Goal: Task Accomplishment & Management: Use online tool/utility

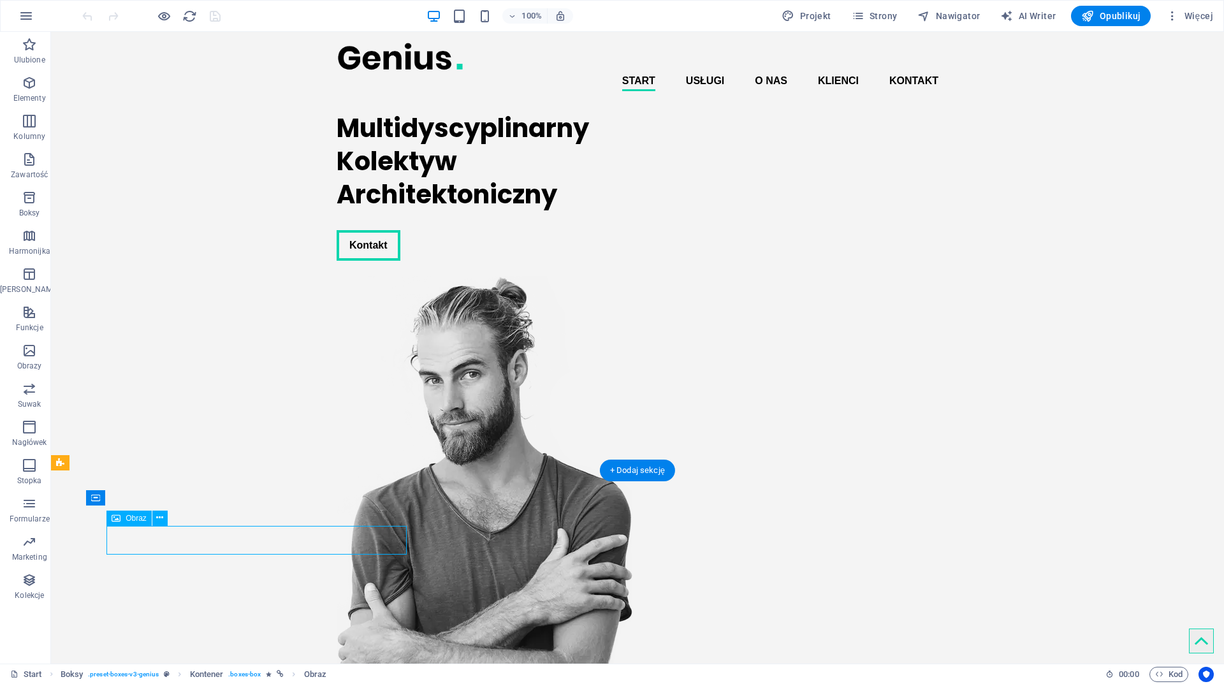
select select "px"
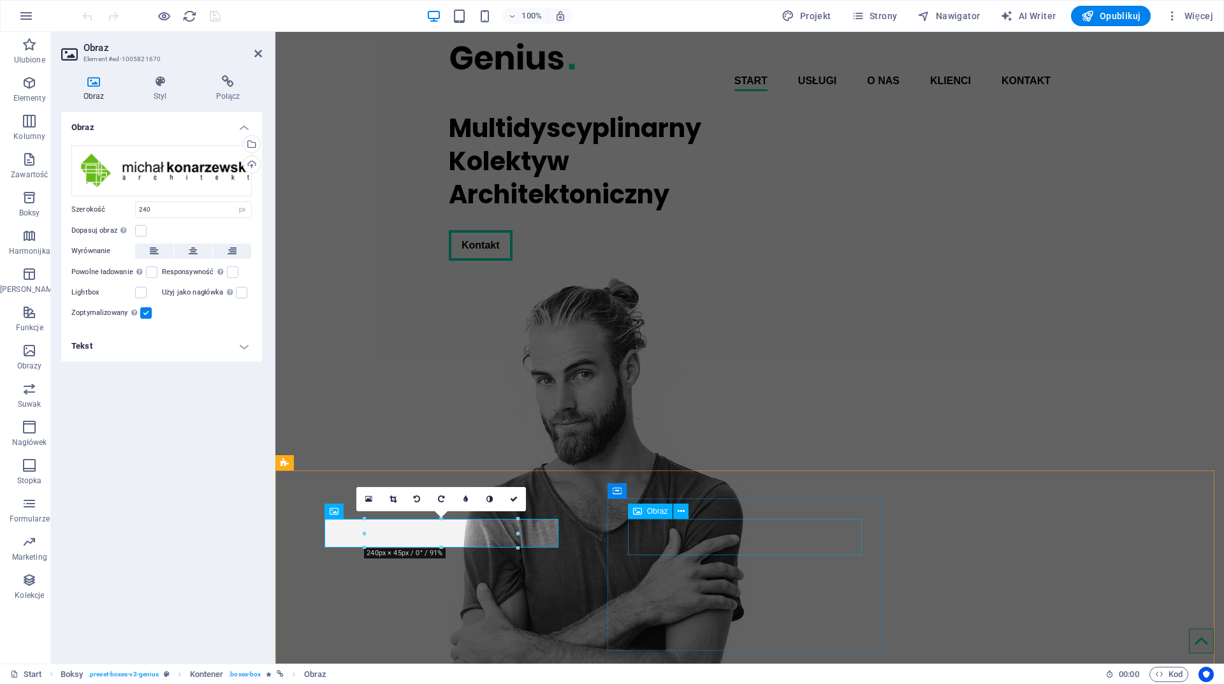
select select "px"
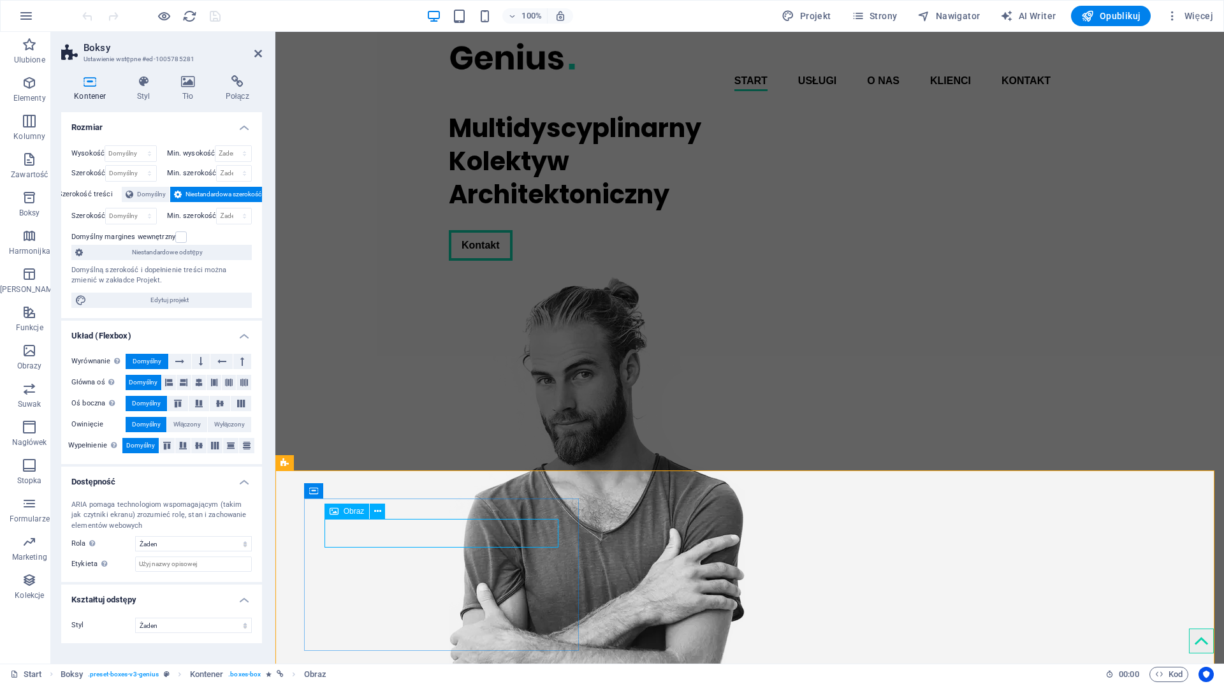
drag, startPoint x: 435, startPoint y: 536, endPoint x: 661, endPoint y: 537, distance: 225.8
click at [140, 87] on icon at bounding box center [143, 81] width 39 height 13
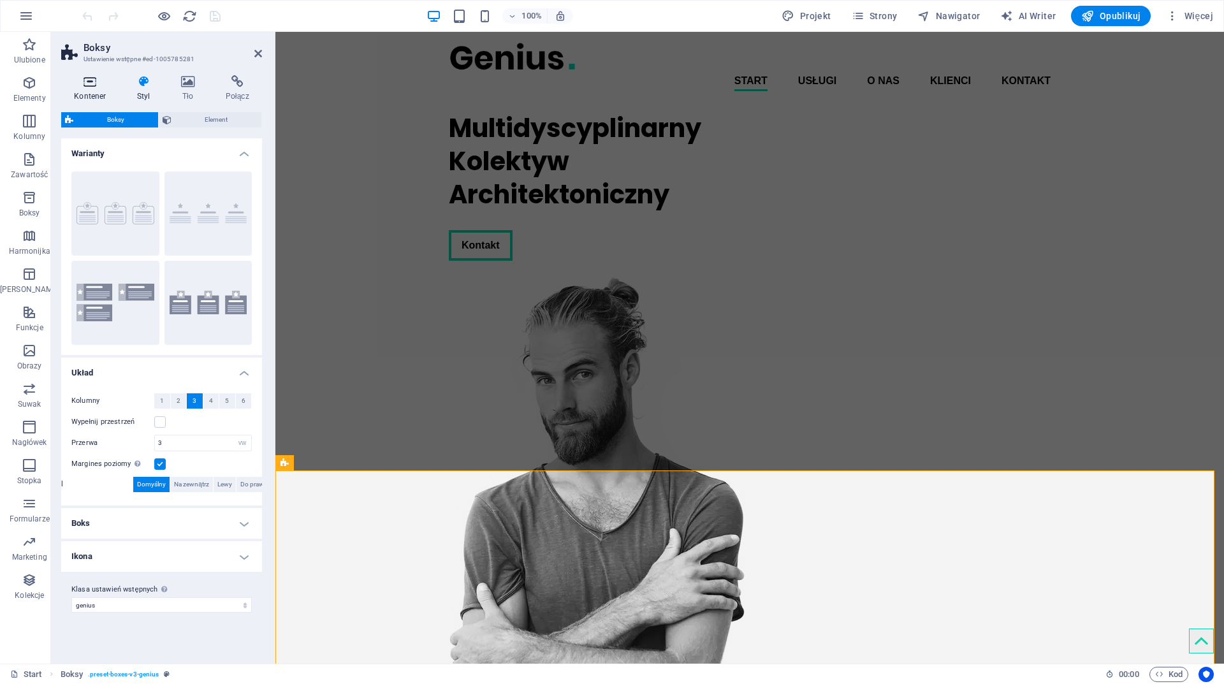
click at [109, 89] on h4 "Kontener" at bounding box center [92, 88] width 63 height 27
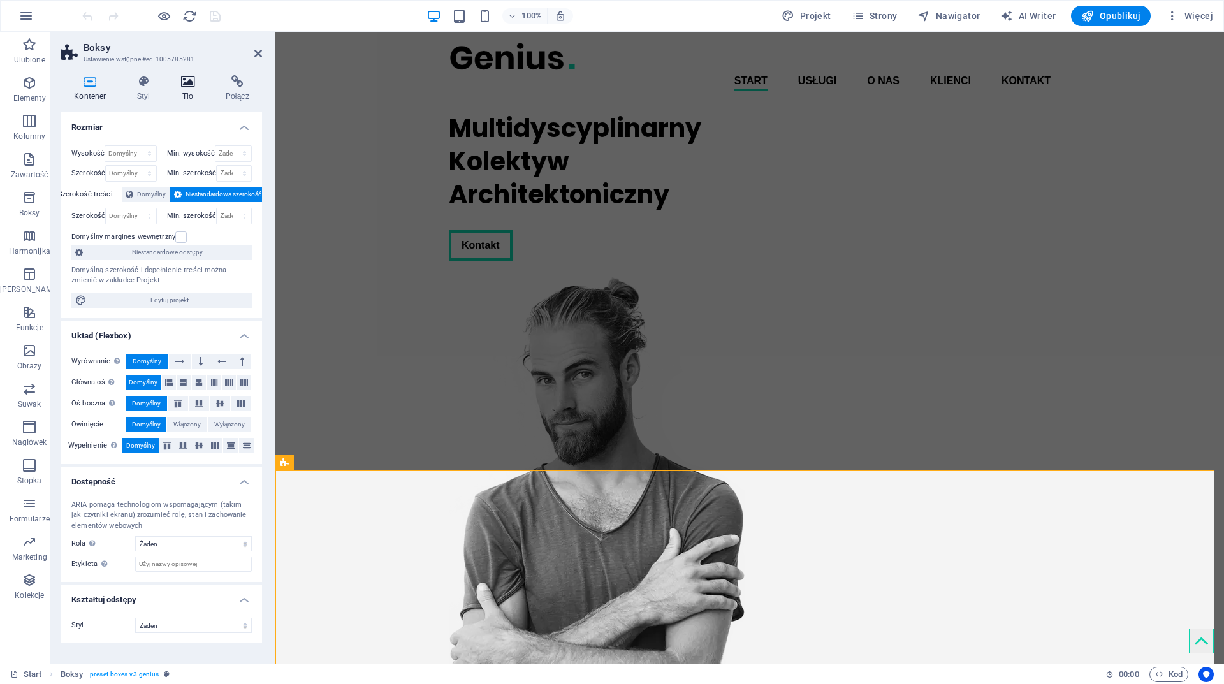
click at [197, 88] on h4 "Tło" at bounding box center [190, 88] width 45 height 27
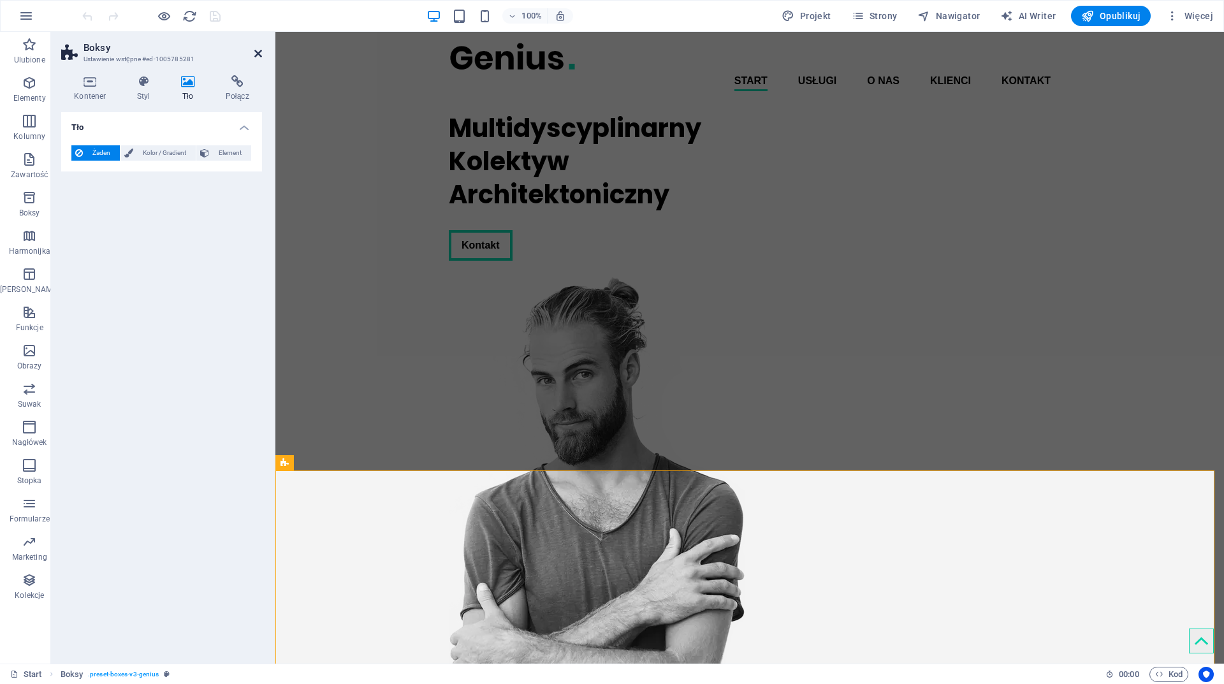
click at [259, 49] on icon at bounding box center [258, 53] width 8 height 10
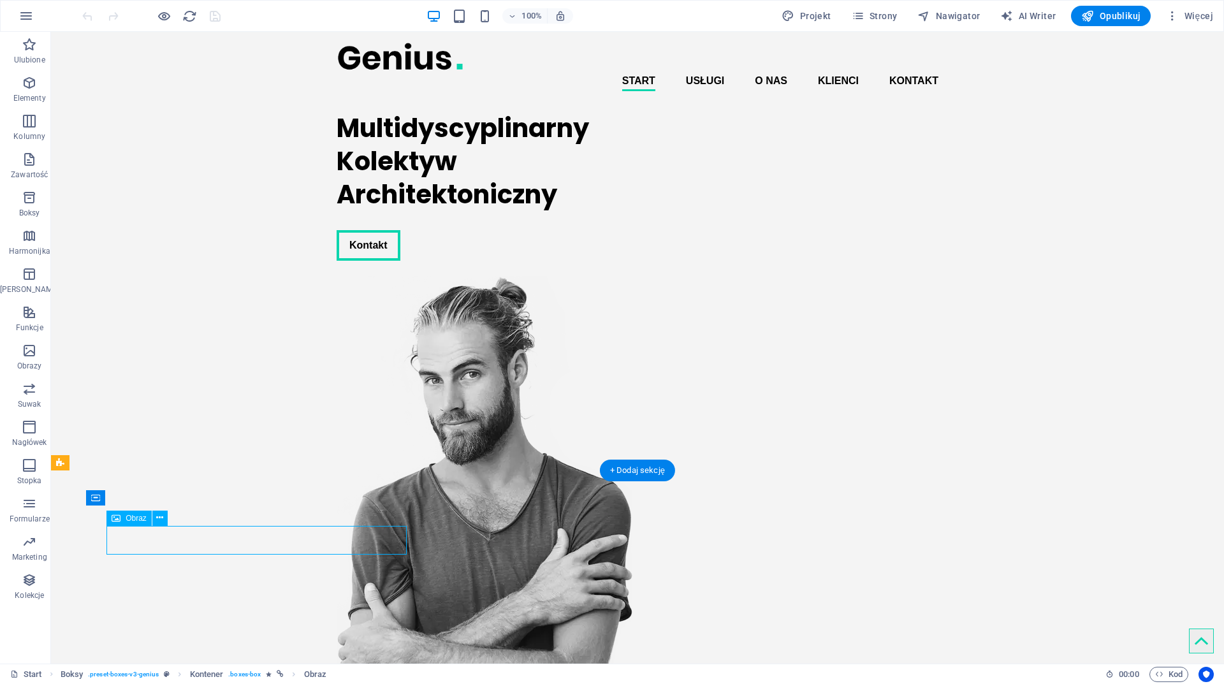
select select "px"
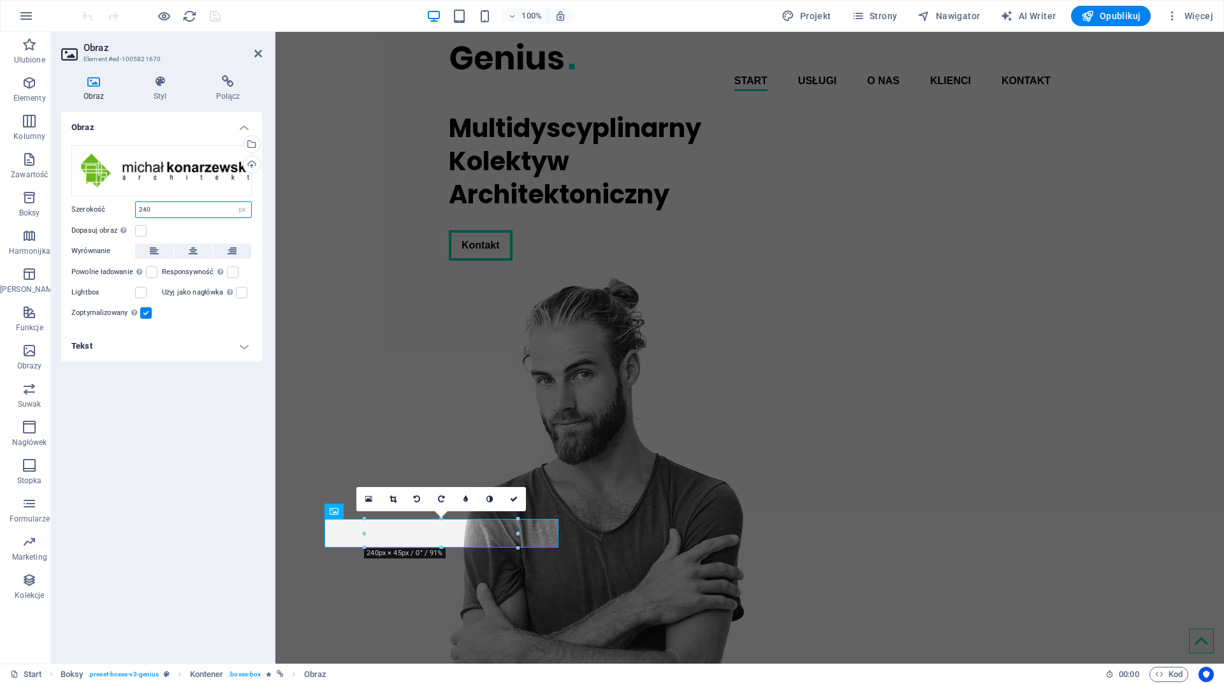
drag, startPoint x: 154, startPoint y: 205, endPoint x: 131, endPoint y: 205, distance: 23.6
click at [132, 205] on div "Szerokość 240 Domyślny automatycznie px rem % em vh vw" at bounding box center [161, 210] width 180 height 17
drag, startPoint x: 155, startPoint y: 206, endPoint x: 123, endPoint y: 205, distance: 31.9
click at [128, 206] on div "Szerokość 260 Domyślny automatycznie px rem % em vh vw" at bounding box center [161, 210] width 180 height 17
type input "280"
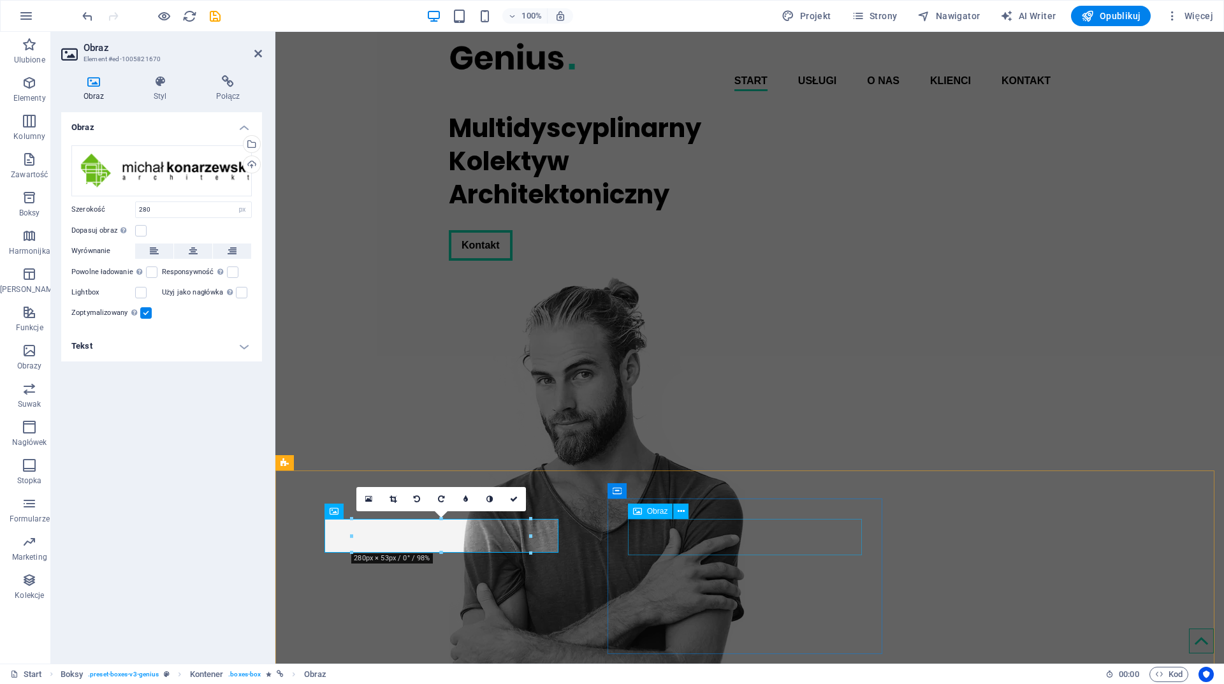
select select "px"
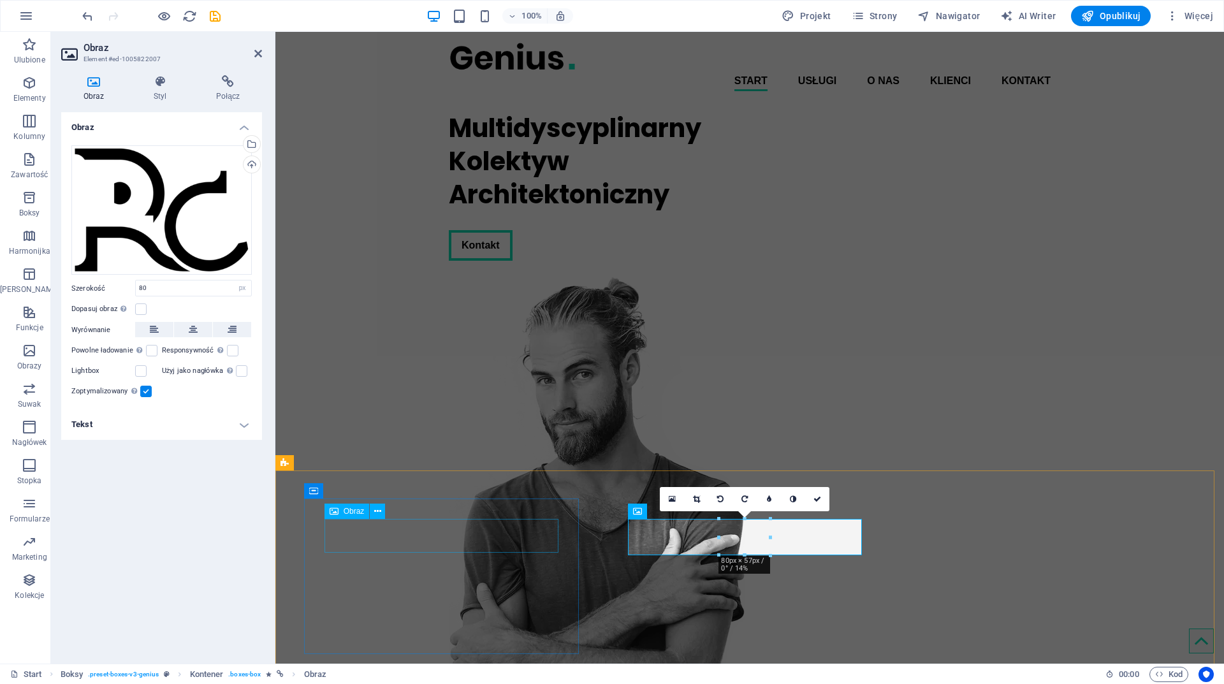
select select "px"
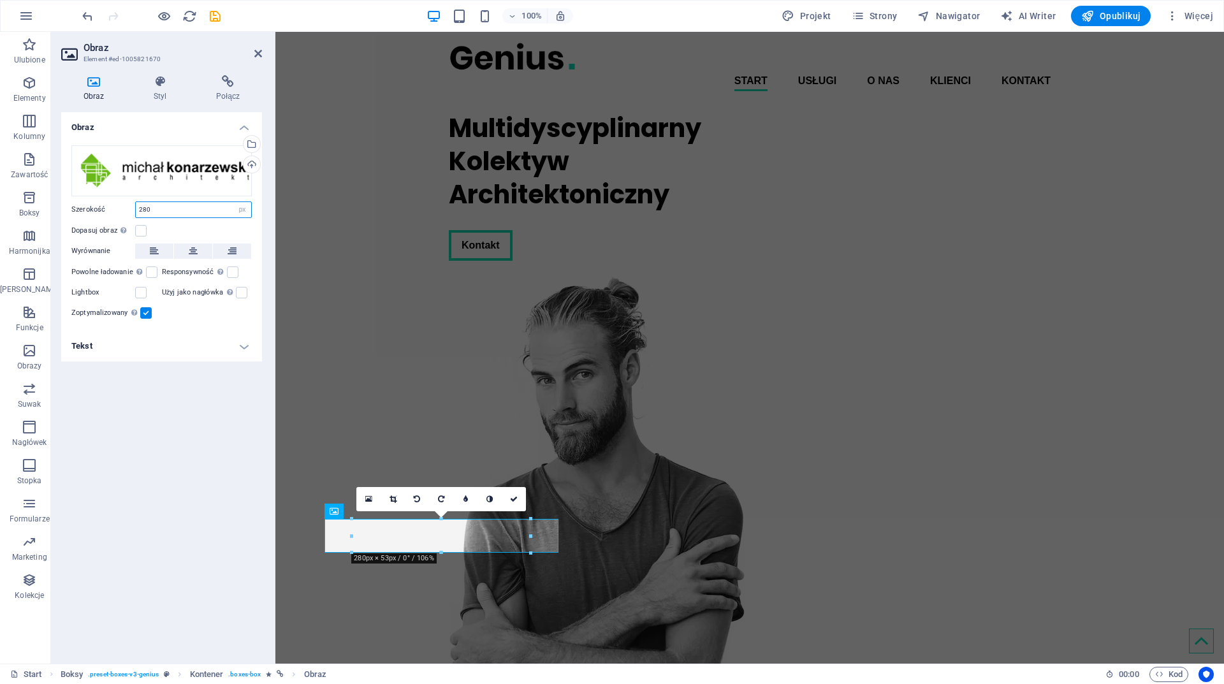
drag, startPoint x: 168, startPoint y: 205, endPoint x: 57, endPoint y: 221, distance: 112.6
click at [64, 219] on div "Przeciągnij pliki tutaj, kliknij, aby wybrać pliki lub wybierz pliki z Plików l…" at bounding box center [161, 233] width 201 height 196
type input "300"
click at [652, 271] on div "Multidyscyplinarny Kolektyw Architektoniczny Kontakt" at bounding box center [597, 186] width 296 height 170
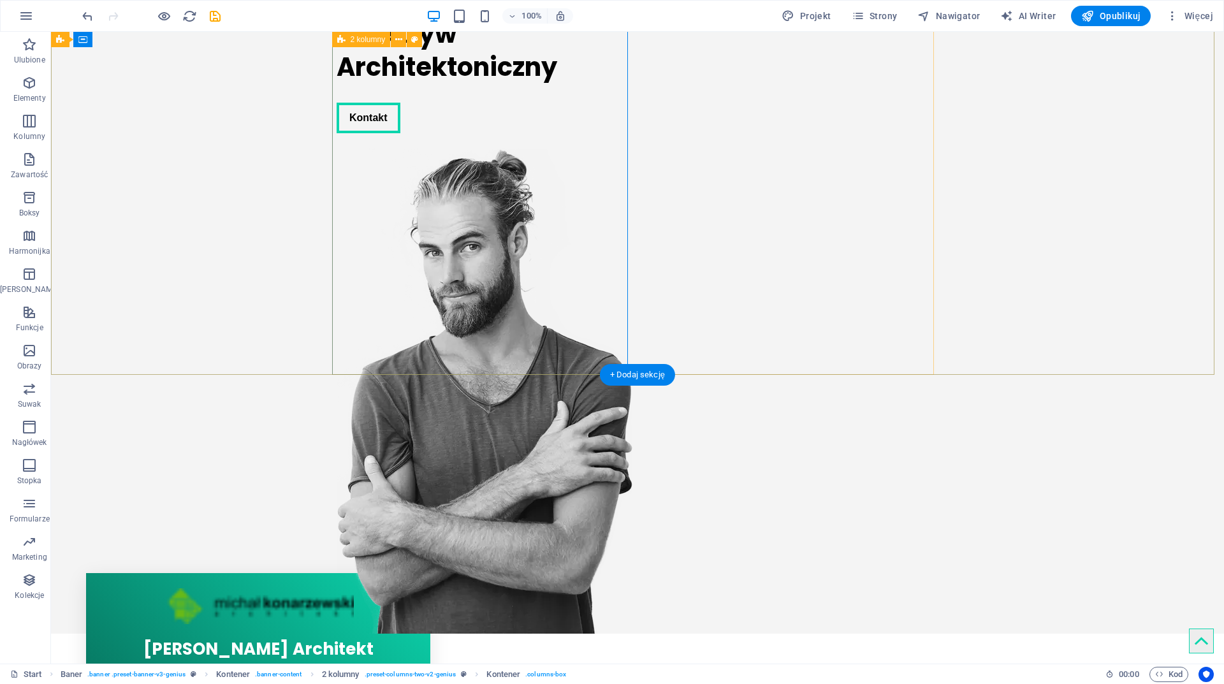
scroll to position [191, 0]
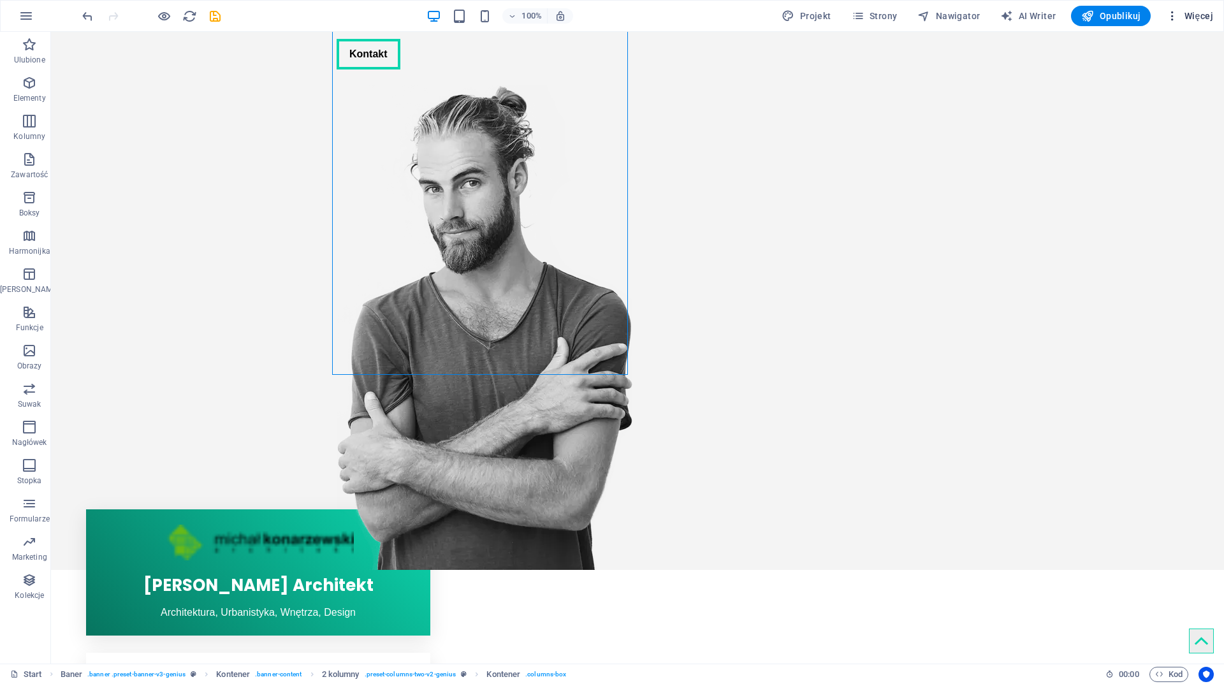
click at [1207, 18] on span "Więcej" at bounding box center [1189, 16] width 47 height 13
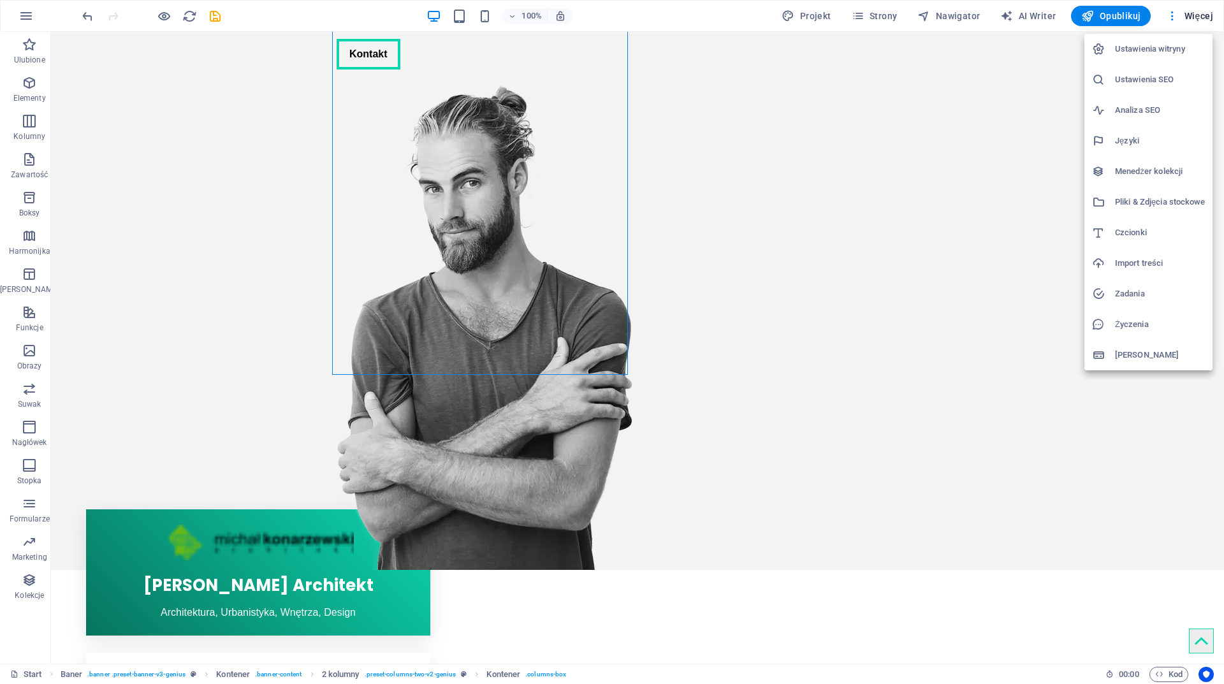
click at [1130, 200] on h6 "Pliki & Zdjęcia stockowe" at bounding box center [1160, 202] width 90 height 15
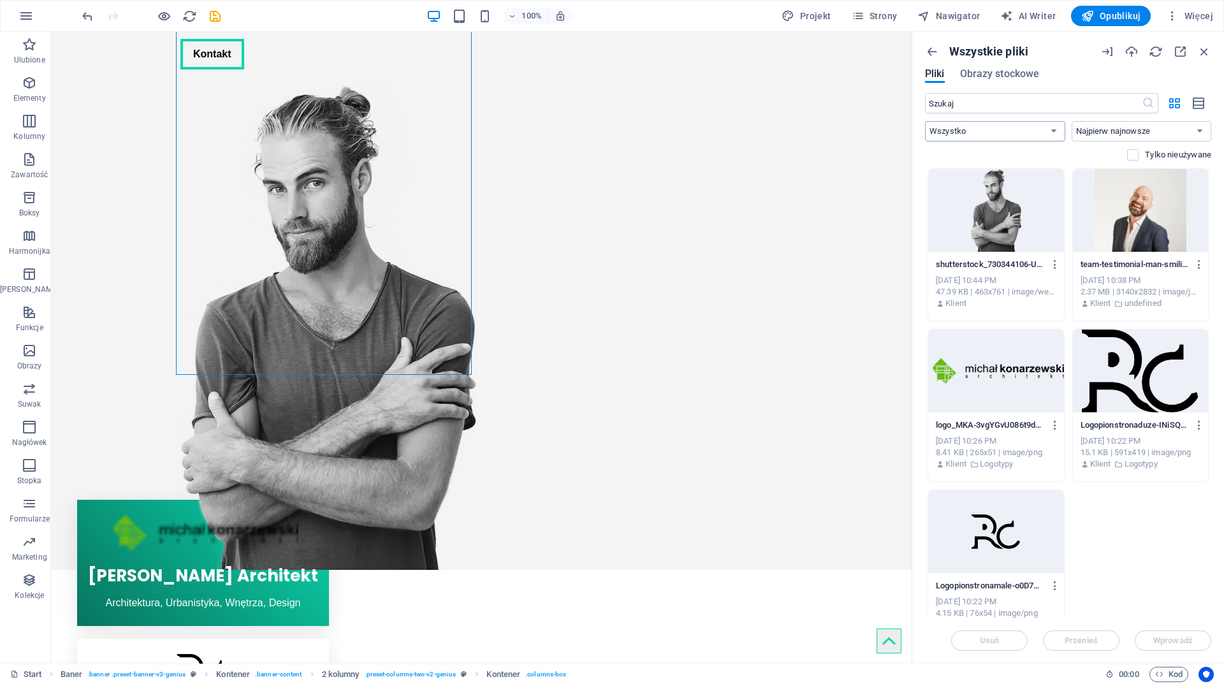
click at [1032, 126] on select "Wszystko Obrazy Dokumenty Audio Wideo Wektorowe Inne" at bounding box center [995, 131] width 140 height 20
click at [996, 54] on p "Wszystkie pliki" at bounding box center [989, 52] width 79 height 14
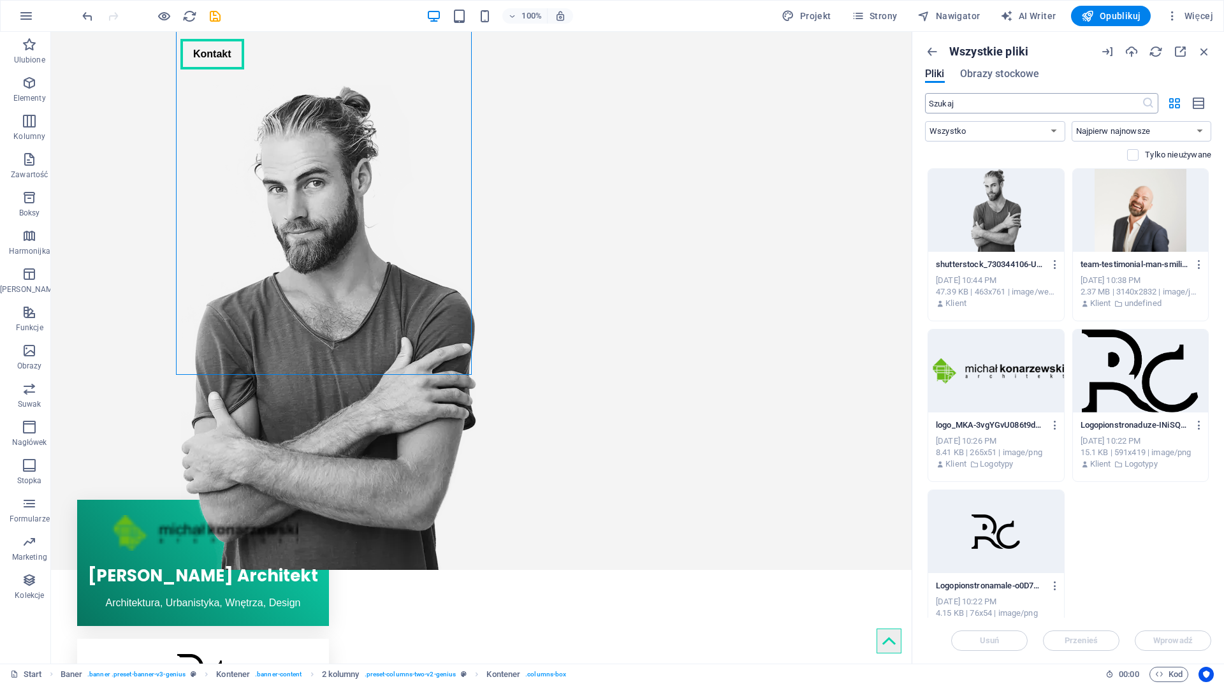
click at [999, 106] on input "text" at bounding box center [1033, 103] width 217 height 20
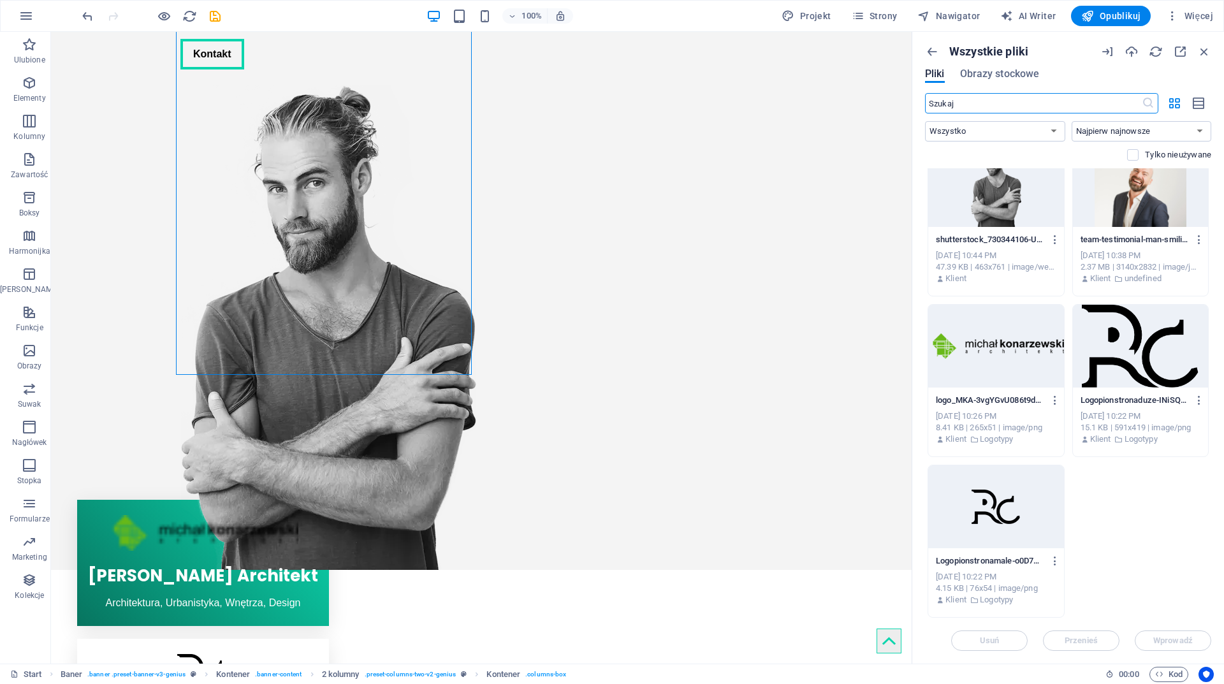
scroll to position [0, 0]
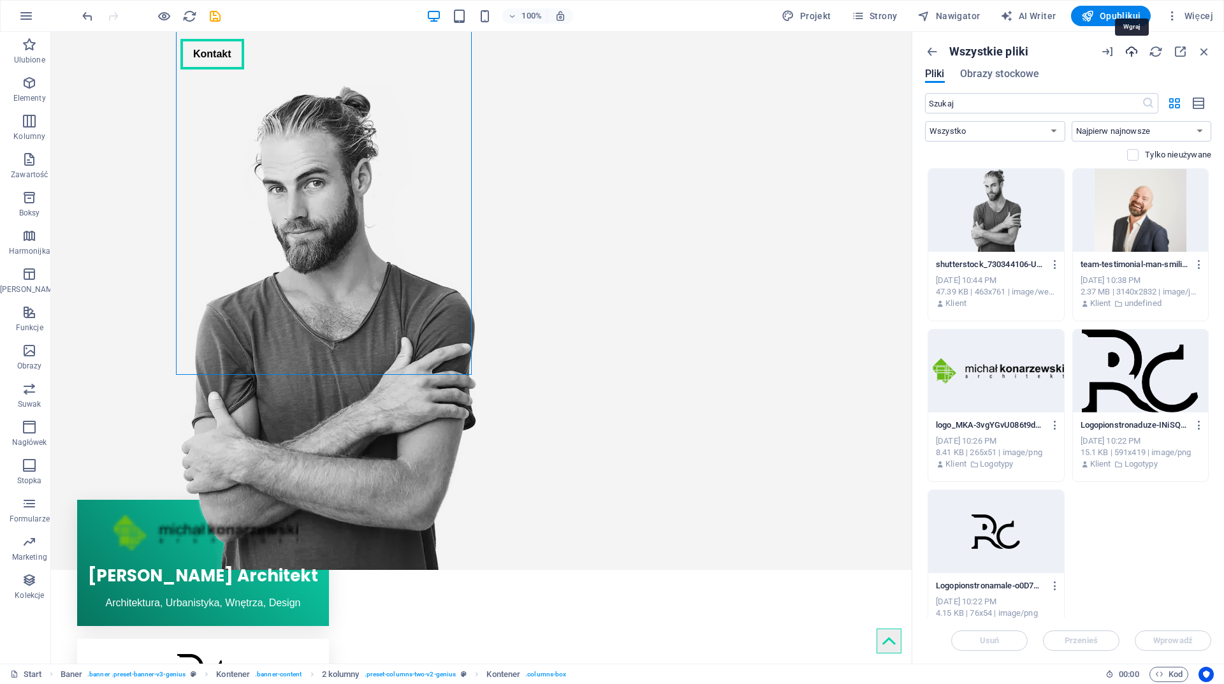
click at [1133, 50] on icon "button" at bounding box center [1132, 52] width 14 height 14
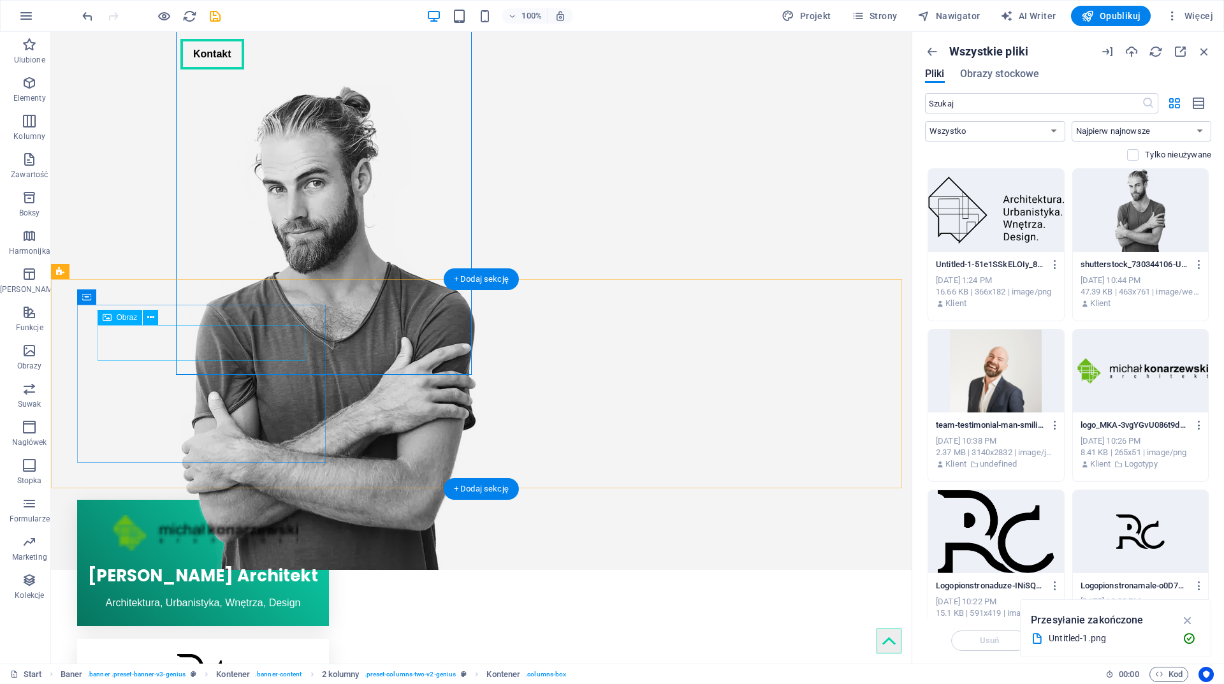
click at [129, 515] on figure at bounding box center [203, 533] width 253 height 36
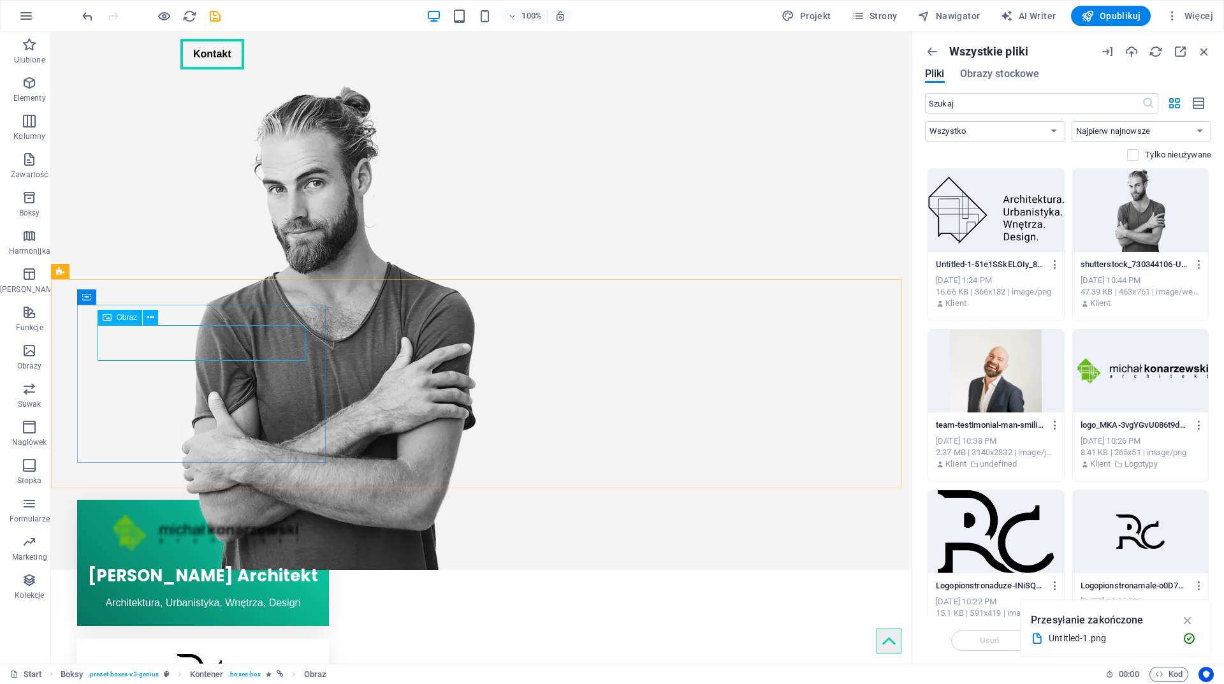
click at [122, 320] on span "Obraz" at bounding box center [127, 318] width 21 height 8
click at [132, 515] on figure at bounding box center [203, 533] width 253 height 36
select select "px"
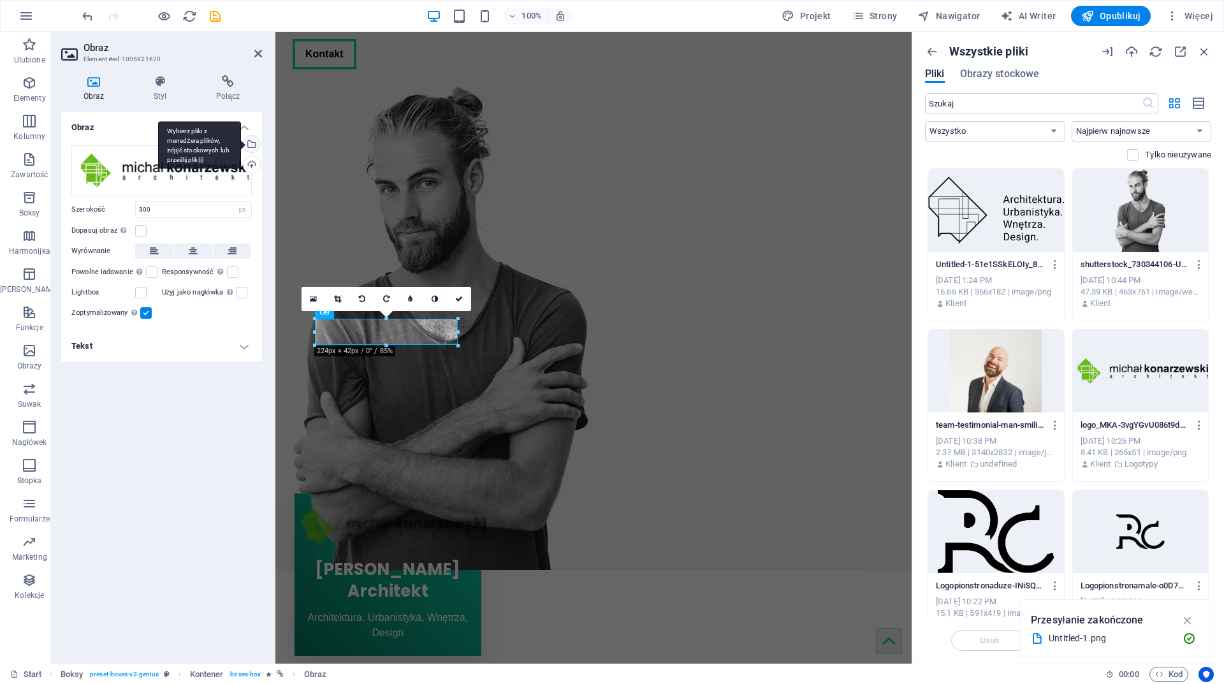
click at [241, 141] on div "Wybierz pliki z menedżera plików, zdjęć stockowych lub prześlij plik(i)" at bounding box center [199, 145] width 83 height 48
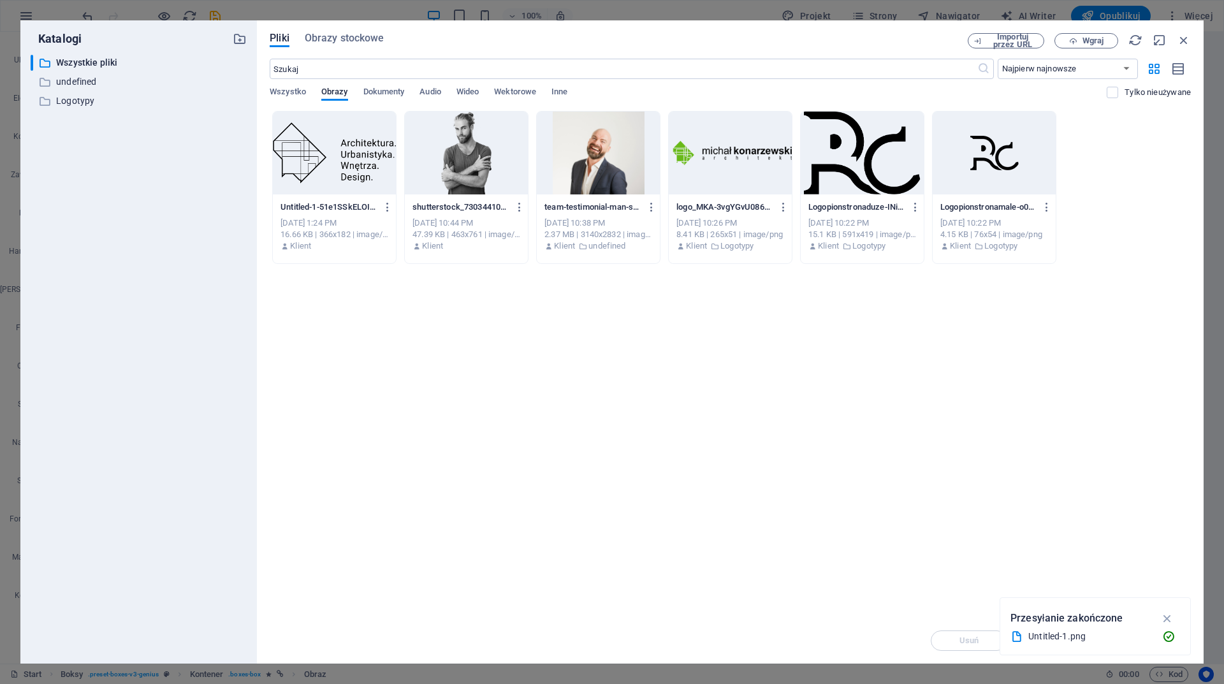
click at [344, 172] on div at bounding box center [334, 153] width 123 height 83
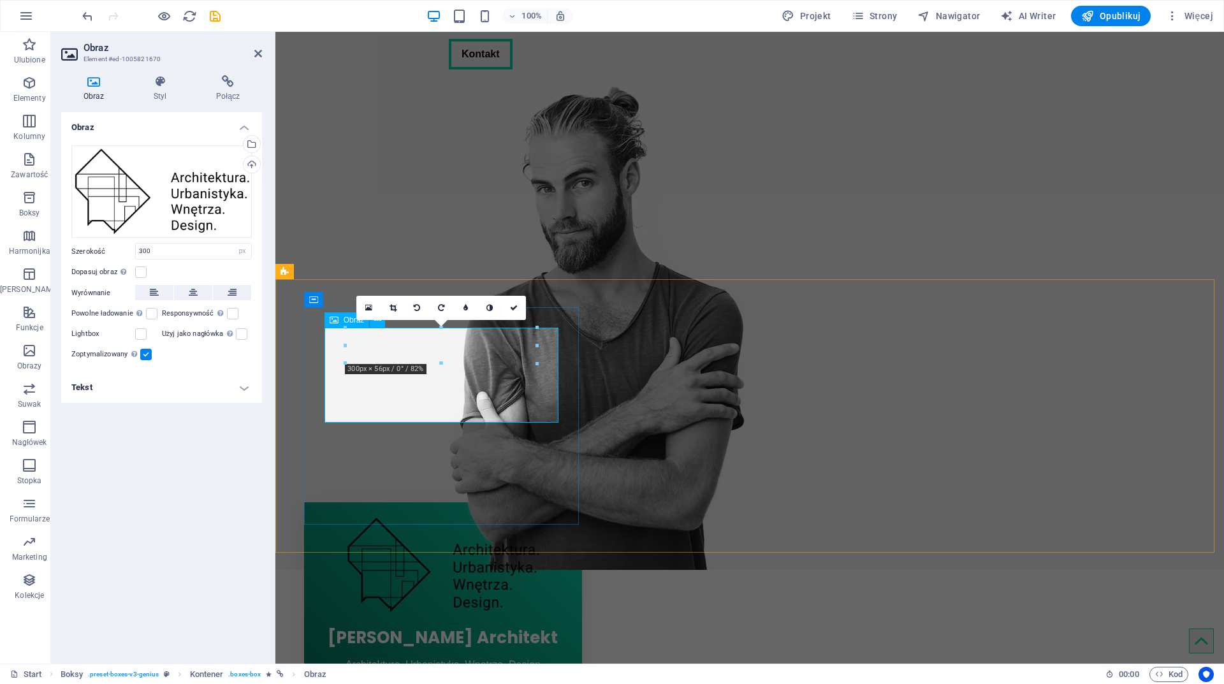
click at [467, 518] on figure at bounding box center [443, 565] width 278 height 95
click at [532, 518] on figure at bounding box center [443, 565] width 278 height 95
drag, startPoint x: 166, startPoint y: 250, endPoint x: 70, endPoint y: 250, distance: 96.3
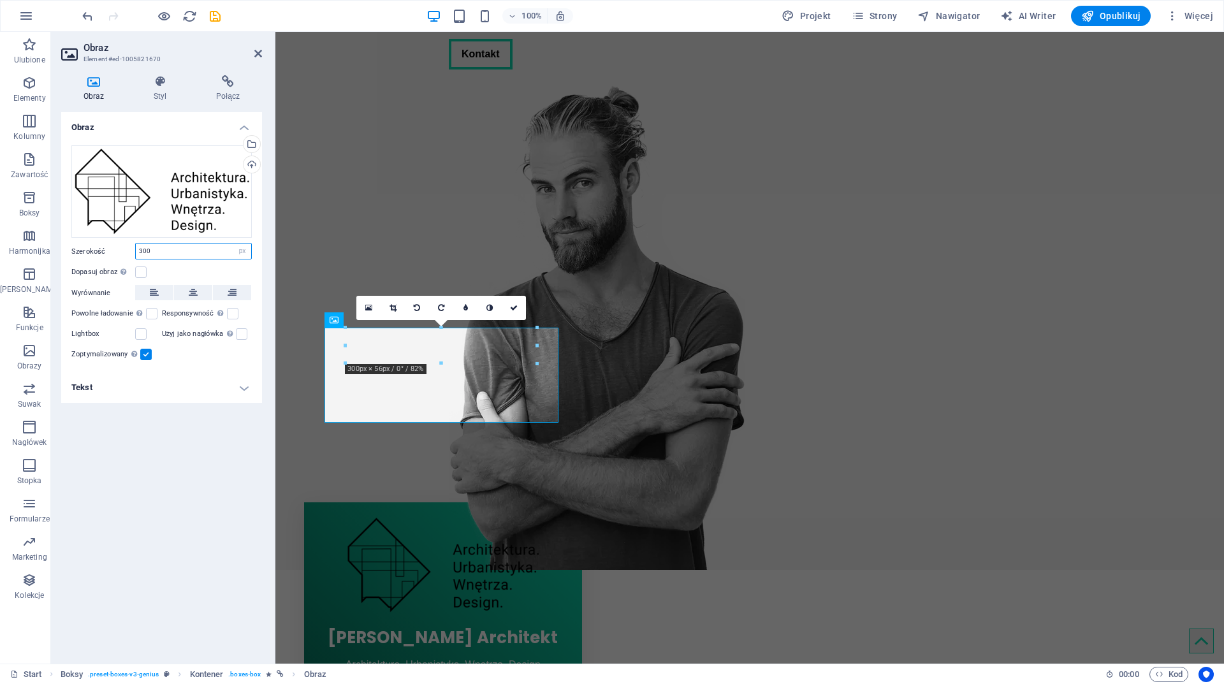
click at [76, 250] on div "Szerokość 300 Domyślny automatycznie px rem % em vh vw" at bounding box center [161, 251] width 180 height 17
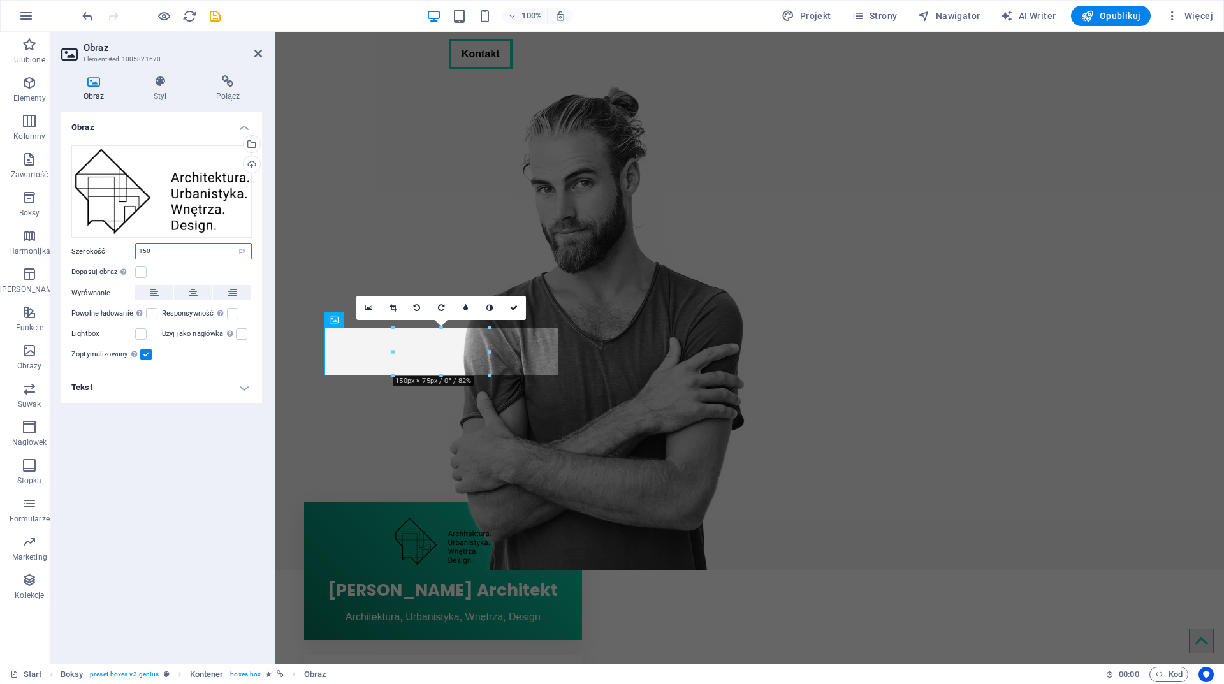
drag, startPoint x: 163, startPoint y: 256, endPoint x: 59, endPoint y: 258, distance: 104.0
click at [60, 258] on div "Obraz Styl Połącz Obraz Przeciągnij pliki tutaj, kliknij, aby wybrać pliki lub …" at bounding box center [161, 364] width 221 height 599
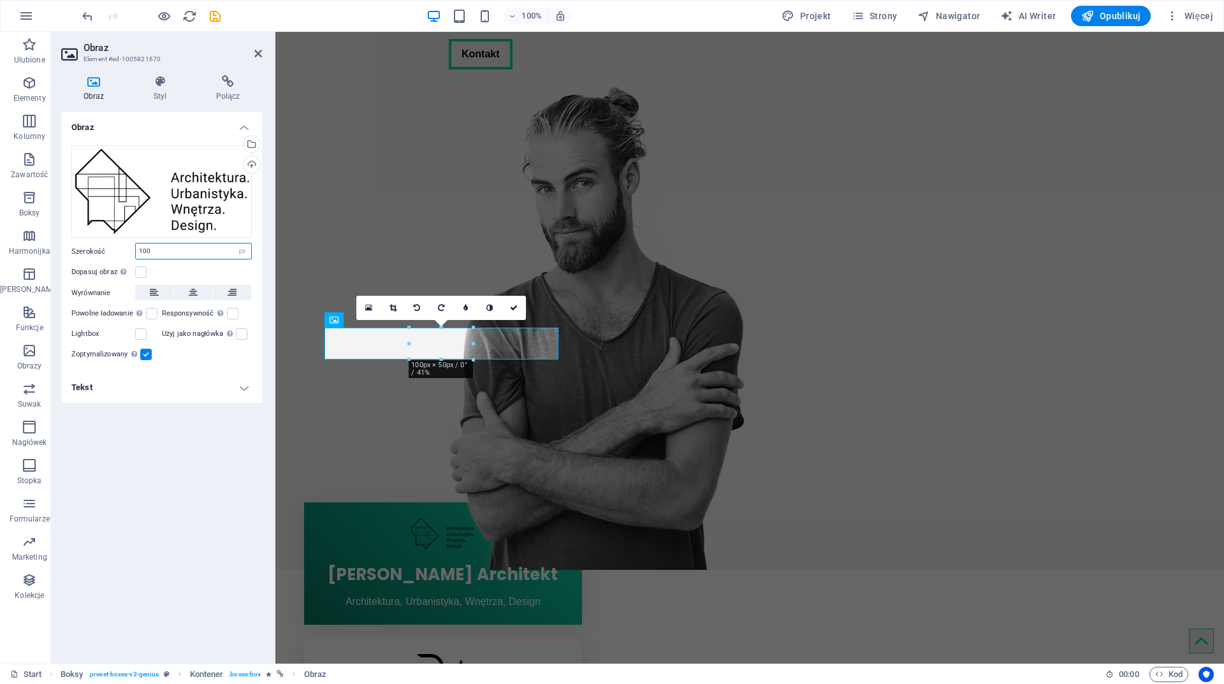
drag, startPoint x: 159, startPoint y: 253, endPoint x: 97, endPoint y: 260, distance: 62.2
click at [101, 259] on div "Szerokość 100 Domyślny automatycznie px rem % em vh vw" at bounding box center [161, 251] width 180 height 17
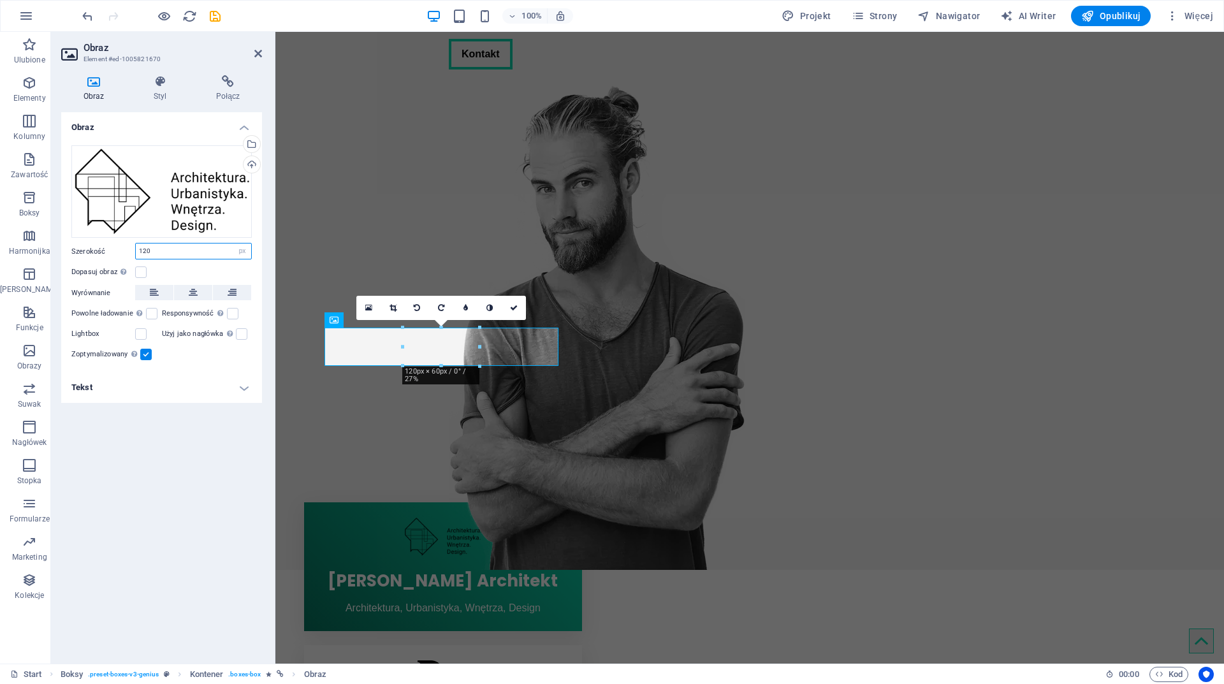
drag, startPoint x: 164, startPoint y: 254, endPoint x: 60, endPoint y: 265, distance: 104.6
click at [61, 265] on div "Obraz Styl Połącz Obraz Przeciągnij pliki tutaj, kliknij, aby wybrać pliki lub …" at bounding box center [161, 364] width 221 height 599
click at [152, 253] on input "117" at bounding box center [193, 251] width 115 height 15
click at [166, 249] on input "116" at bounding box center [193, 251] width 115 height 15
type input "115"
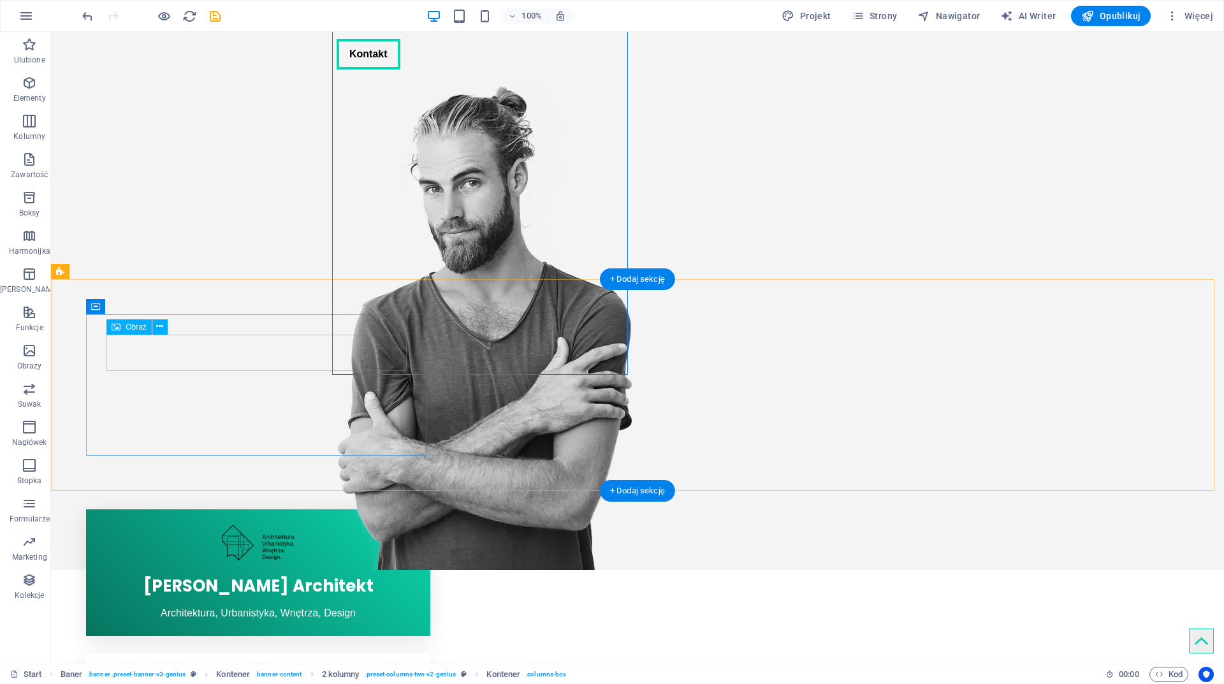
click at [233, 525] on figure at bounding box center [258, 543] width 344 height 36
select select "px"
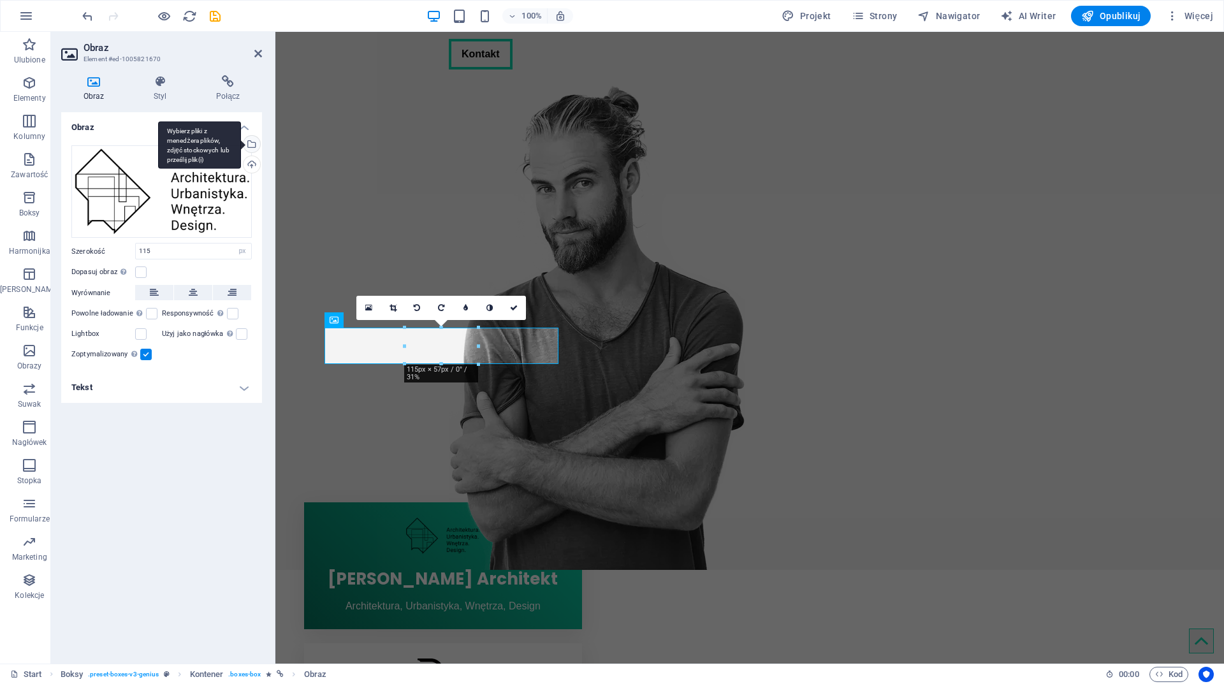
click at [254, 147] on div "Wybierz pliki z menedżera plików, zdjęć stockowych lub prześlij plik(i)" at bounding box center [250, 145] width 19 height 19
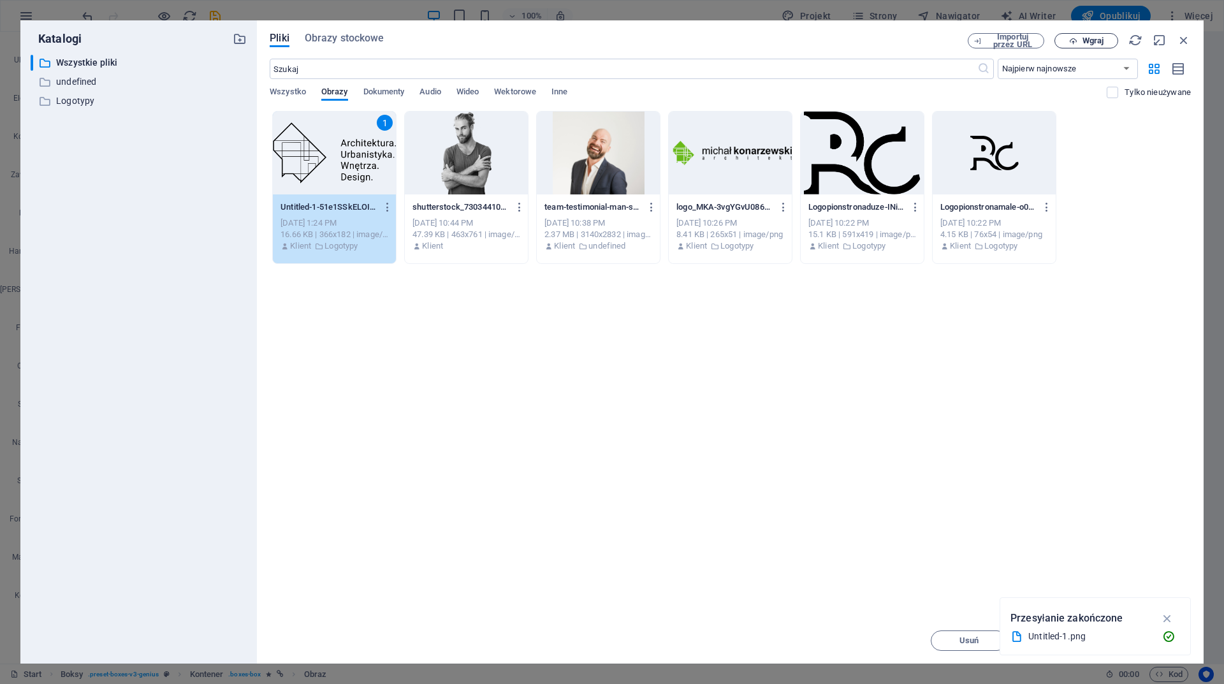
click at [1089, 40] on span "Wgraj" at bounding box center [1093, 41] width 21 height 8
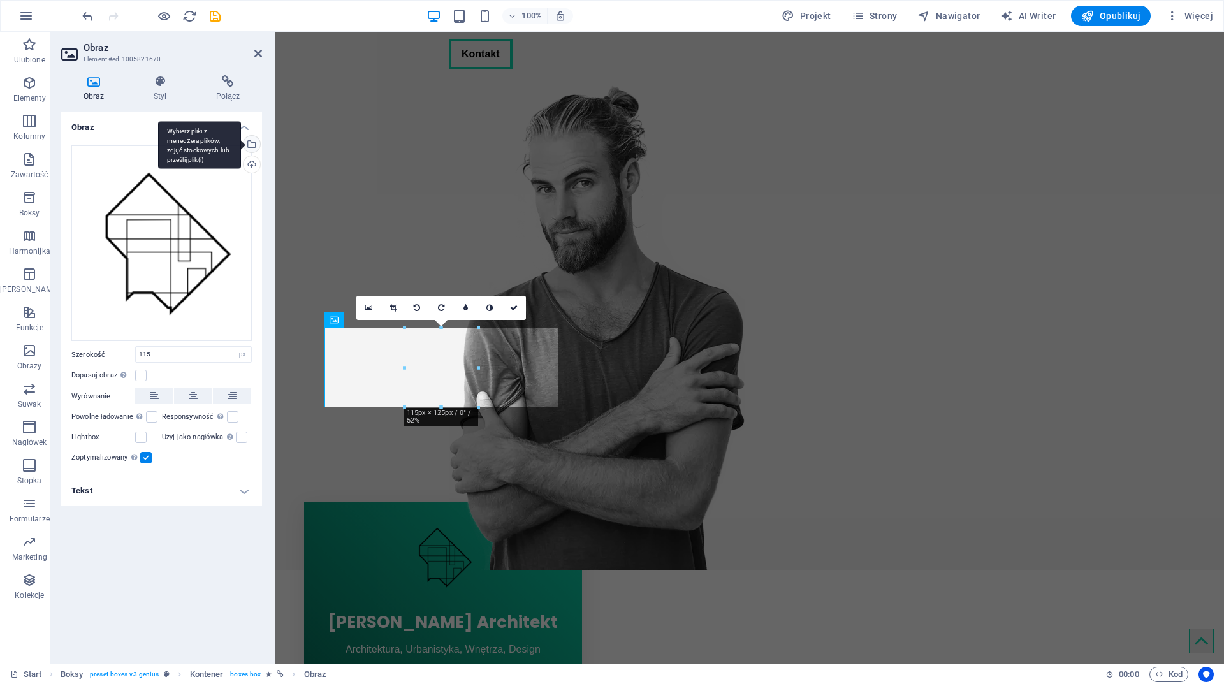
click at [241, 145] on div "Wybierz pliki z menedżera plików, zdjęć stockowych lub prześlij plik(i)" at bounding box center [199, 145] width 83 height 48
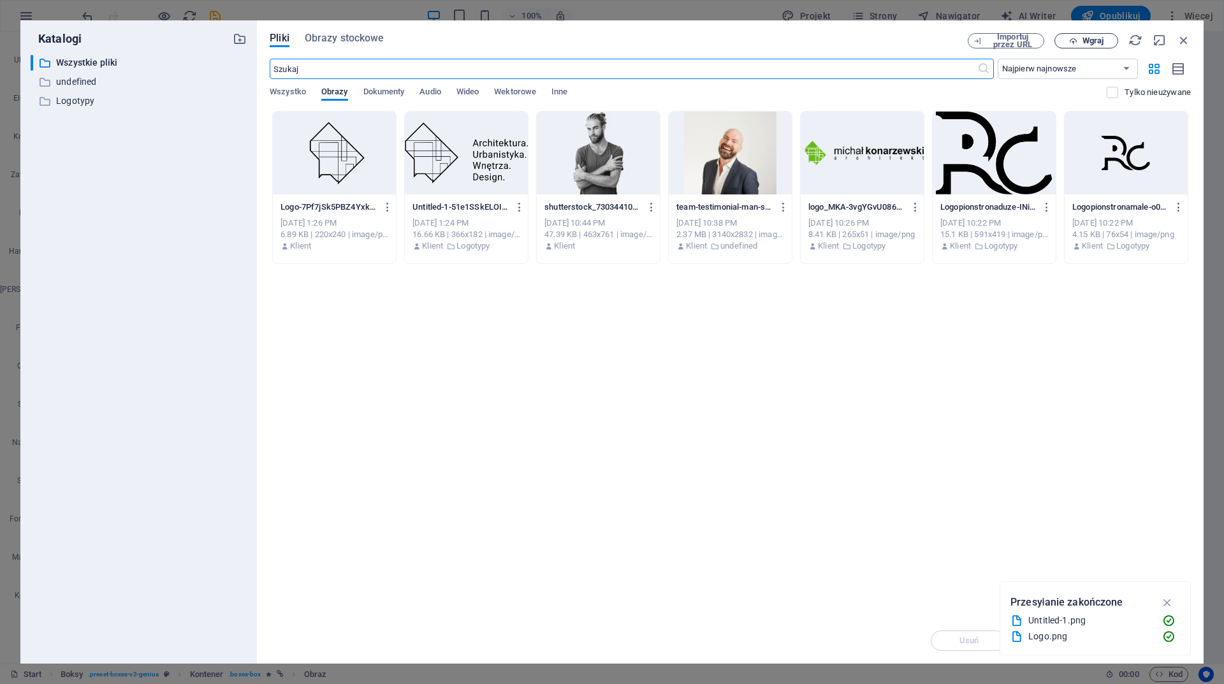
click at [1108, 38] on span "Wgraj" at bounding box center [1087, 41] width 52 height 8
click at [1186, 43] on icon "button" at bounding box center [1184, 40] width 14 height 14
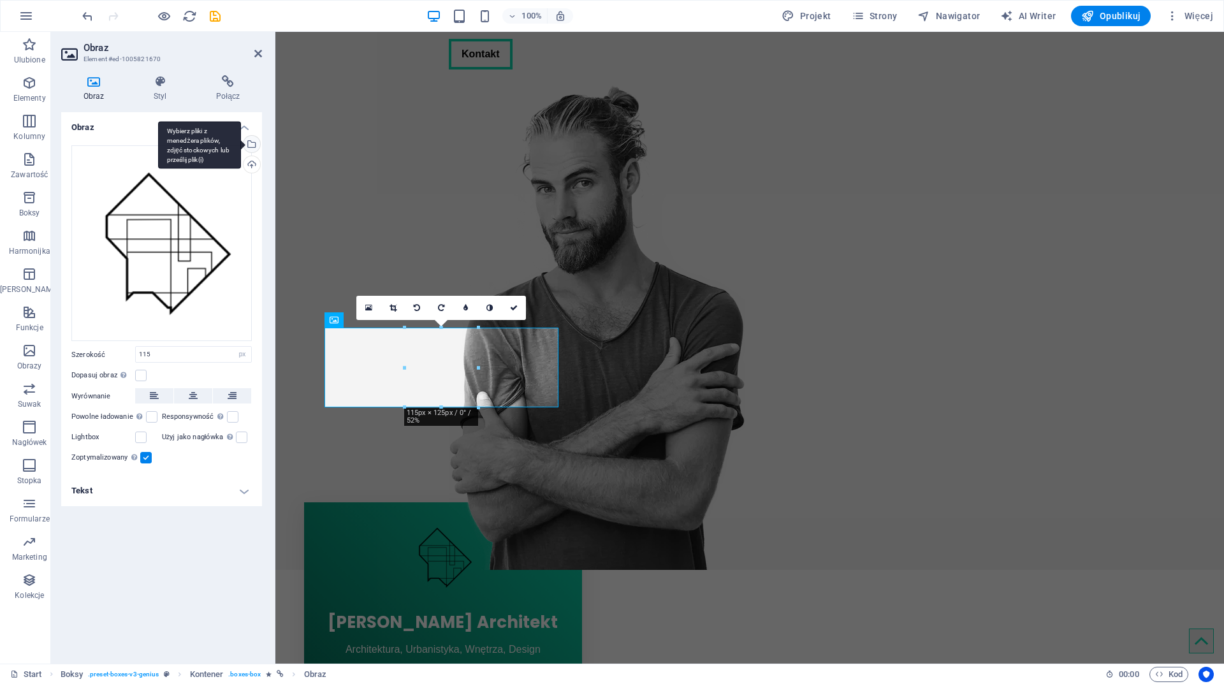
click at [256, 147] on div "Wybierz pliki z menedżera plików, zdjęć stockowych lub prześlij plik(i)" at bounding box center [250, 145] width 19 height 19
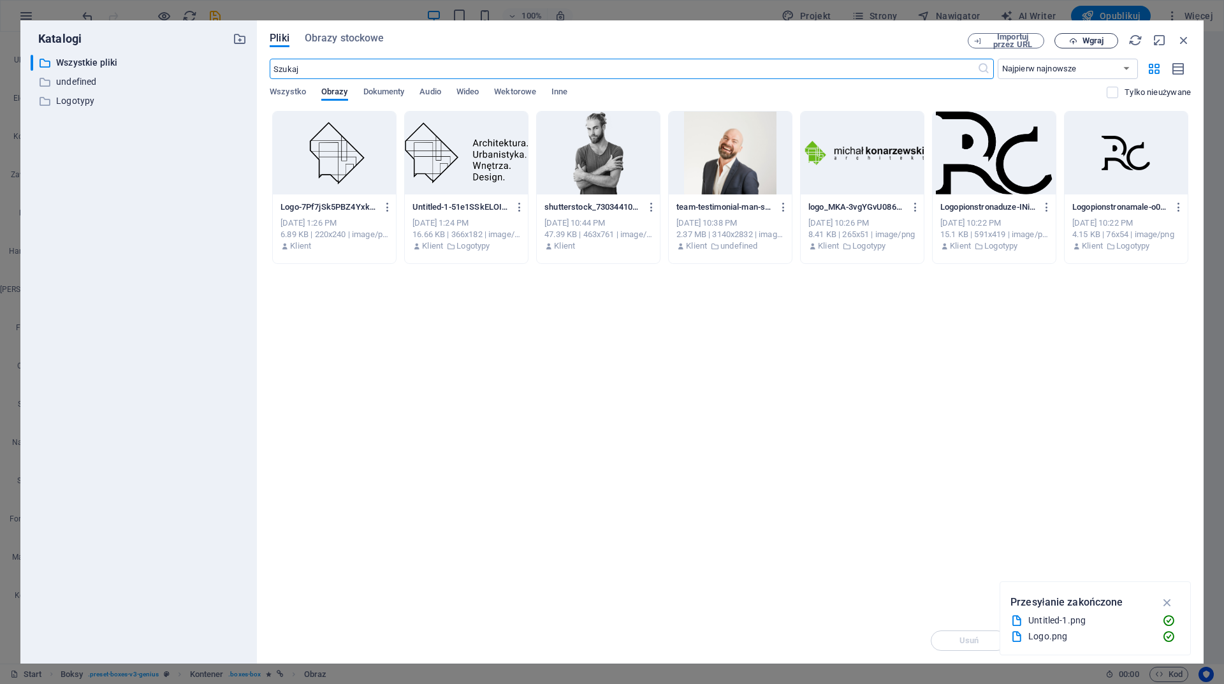
click at [1102, 45] on span "Wgraj" at bounding box center [1093, 41] width 21 height 8
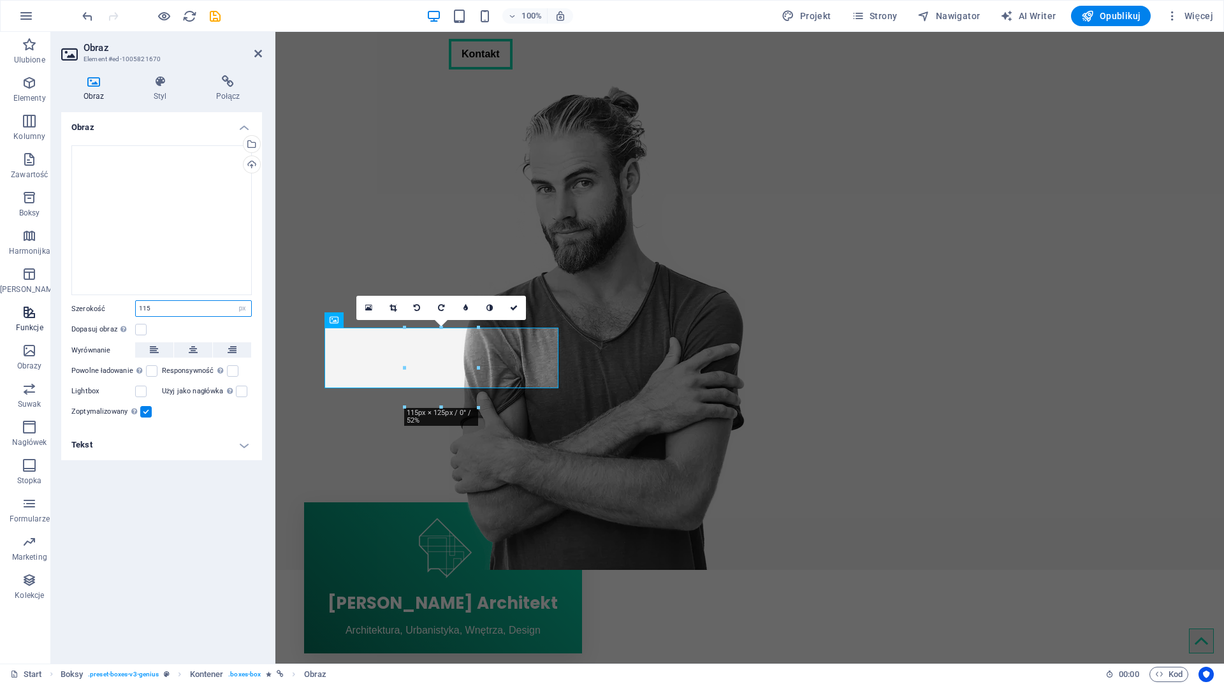
drag, startPoint x: 173, startPoint y: 303, endPoint x: 23, endPoint y: 332, distance: 152.7
click at [47, 326] on section "Ulubione Elementy Kolumny Zawartość Boksy Harmonijka Tabele Funkcje Obrazy Suwa…" at bounding box center [612, 348] width 1224 height 632
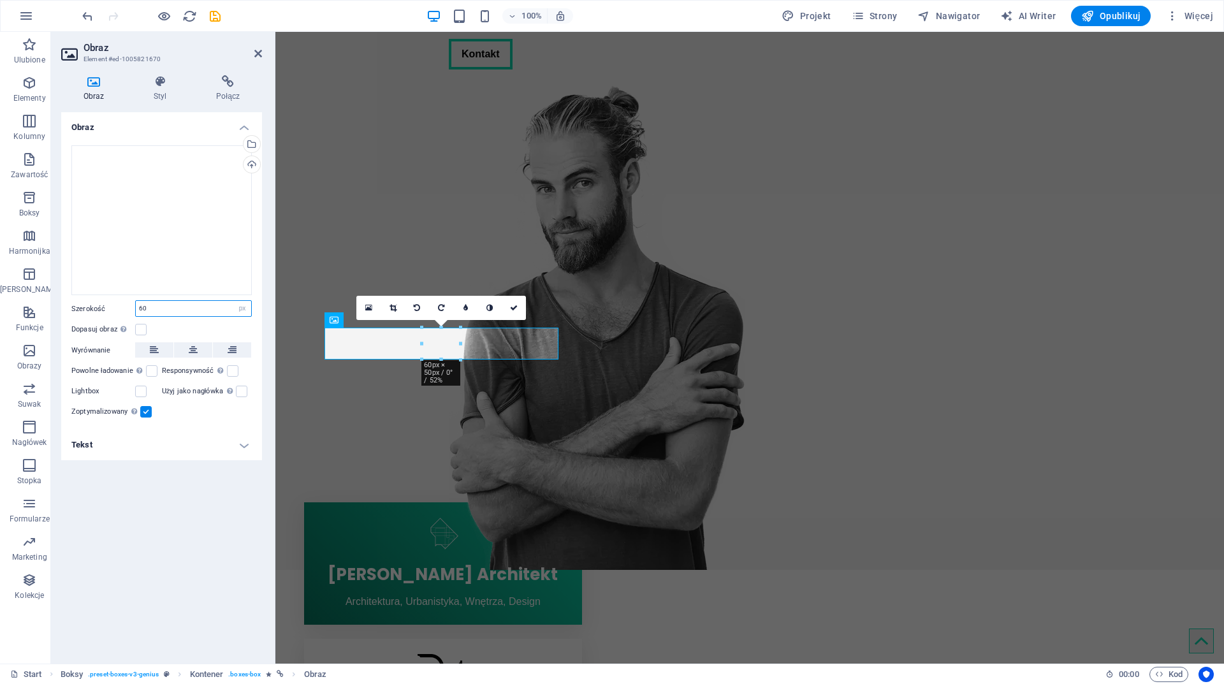
drag, startPoint x: 175, startPoint y: 309, endPoint x: 62, endPoint y: 314, distance: 113.0
click at [63, 314] on div "Przeciągnij pliki tutaj, kliknij, aby wybrać pliki lub wybierz pliki z Plików l…" at bounding box center [161, 282] width 201 height 295
click at [160, 307] on input "68" at bounding box center [193, 308] width 115 height 15
type input "69"
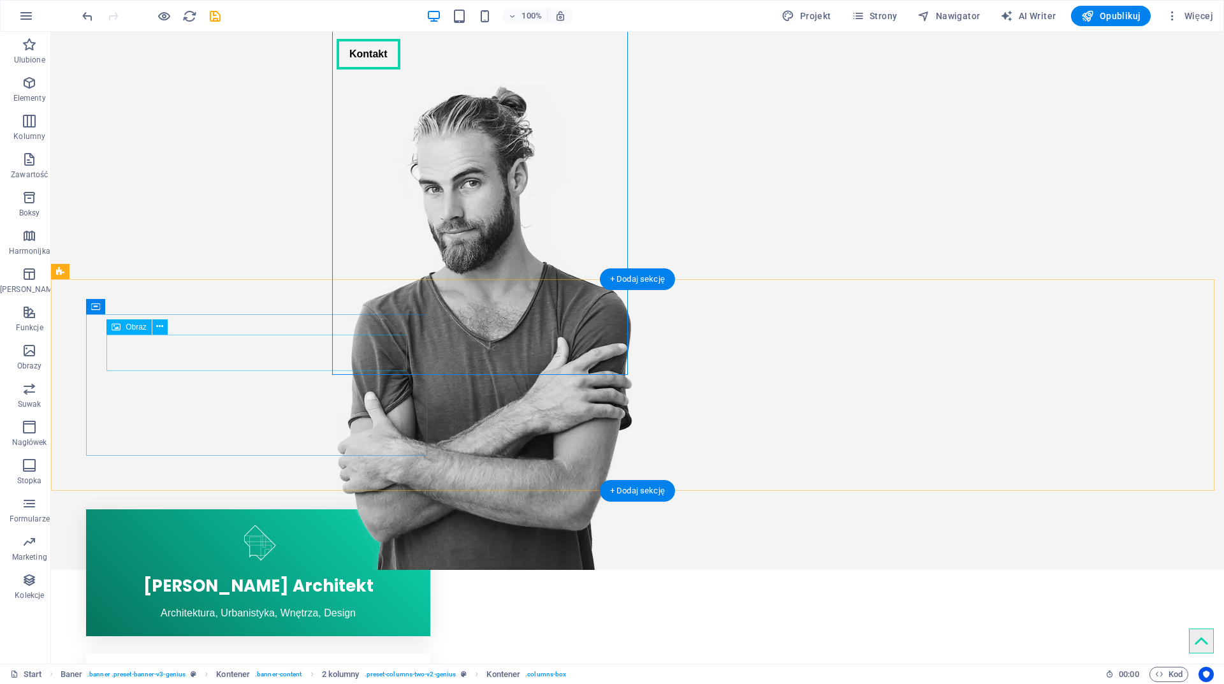
click at [260, 525] on figure at bounding box center [258, 543] width 344 height 36
select select "px"
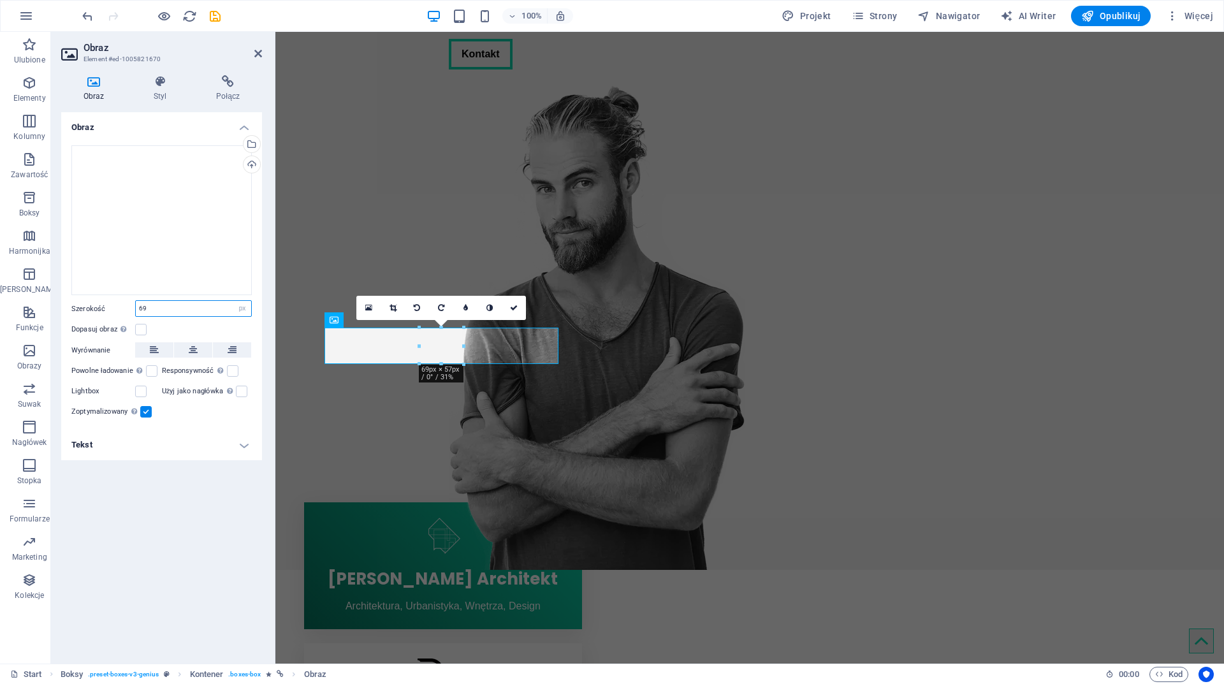
drag, startPoint x: 179, startPoint y: 301, endPoint x: 84, endPoint y: 315, distance: 96.1
click at [89, 314] on div "Szerokość 69 Domyślny automatycznie px rem % em vh vw" at bounding box center [161, 308] width 180 height 17
drag, startPoint x: 130, startPoint y: 312, endPoint x: 26, endPoint y: 323, distance: 104.4
click at [31, 323] on section "Ulubione Elementy Kolumny Zawartość Boksy Harmonijka Tabele Funkcje Obrazy Suwa…" at bounding box center [612, 348] width 1224 height 632
type input "75"
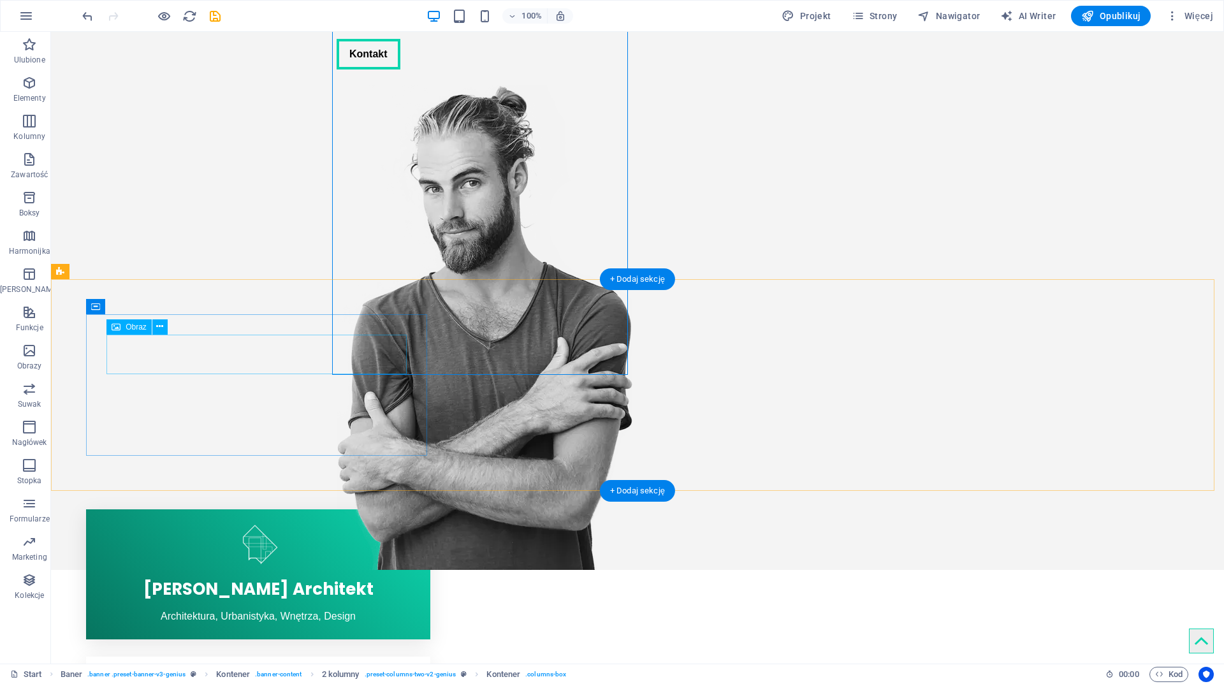
click at [253, 525] on figure at bounding box center [258, 545] width 344 height 40
select select "px"
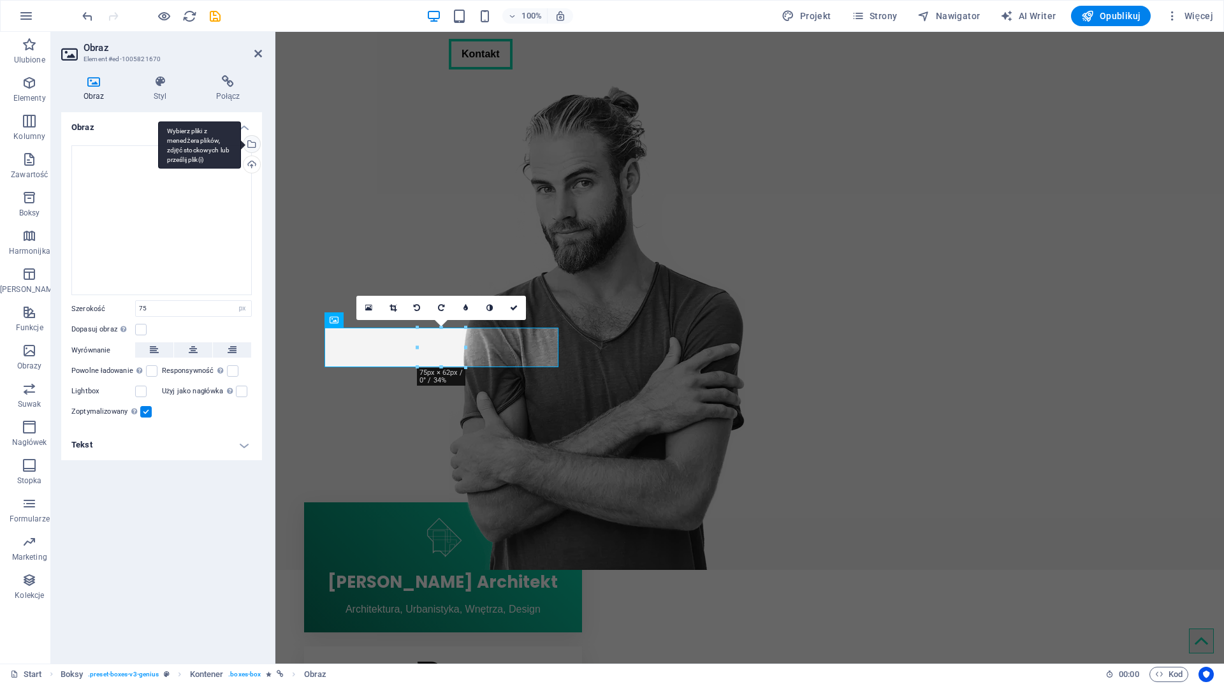
click at [253, 142] on div "Wybierz pliki z menedżera plików, zdjęć stockowych lub prześlij plik(i)" at bounding box center [250, 145] width 19 height 19
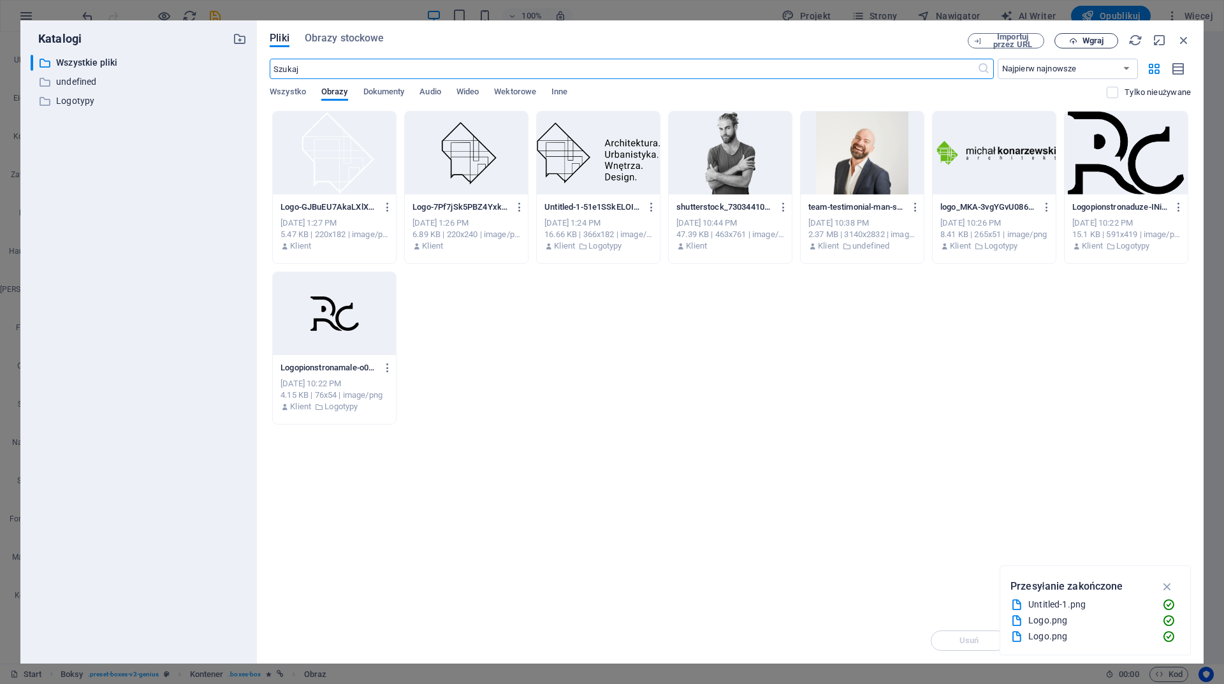
click at [1076, 40] on icon "button" at bounding box center [1073, 41] width 8 height 8
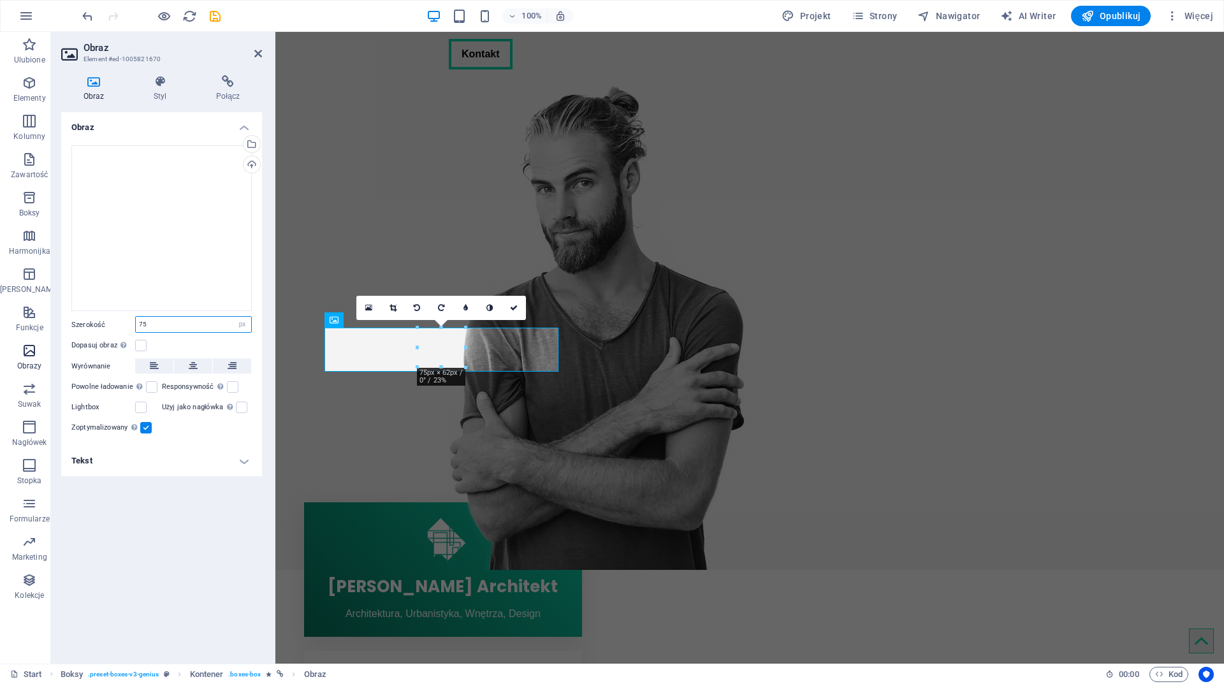
drag, startPoint x: 122, startPoint y: 331, endPoint x: 2, endPoint y: 339, distance: 120.8
click at [3, 339] on section "Ulubione Elementy Kolumny Zawartość Boksy Harmonijka Tabele Funkcje Obrazy Suwa…" at bounding box center [612, 348] width 1224 height 632
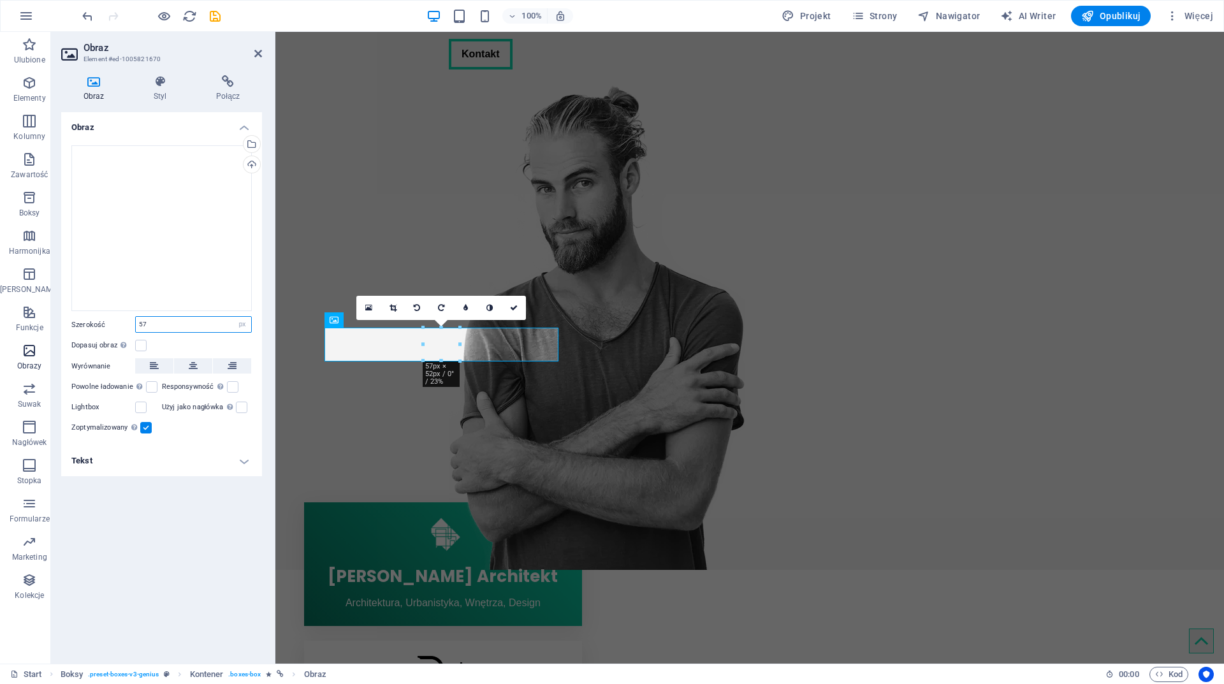
drag, startPoint x: 180, startPoint y: 327, endPoint x: 26, endPoint y: 348, distance: 155.7
click at [33, 348] on section "Ulubione Elementy Kolumny Zawartość Boksy Harmonijka Tabele Funkcje Obrazy Suwa…" at bounding box center [612, 348] width 1224 height 632
click at [84, 15] on icon "undo" at bounding box center [87, 16] width 15 height 15
type input "75"
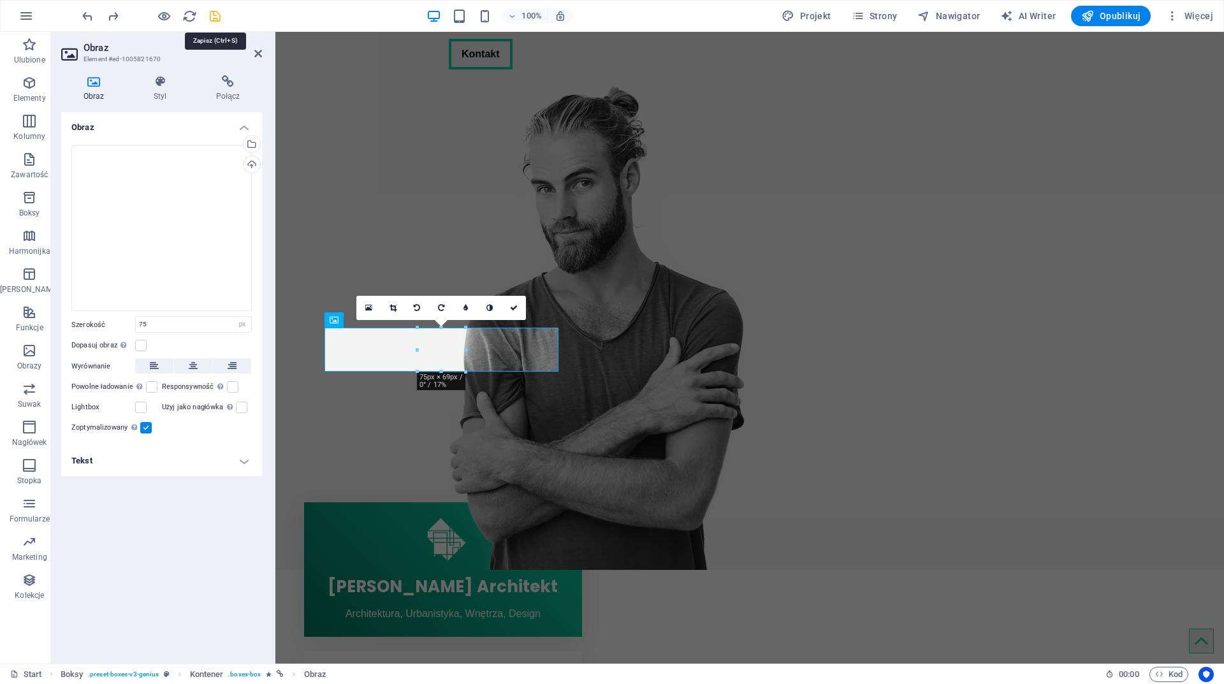
click at [215, 15] on icon "save" at bounding box center [215, 16] width 15 height 15
checkbox input "false"
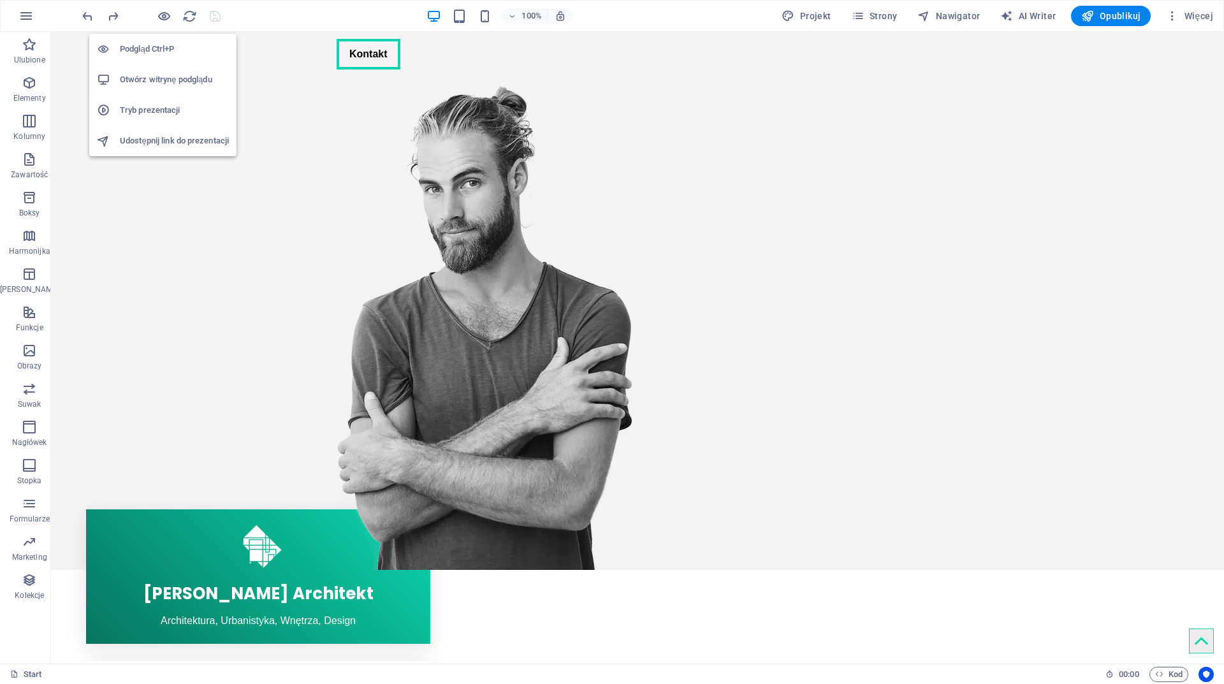
click at [170, 77] on h6 "Otwórz witrynę podglądu" at bounding box center [174, 79] width 109 height 15
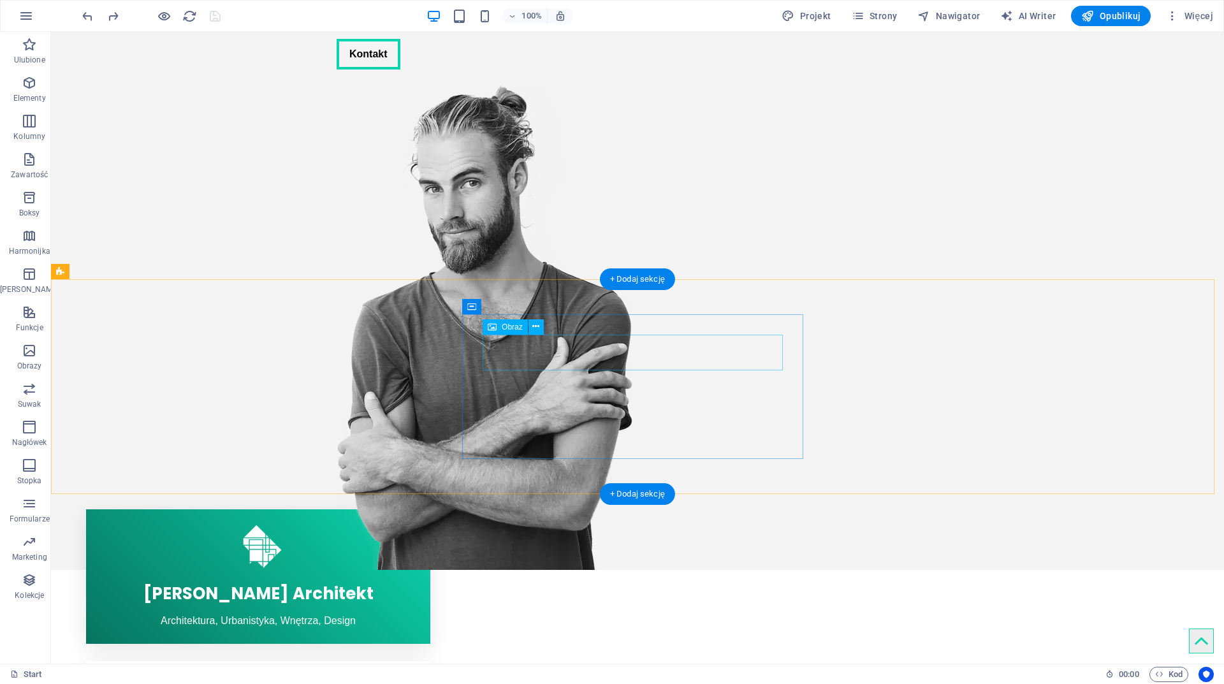
click at [430, 677] on figure at bounding box center [258, 695] width 344 height 36
select select "px"
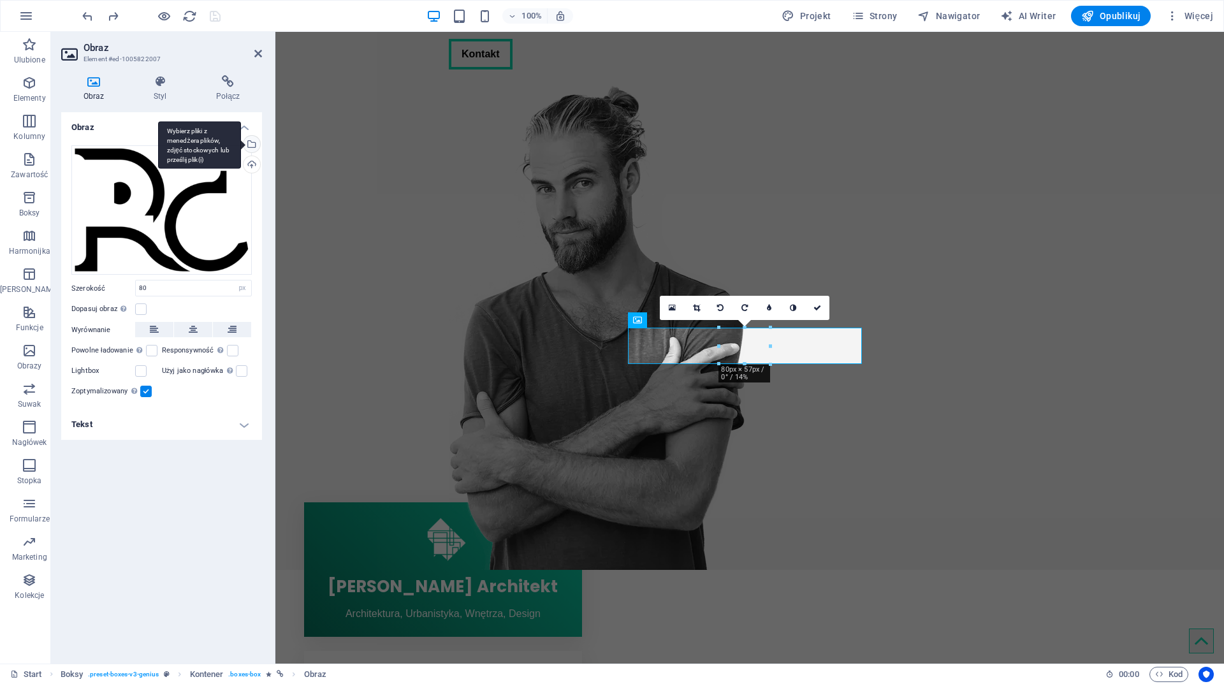
drag, startPoint x: 173, startPoint y: 201, endPoint x: 256, endPoint y: 143, distance: 100.8
click at [256, 143] on div "Wybierz pliki z menedżera plików, zdjęć stockowych lub prześlij plik(i)" at bounding box center [250, 145] width 19 height 19
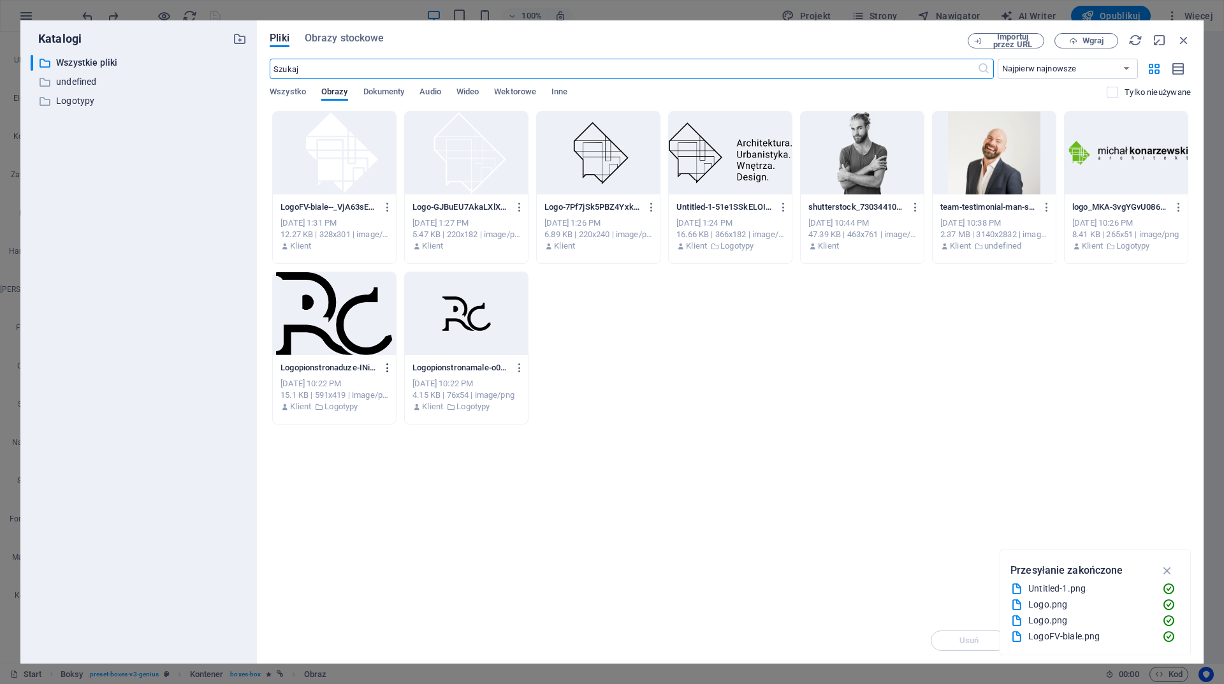
click at [386, 369] on icon "button" at bounding box center [388, 367] width 12 height 11
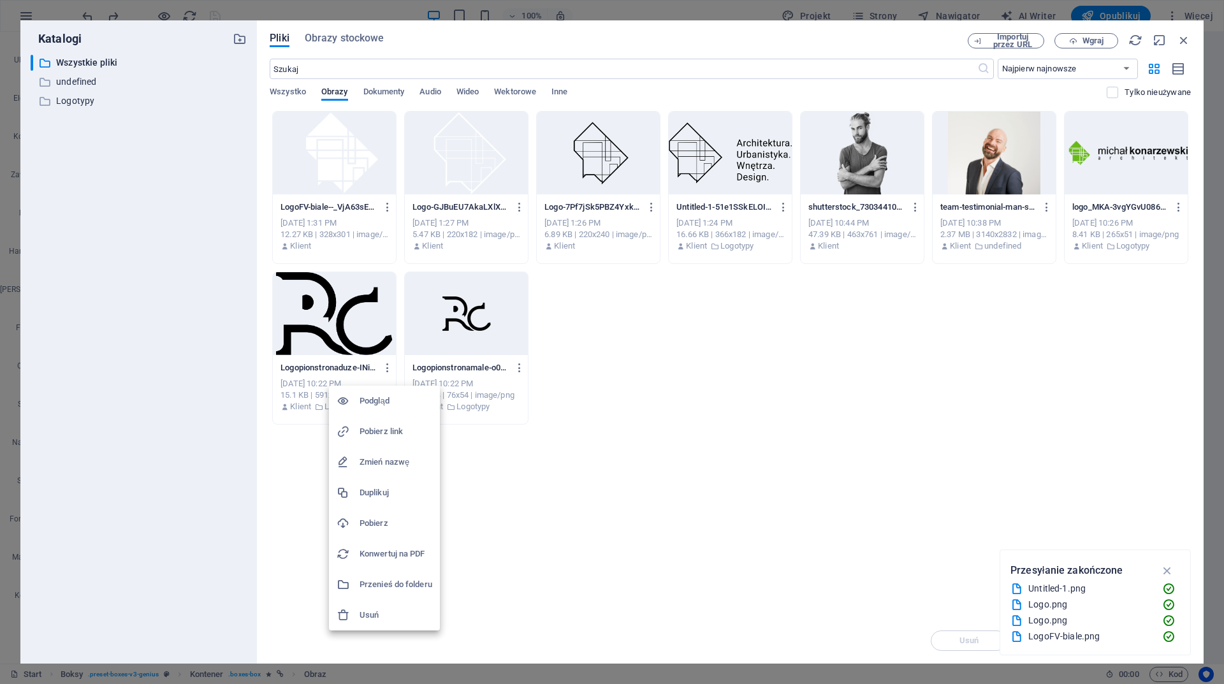
click at [385, 519] on h6 "Pobierz" at bounding box center [396, 523] width 73 height 15
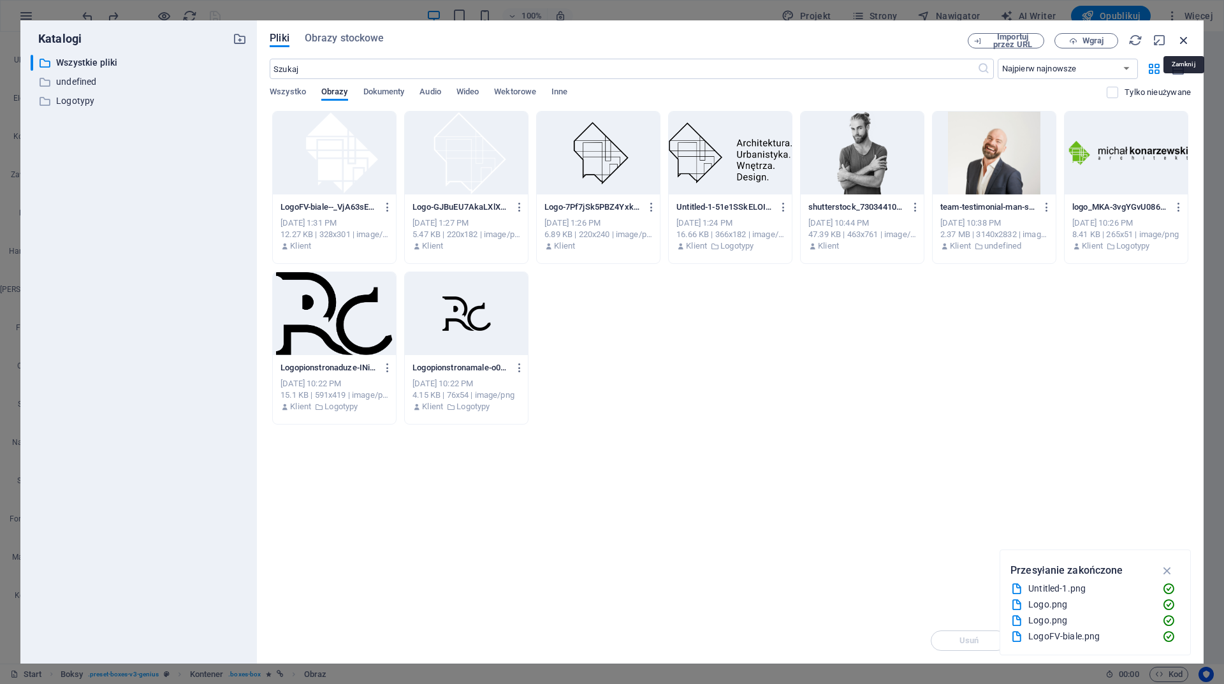
drag, startPoint x: 1187, startPoint y: 38, endPoint x: 821, endPoint y: 82, distance: 369.3
click at [1187, 38] on icon "button" at bounding box center [1184, 40] width 14 height 14
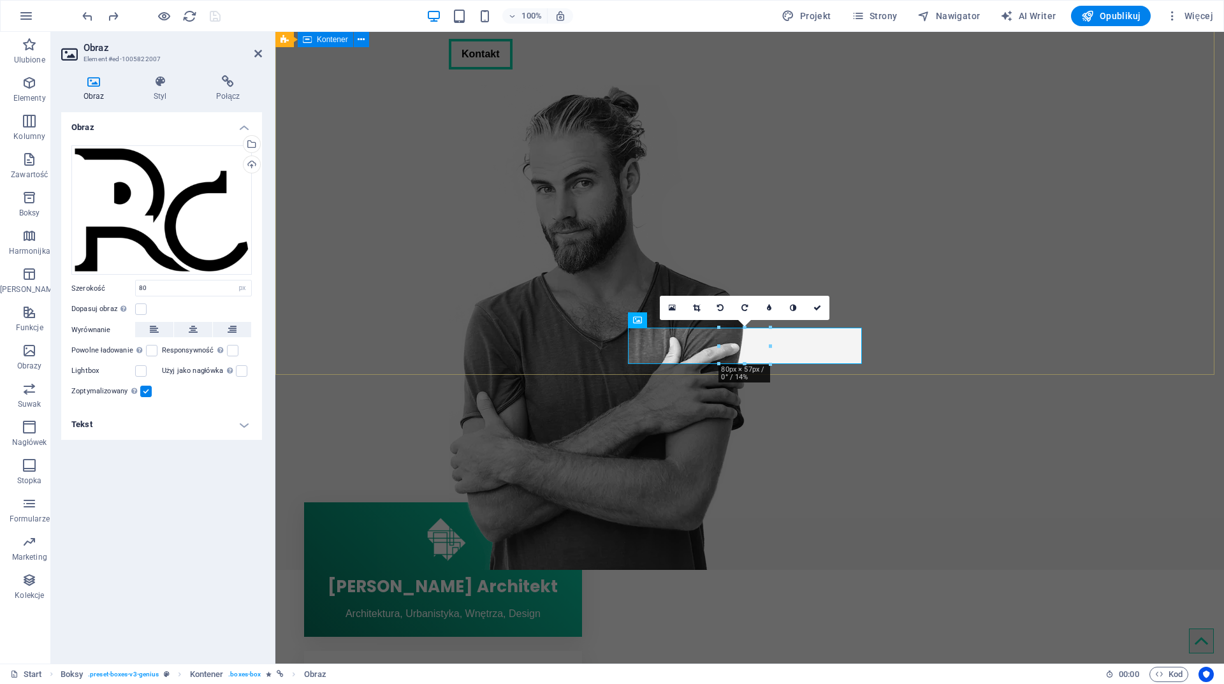
click at [406, 200] on div "Multidyscyplinarny Kolektyw Architektoniczny Kontakt" at bounding box center [749, 240] width 949 height 660
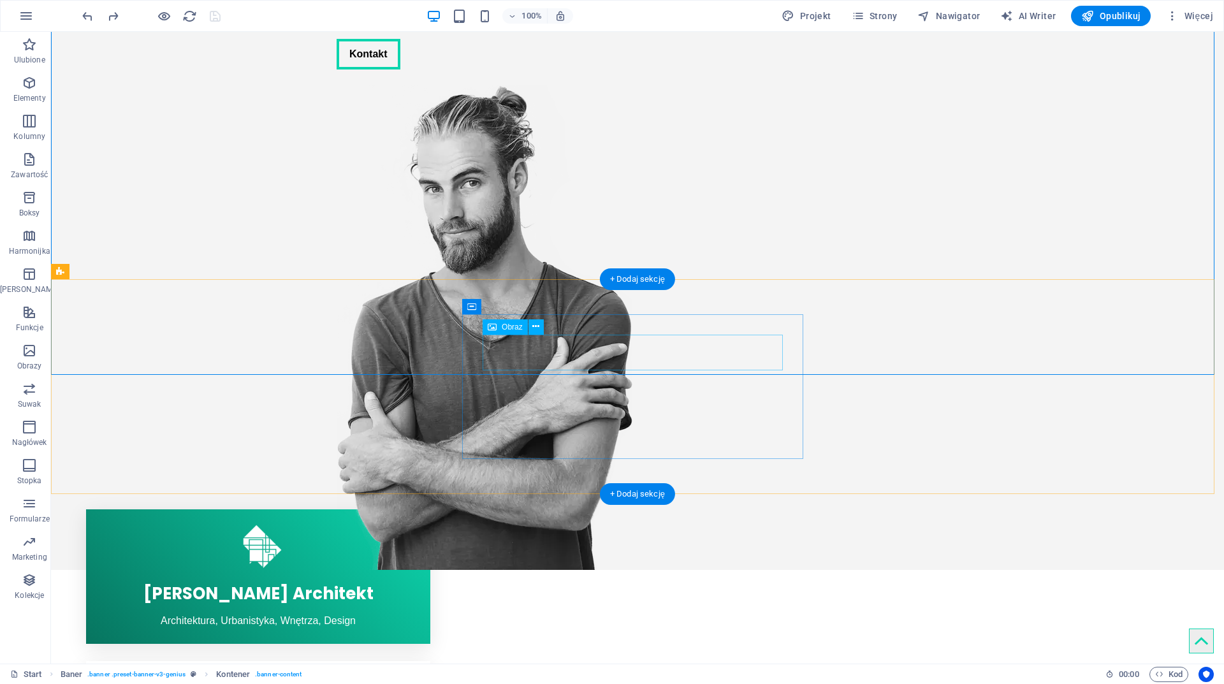
click at [430, 677] on figure at bounding box center [258, 695] width 344 height 36
select select "px"
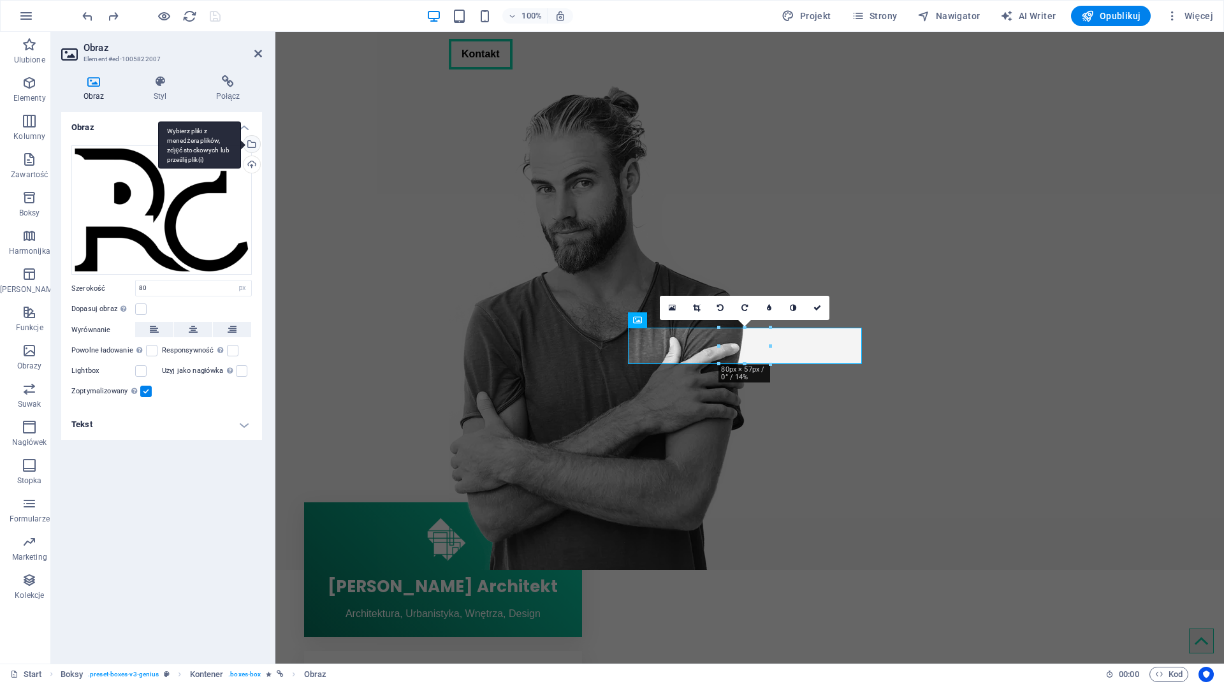
click at [252, 142] on div "Wybierz pliki z menedżera plików, zdjęć stockowych lub prześlij plik(i)" at bounding box center [250, 145] width 19 height 19
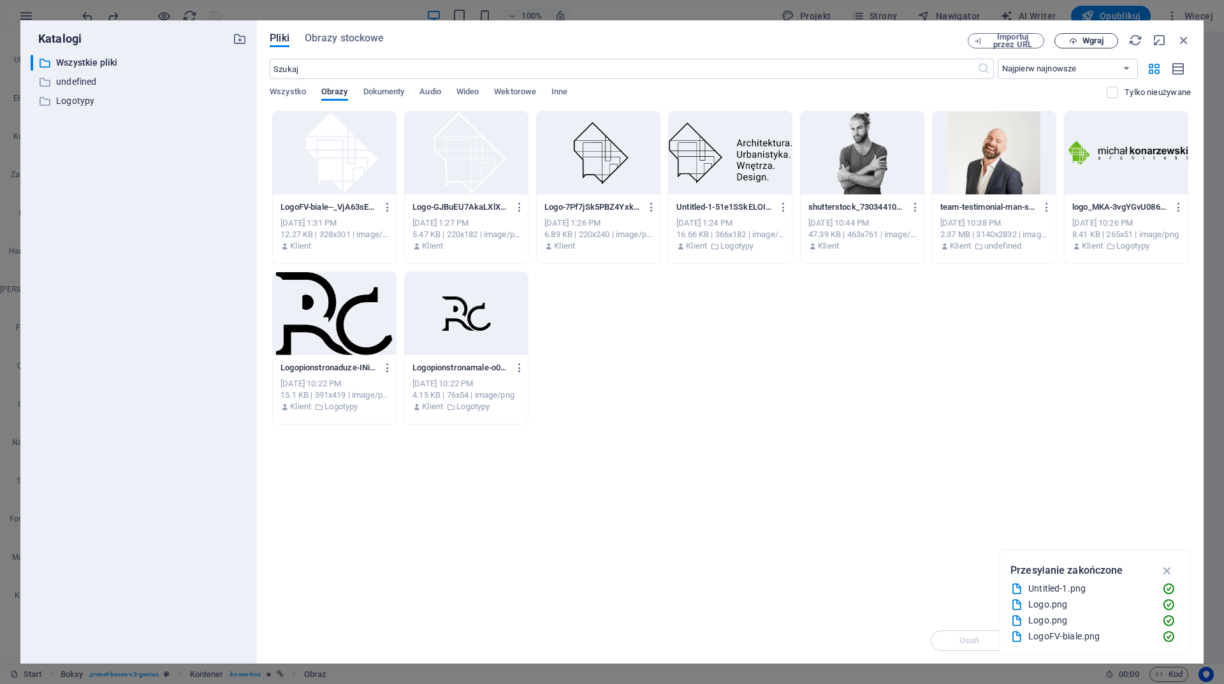
click at [1101, 41] on span "Wgraj" at bounding box center [1093, 41] width 21 height 8
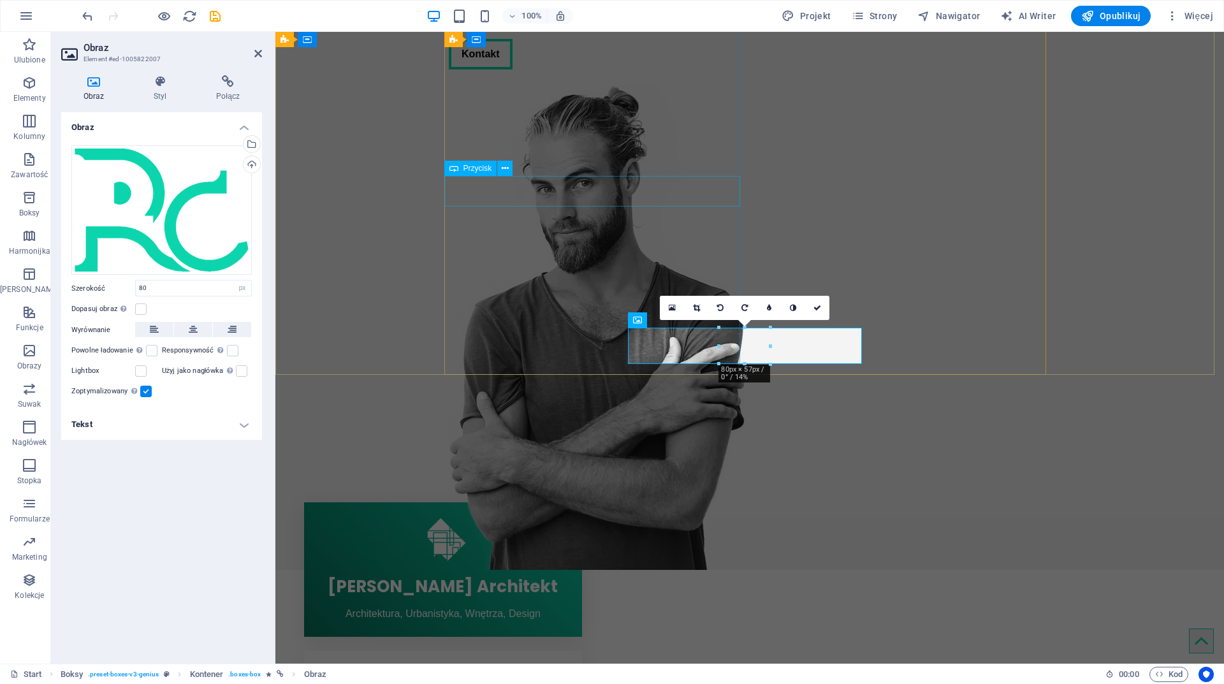
click at [649, 70] on div "Kontakt" at bounding box center [597, 54] width 296 height 31
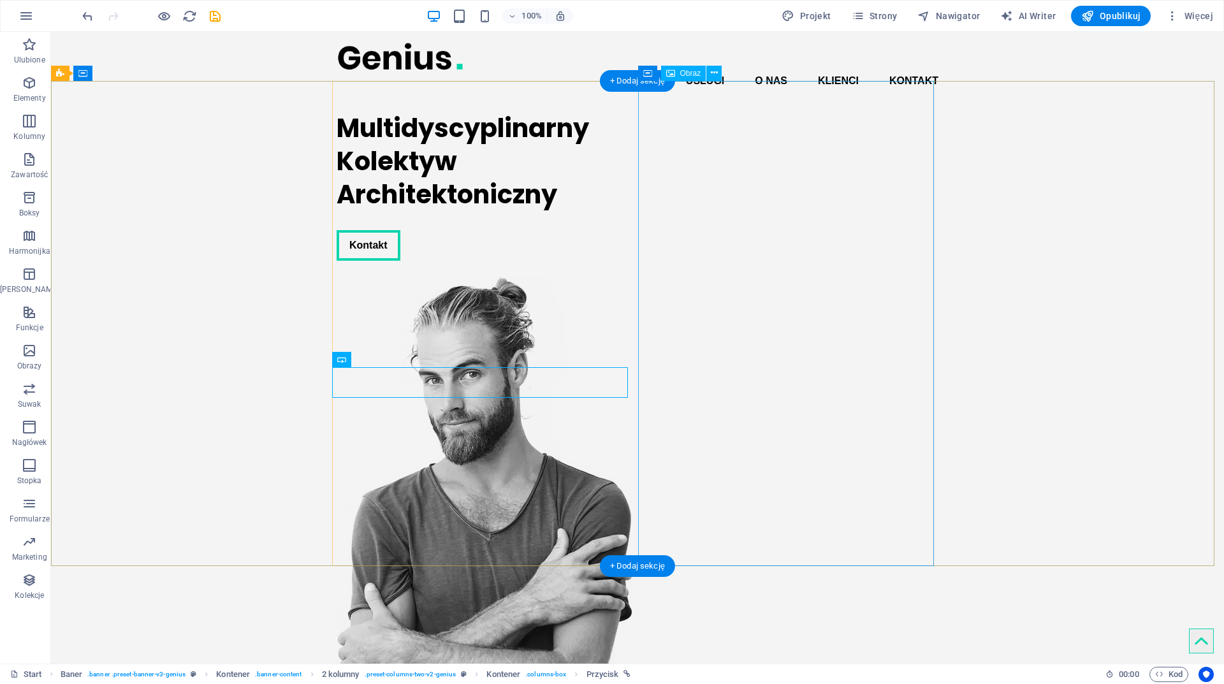
click at [633, 276] on figure at bounding box center [485, 518] width 296 height 485
select select "px"
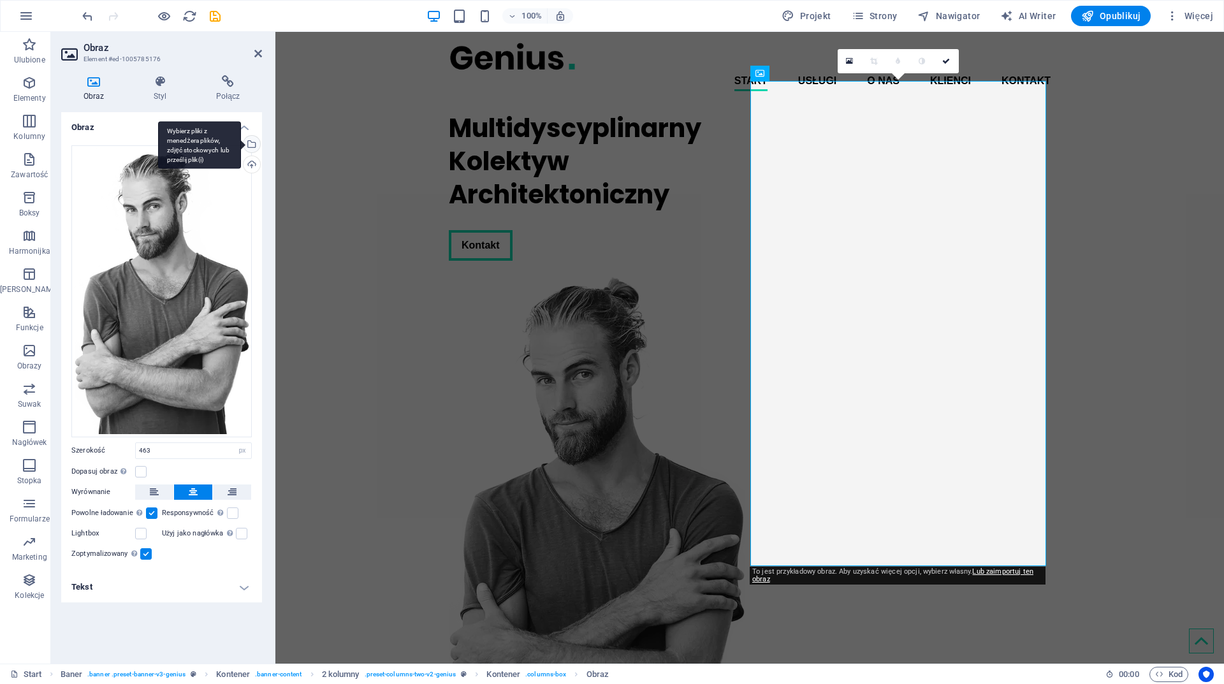
click at [241, 143] on div "Wybierz pliki z menedżera plików, zdjęć stockowych lub prześlij plik(i)" at bounding box center [199, 145] width 83 height 48
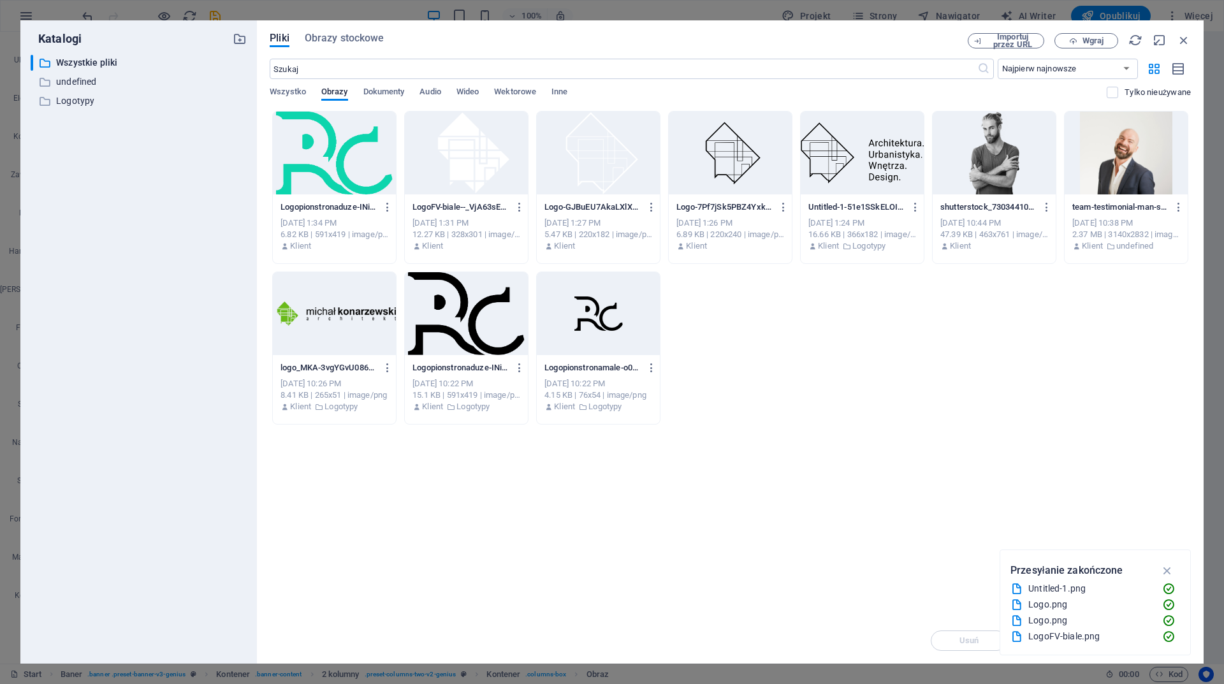
click at [1055, 205] on div "shutterstock_730344106-UhzjaWXhIXdag8PBhQ3X5w-sdPdDS9JcXYTg4xT-YsYnQ.webp shutt…" at bounding box center [994, 227] width 123 height 65
click at [1048, 205] on icon "button" at bounding box center [1047, 207] width 12 height 11
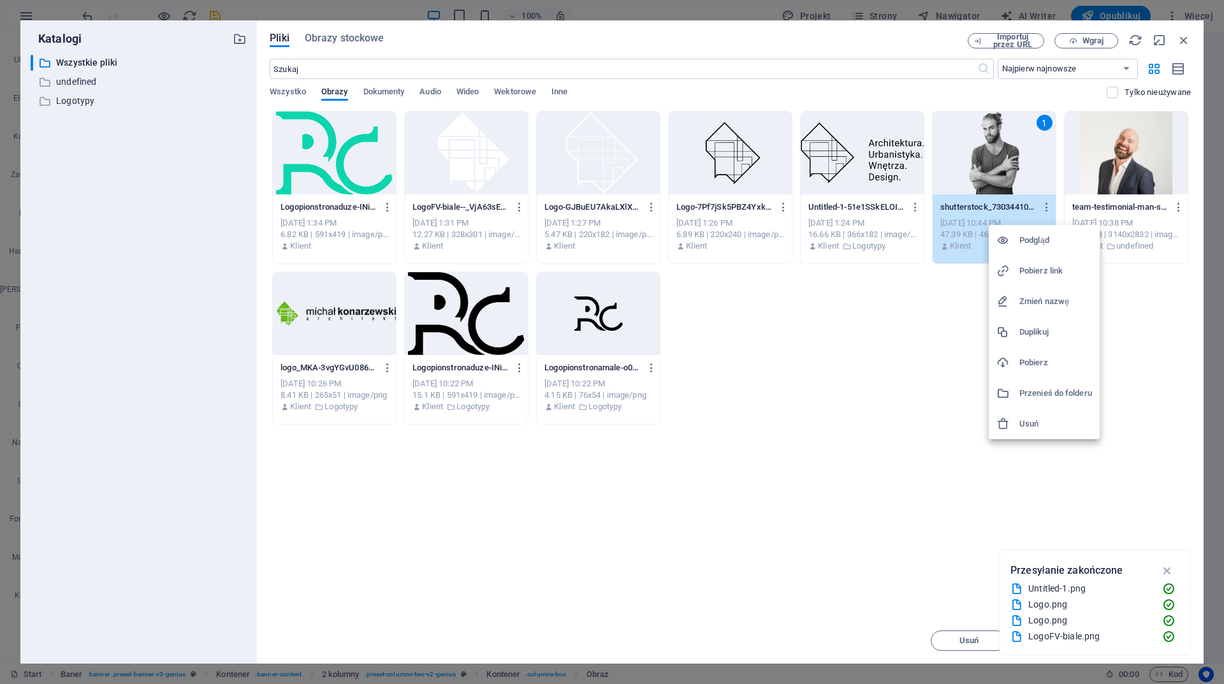
click at [1057, 272] on h6 "Pobierz link" at bounding box center [1056, 270] width 73 height 15
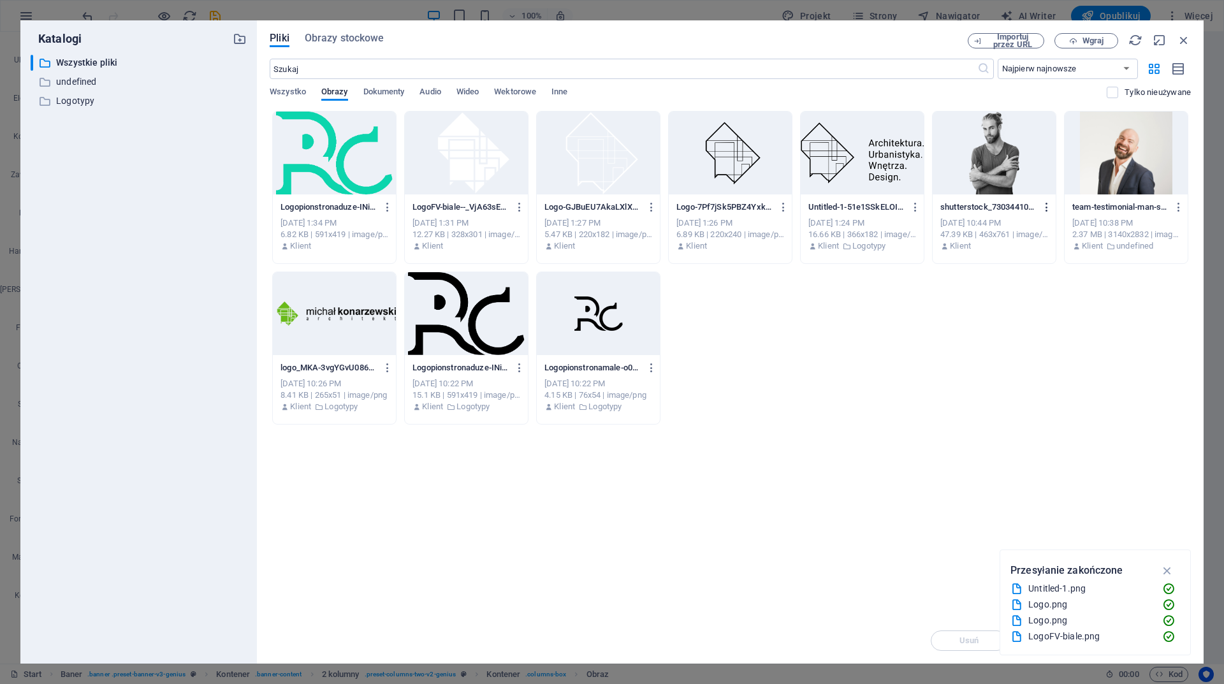
click at [1047, 203] on icon "button" at bounding box center [1047, 207] width 12 height 11
click at [1039, 362] on h6 "Pobierz" at bounding box center [1056, 362] width 73 height 15
click at [1187, 38] on icon "button" at bounding box center [1184, 40] width 14 height 14
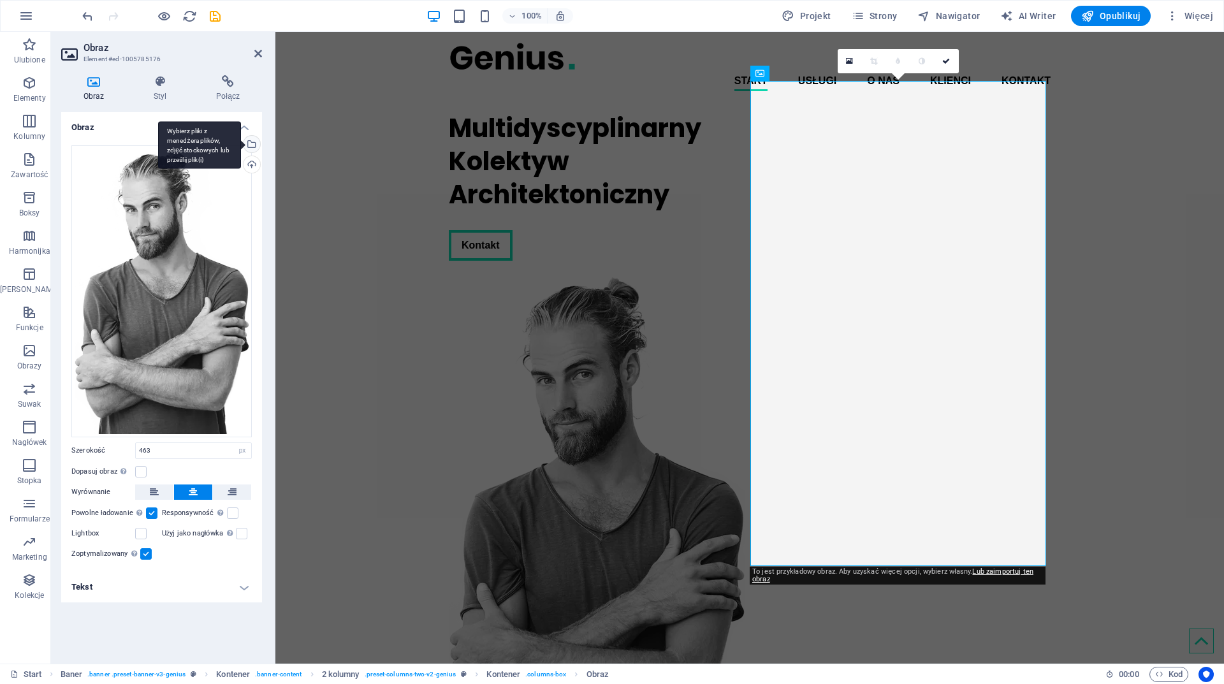
click at [252, 137] on div "Wybierz pliki z menedżera plików, zdjęć stockowych lub prześlij plik(i)" at bounding box center [250, 145] width 19 height 19
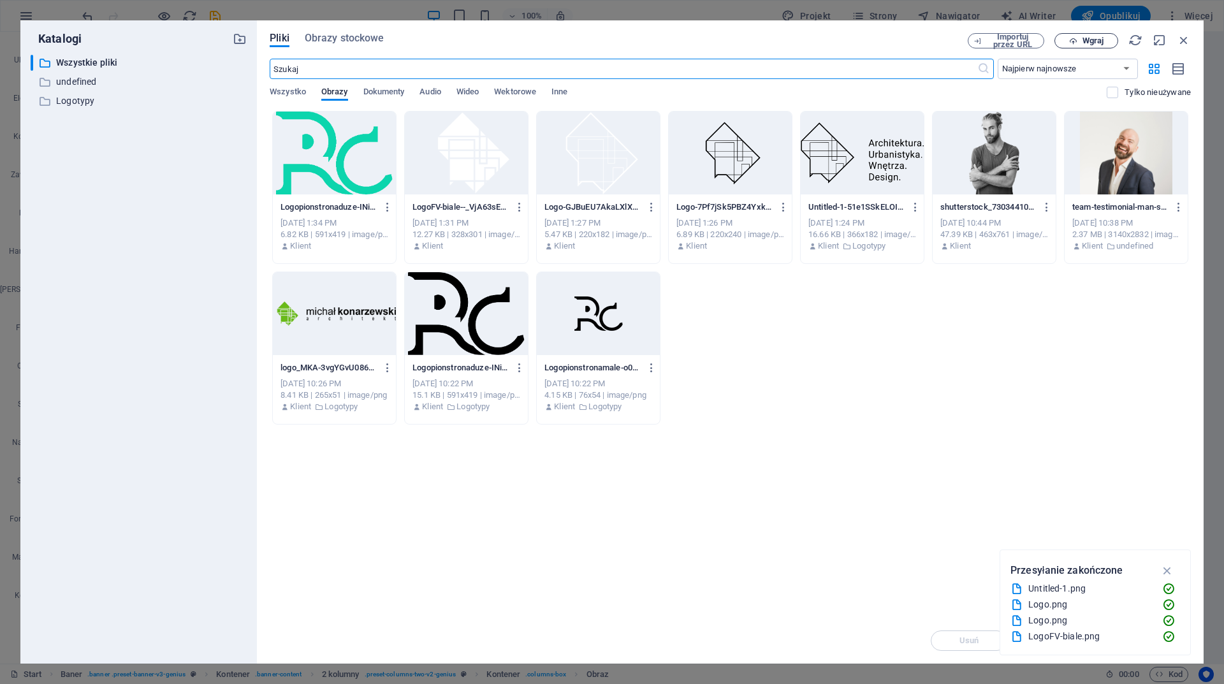
click at [1091, 40] on span "Wgraj" at bounding box center [1093, 41] width 21 height 8
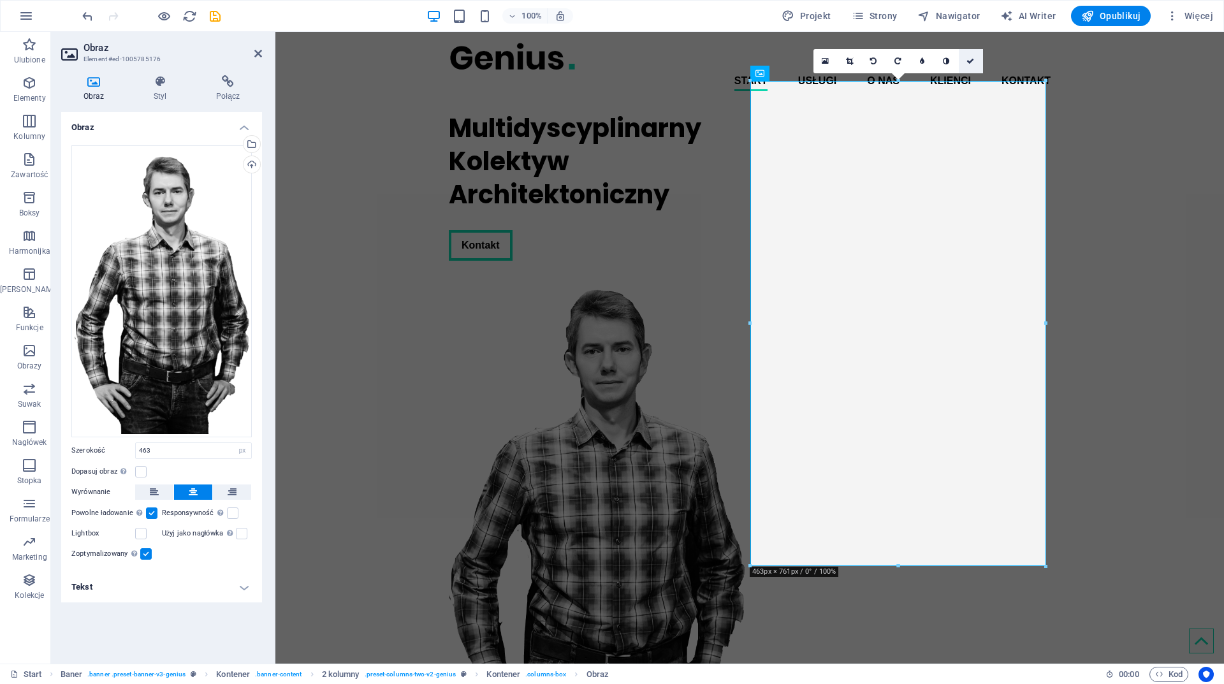
drag, startPoint x: 974, startPoint y: 53, endPoint x: 923, endPoint y: 22, distance: 59.5
click at [974, 53] on link at bounding box center [971, 61] width 24 height 24
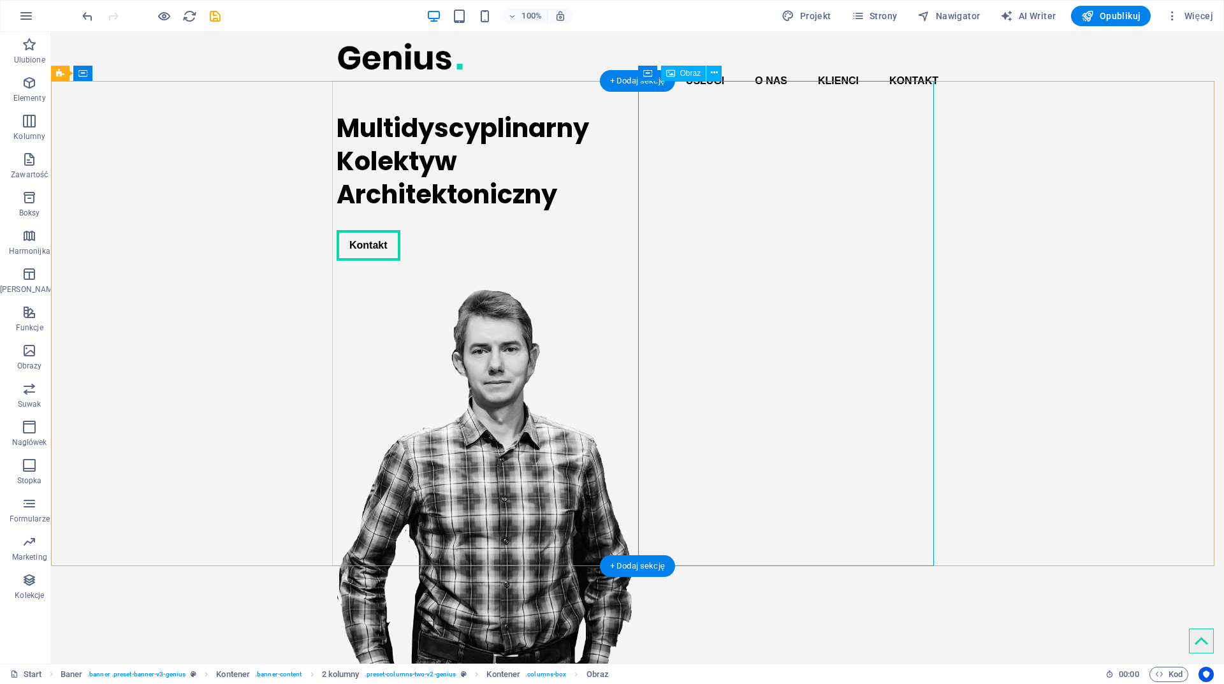
click at [633, 281] on figure at bounding box center [485, 518] width 296 height 485
select select "px"
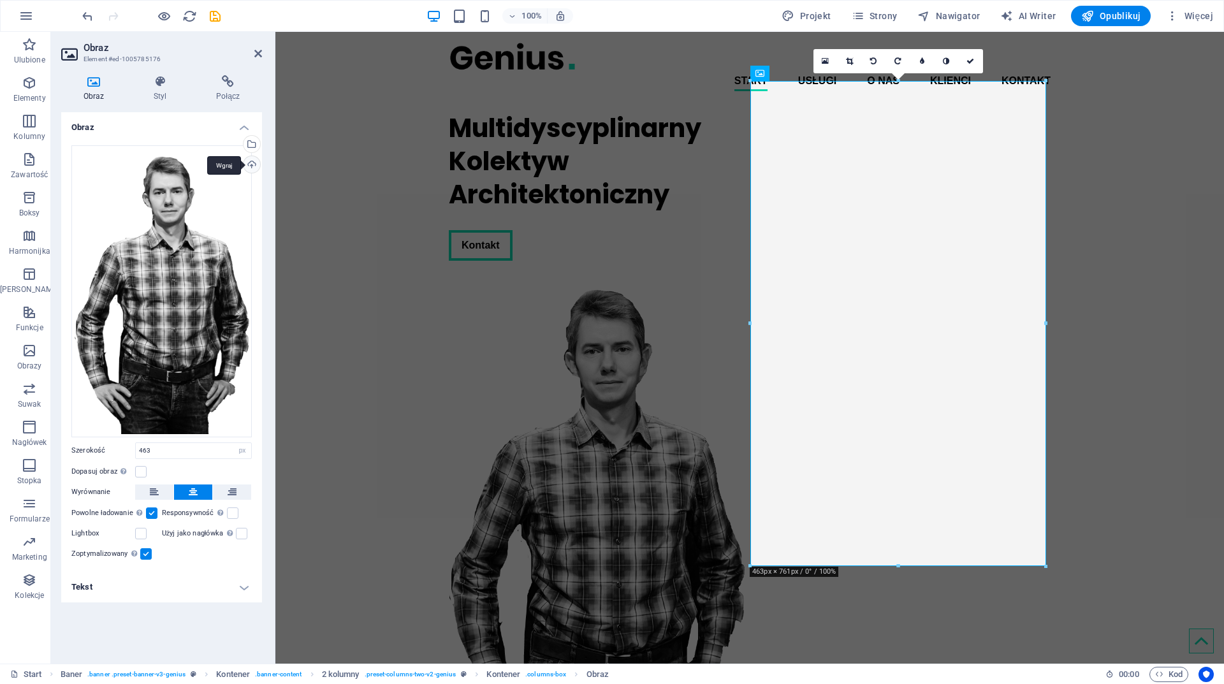
click at [251, 158] on div "Wgraj" at bounding box center [250, 165] width 19 height 19
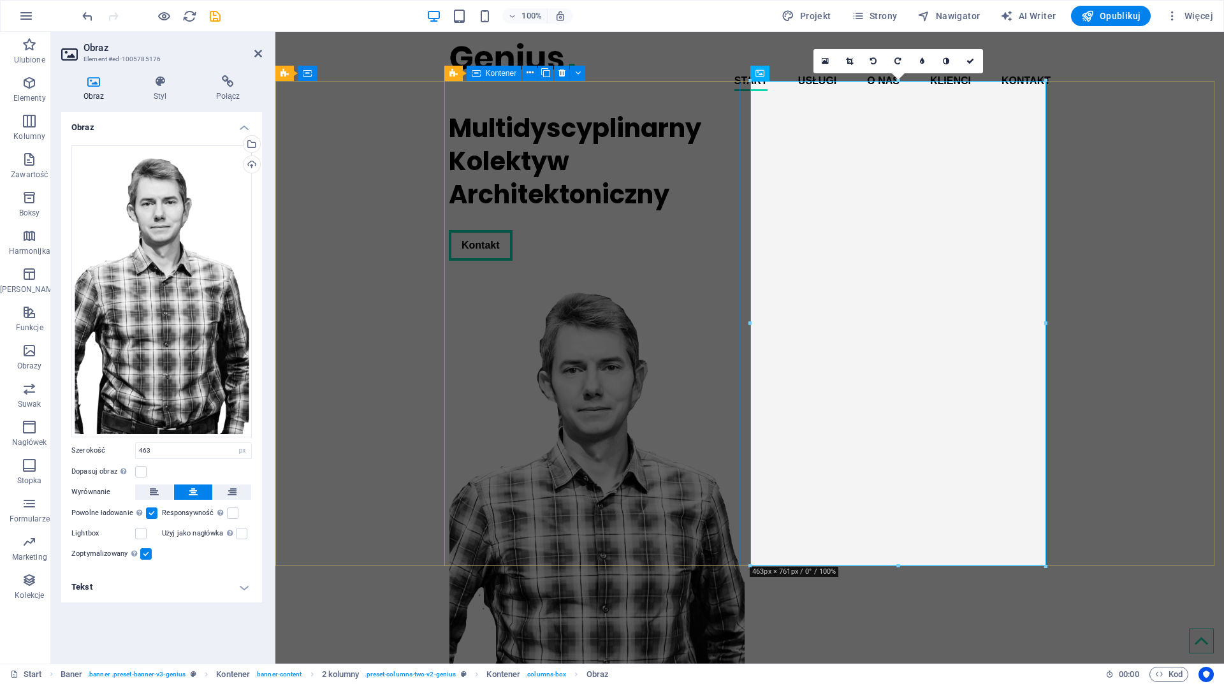
click at [486, 114] on div "Multidyscyplinarny Kolektyw Architektoniczny Kontakt" at bounding box center [597, 186] width 296 height 170
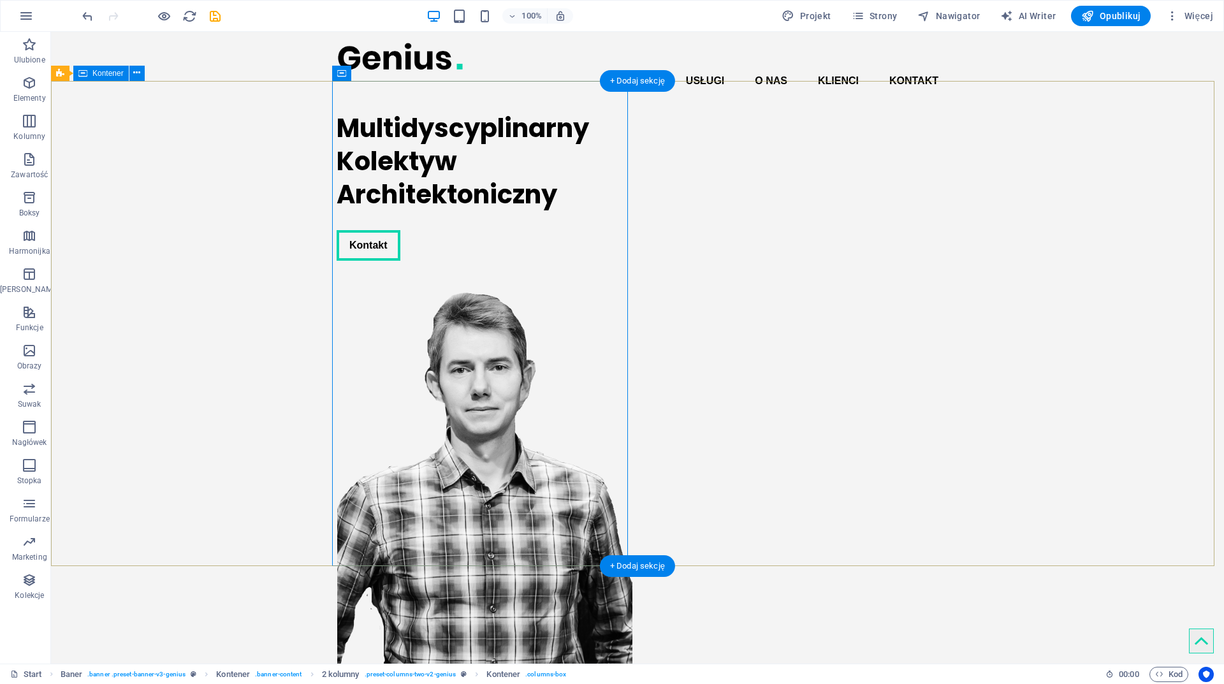
click at [1050, 188] on div "Multidyscyplinarny Kolektyw Architektoniczny Kontakt" at bounding box center [637, 431] width 1173 height 660
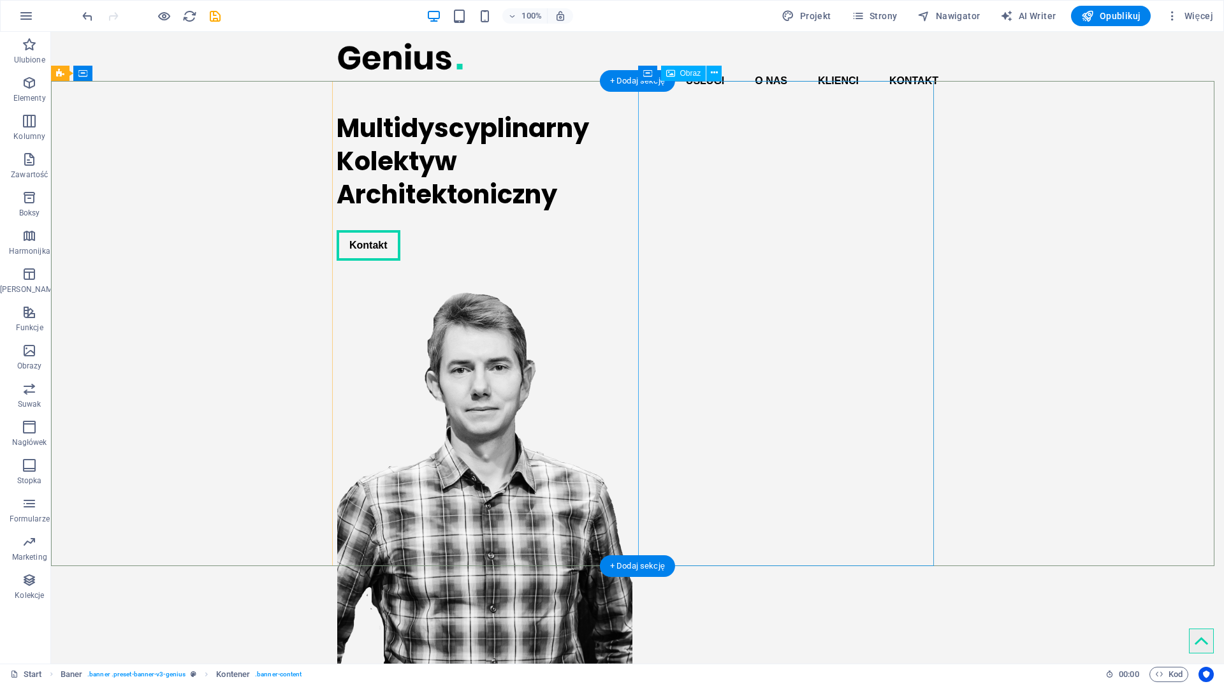
click at [633, 284] on figure at bounding box center [485, 518] width 296 height 485
select select "px"
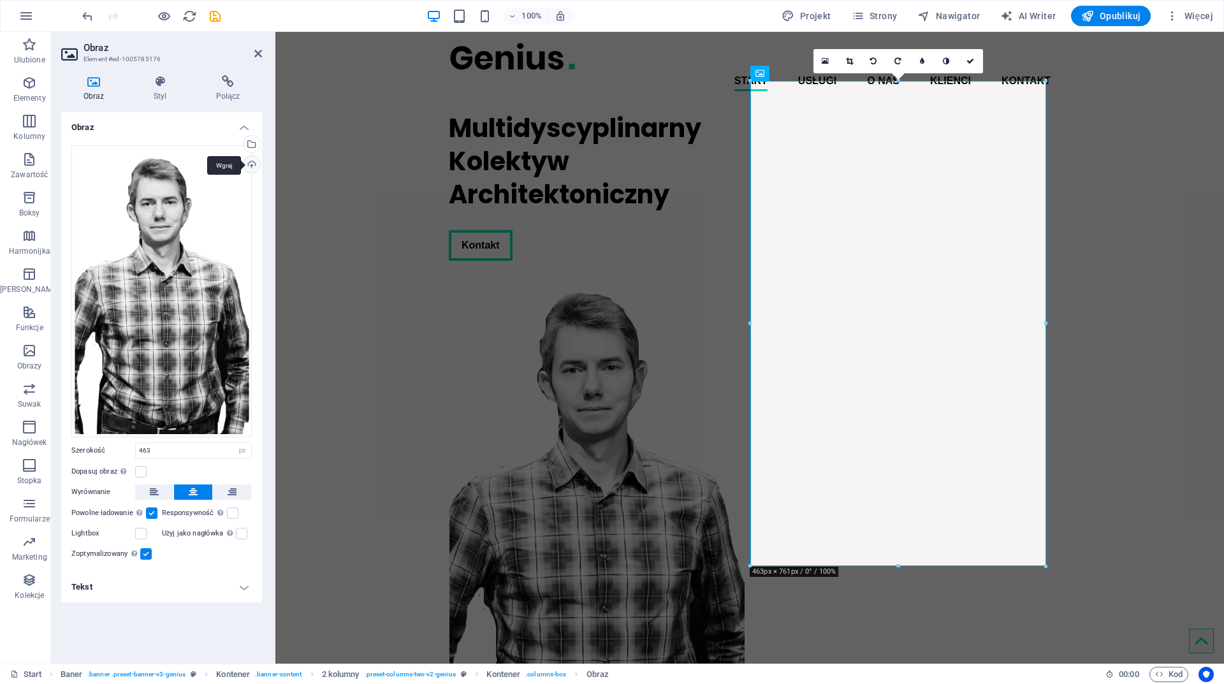
click at [253, 161] on div "Wgraj" at bounding box center [250, 165] width 19 height 19
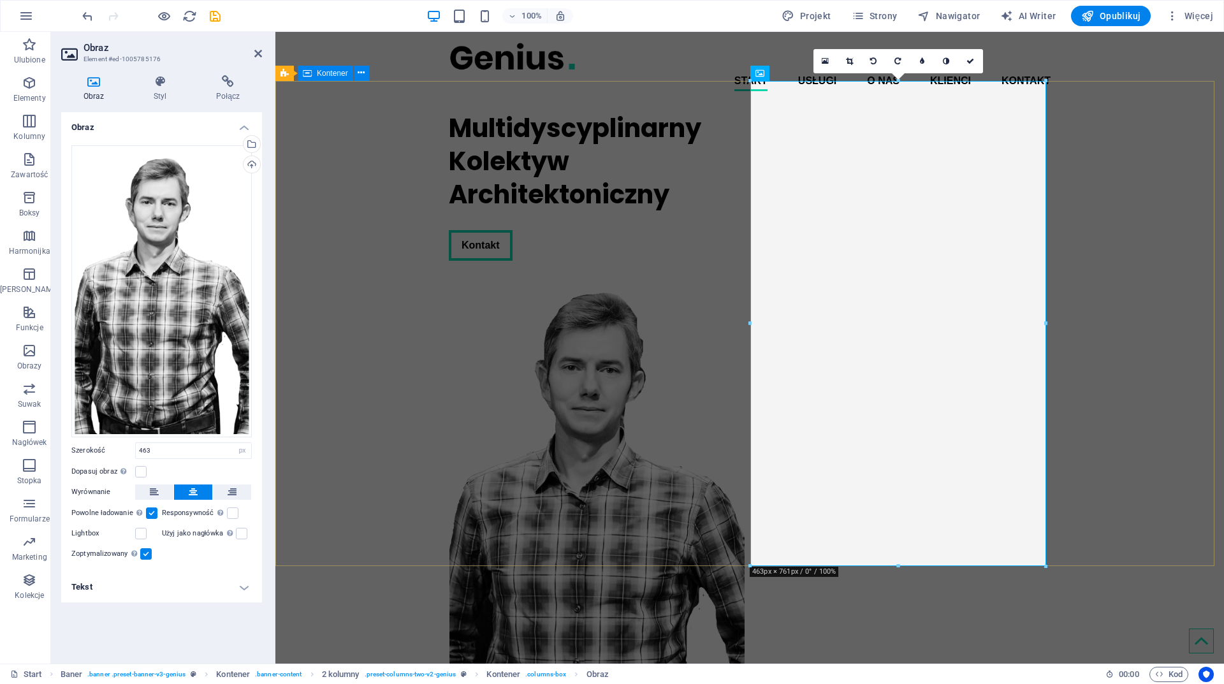
click at [382, 224] on div "Multidyscyplinarny Kolektyw Architektoniczny Kontakt" at bounding box center [749, 431] width 949 height 660
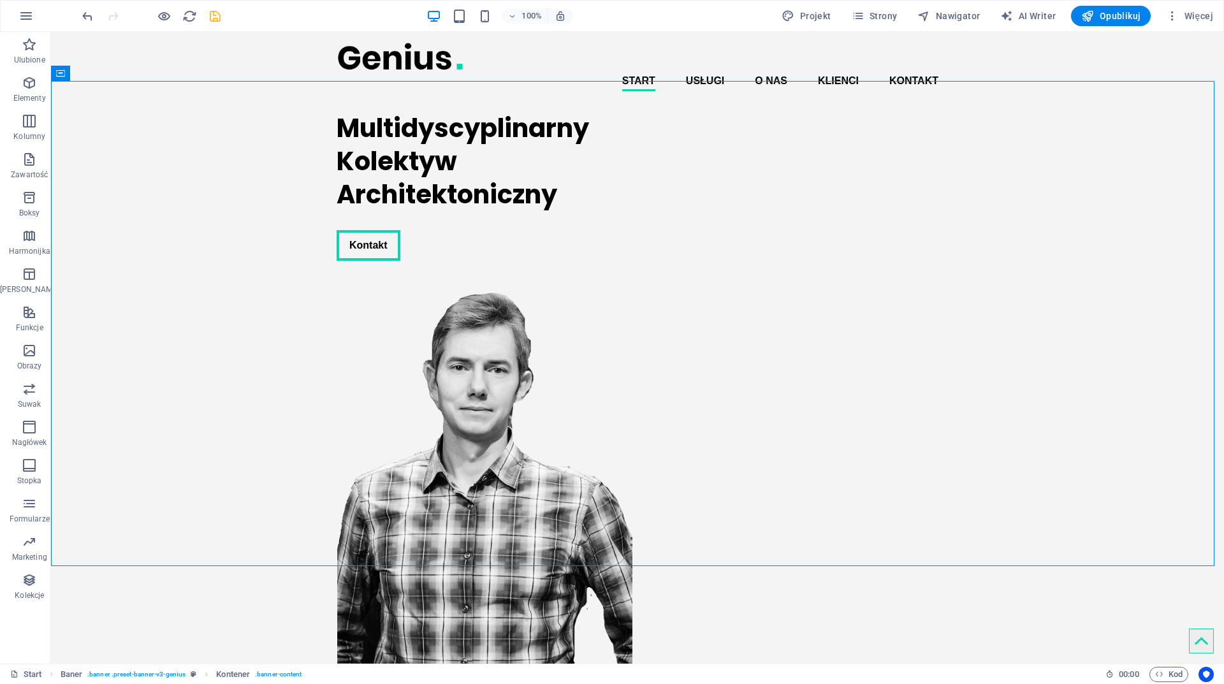
click at [214, 15] on icon "save" at bounding box center [215, 16] width 15 height 15
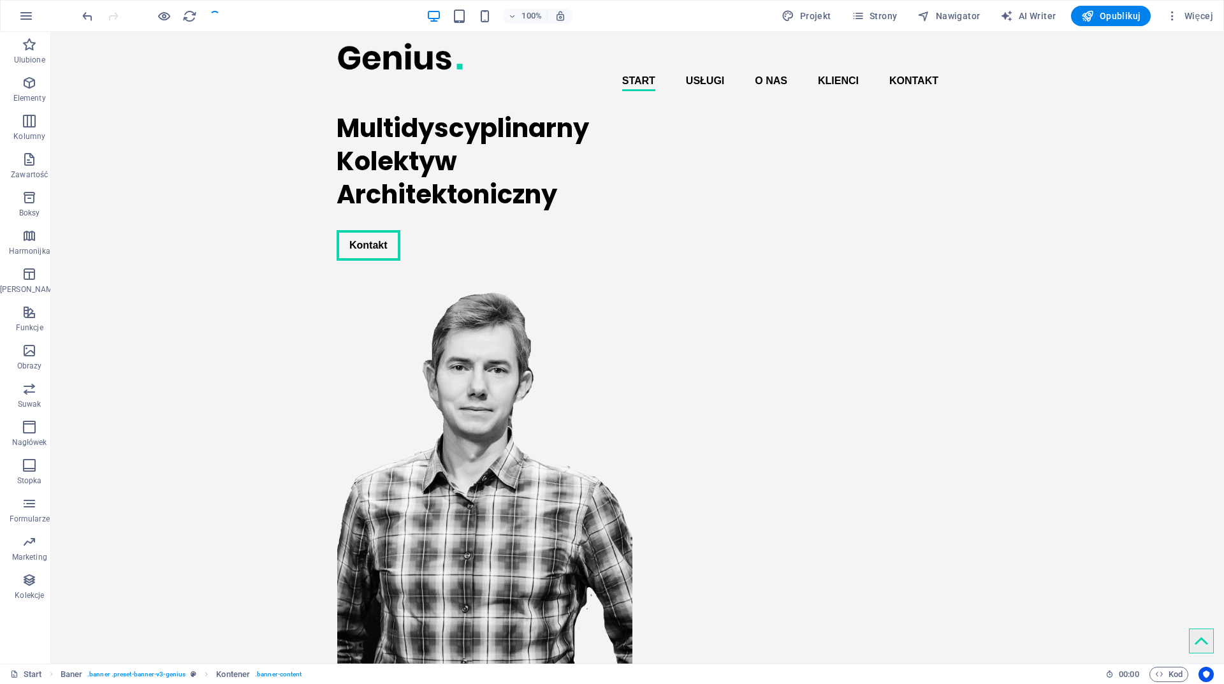
checkbox input "false"
click at [156, 80] on h6 "Otwórz witrynę podglądu" at bounding box center [174, 79] width 109 height 15
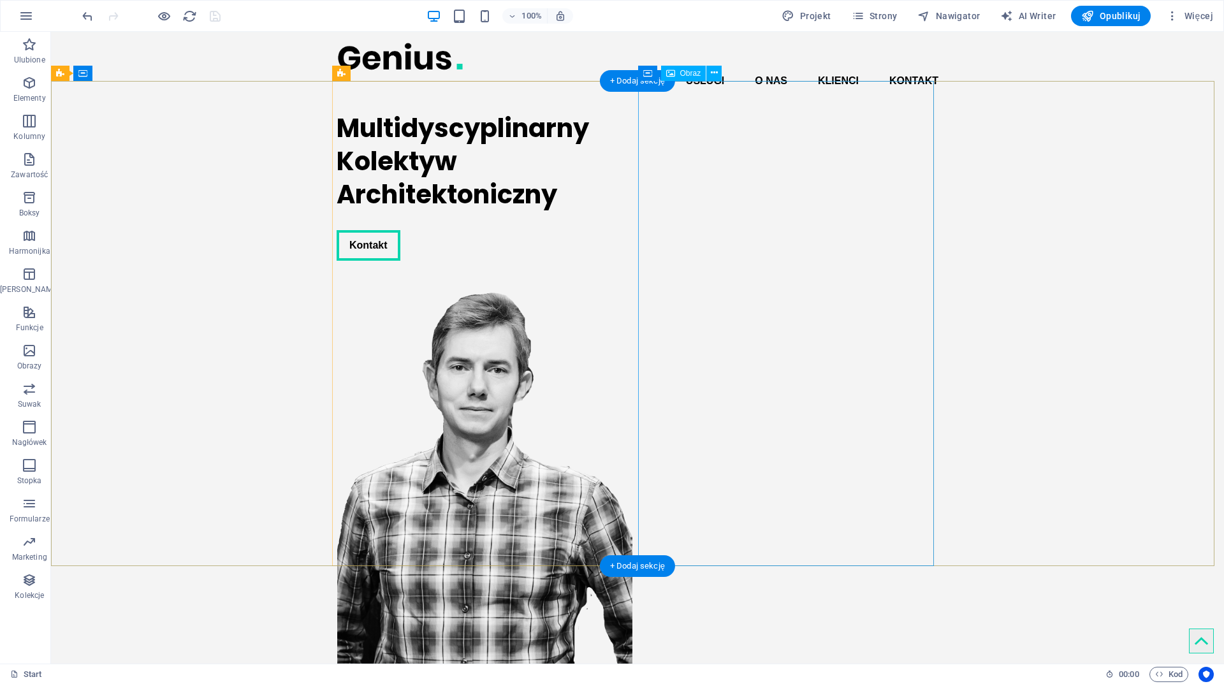
click at [633, 276] on figure at bounding box center [485, 518] width 296 height 485
select select "px"
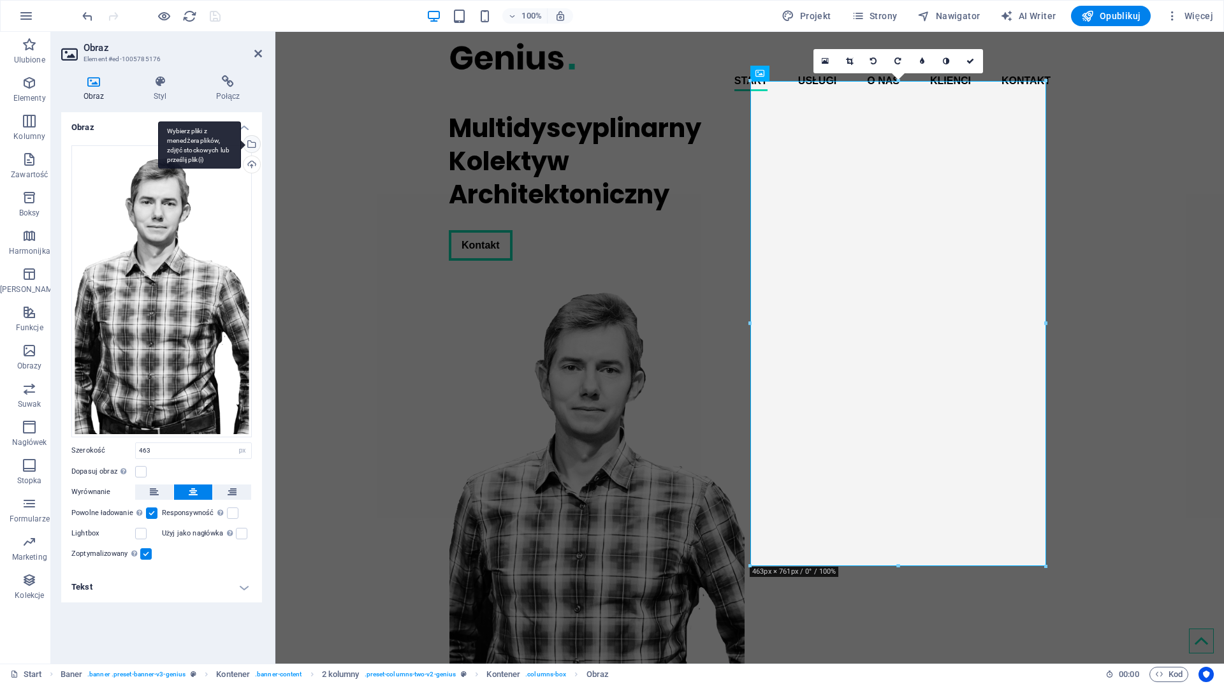
click at [254, 148] on div "Wybierz pliki z menedżera plików, zdjęć stockowych lub prześlij plik(i)" at bounding box center [250, 145] width 19 height 19
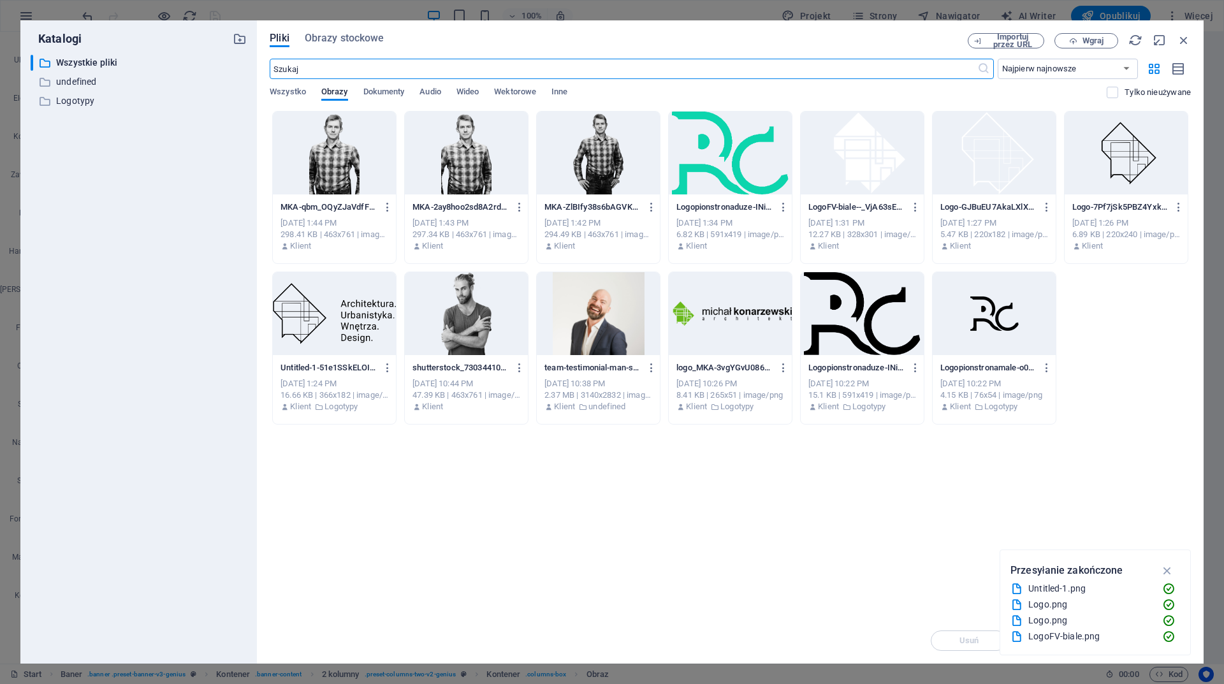
click at [437, 291] on div at bounding box center [466, 313] width 123 height 83
click at [437, 291] on div "1" at bounding box center [466, 313] width 123 height 83
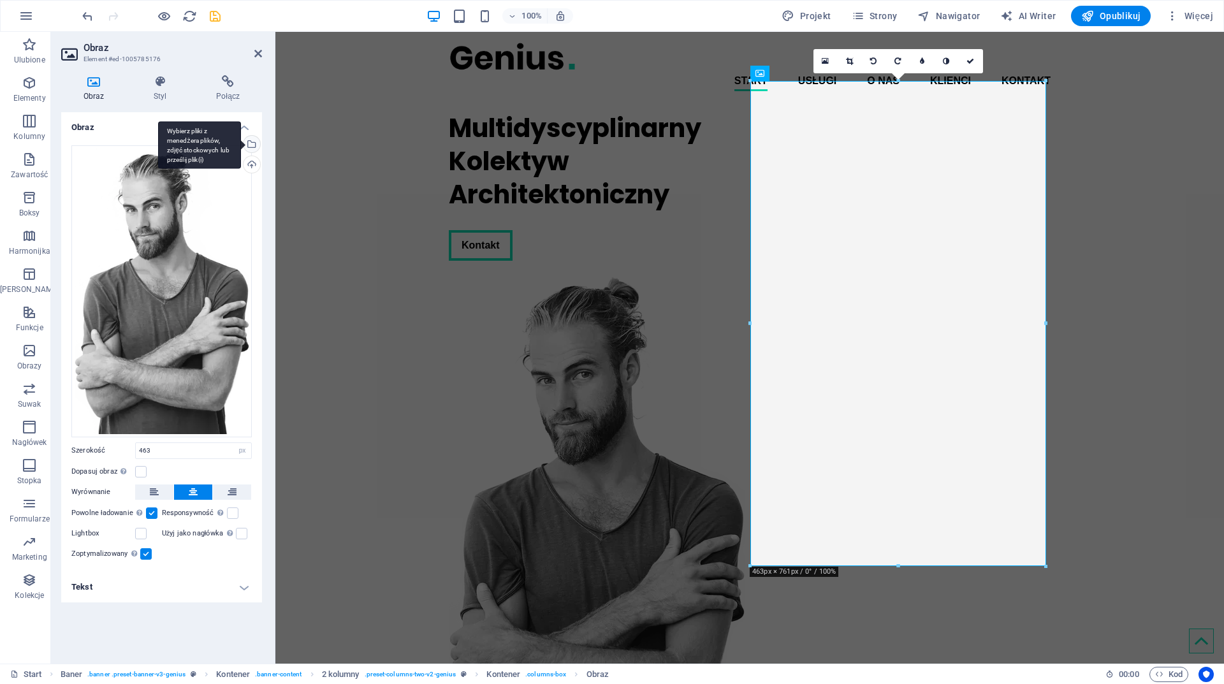
click at [253, 147] on div "Wybierz pliki z menedżera plików, zdjęć stockowych lub prześlij plik(i)" at bounding box center [250, 145] width 19 height 19
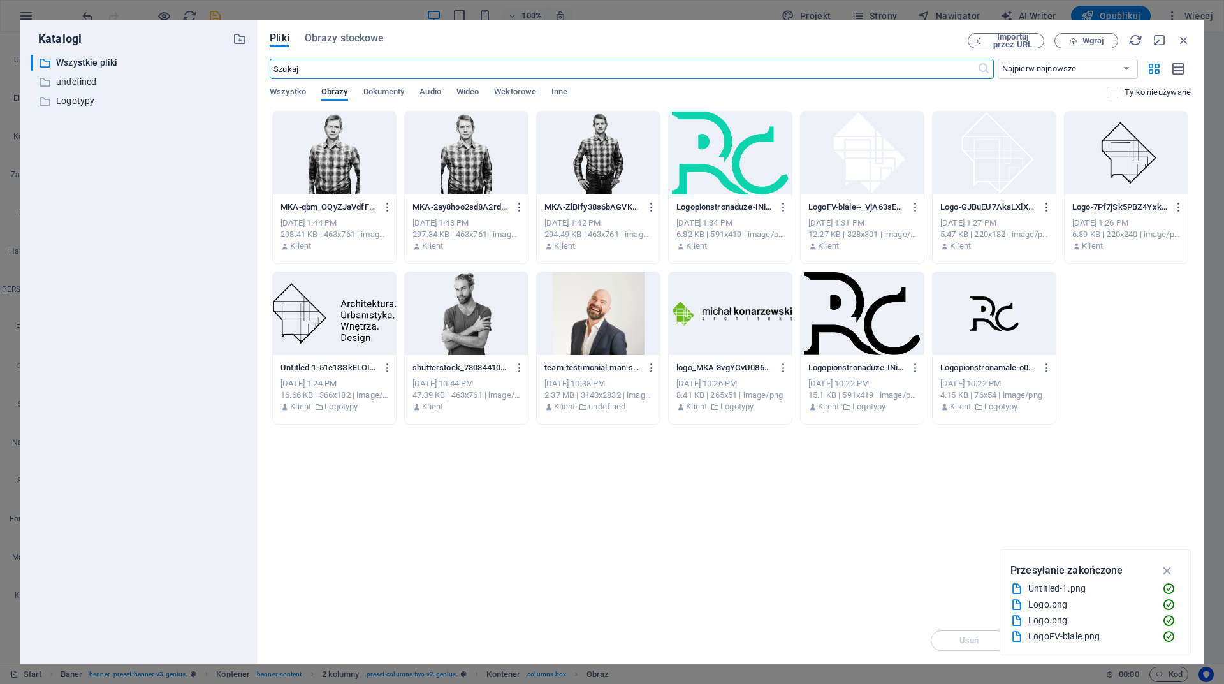
click at [340, 154] on div at bounding box center [334, 153] width 123 height 83
click at [340, 154] on div "1" at bounding box center [334, 153] width 123 height 83
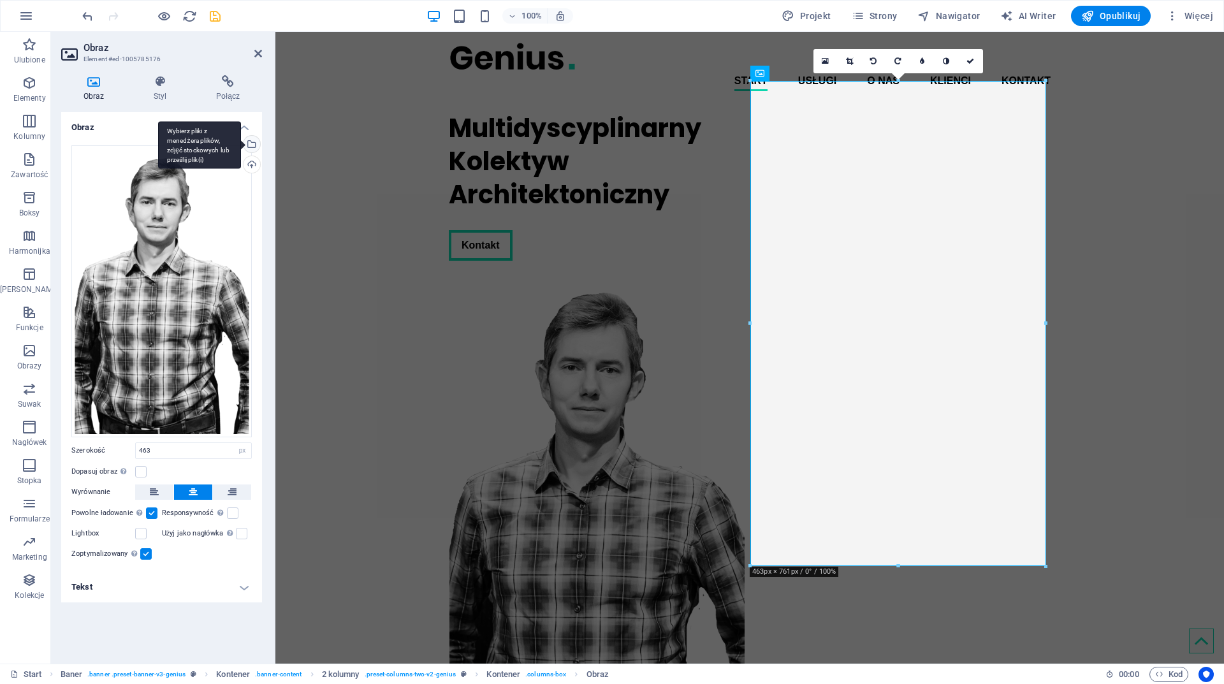
click at [241, 147] on div "Wybierz pliki z menedżera plików, zdjęć stockowych lub prześlij plik(i)" at bounding box center [199, 145] width 83 height 48
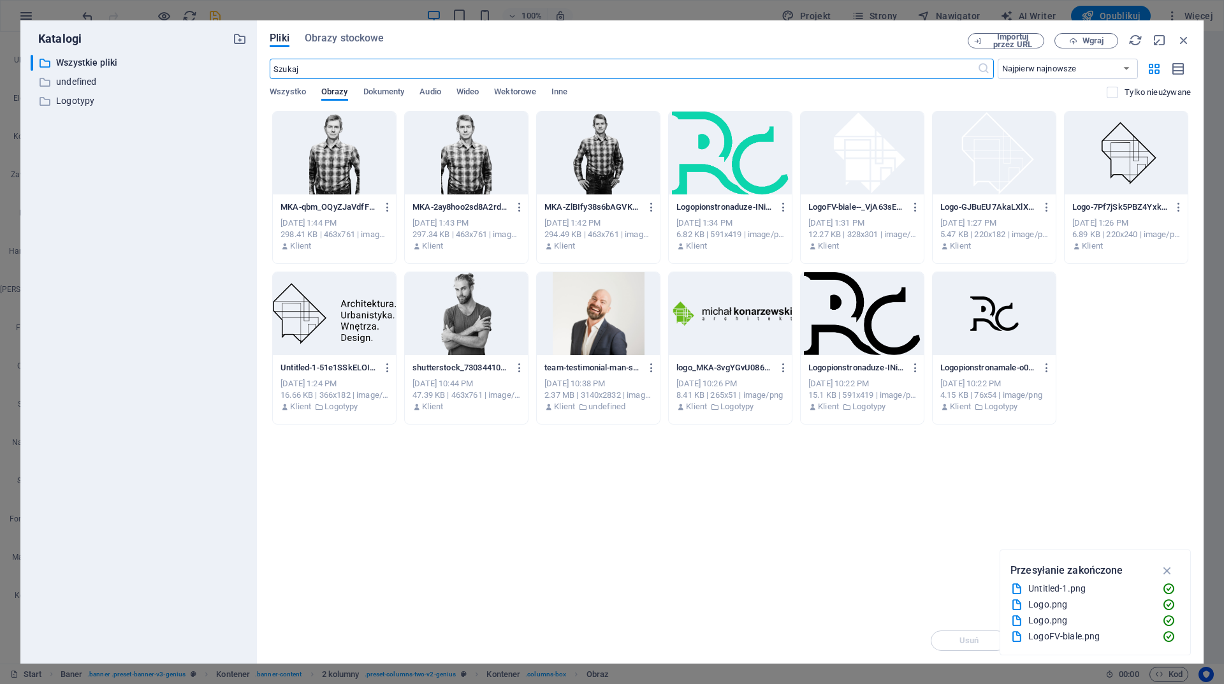
click at [439, 336] on div at bounding box center [466, 313] width 123 height 83
click at [439, 336] on div "1" at bounding box center [466, 313] width 123 height 83
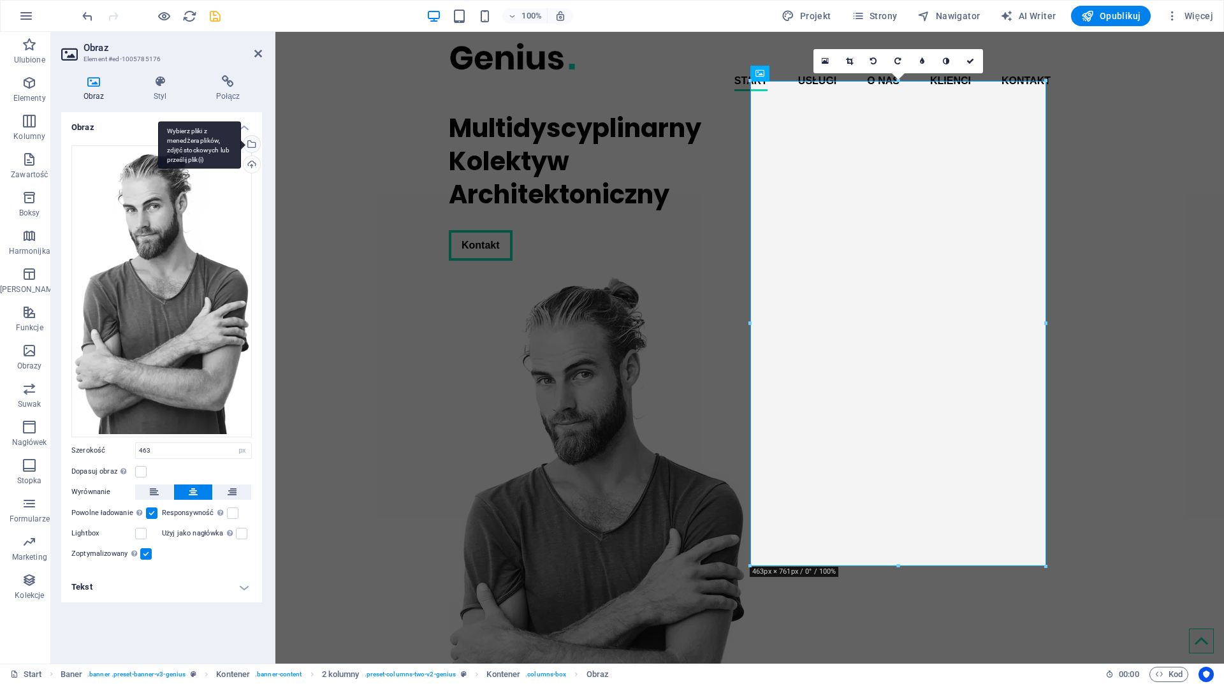
click at [253, 143] on div "Wybierz pliki z menedżera plików, zdjęć stockowych lub prześlij plik(i)" at bounding box center [250, 145] width 19 height 19
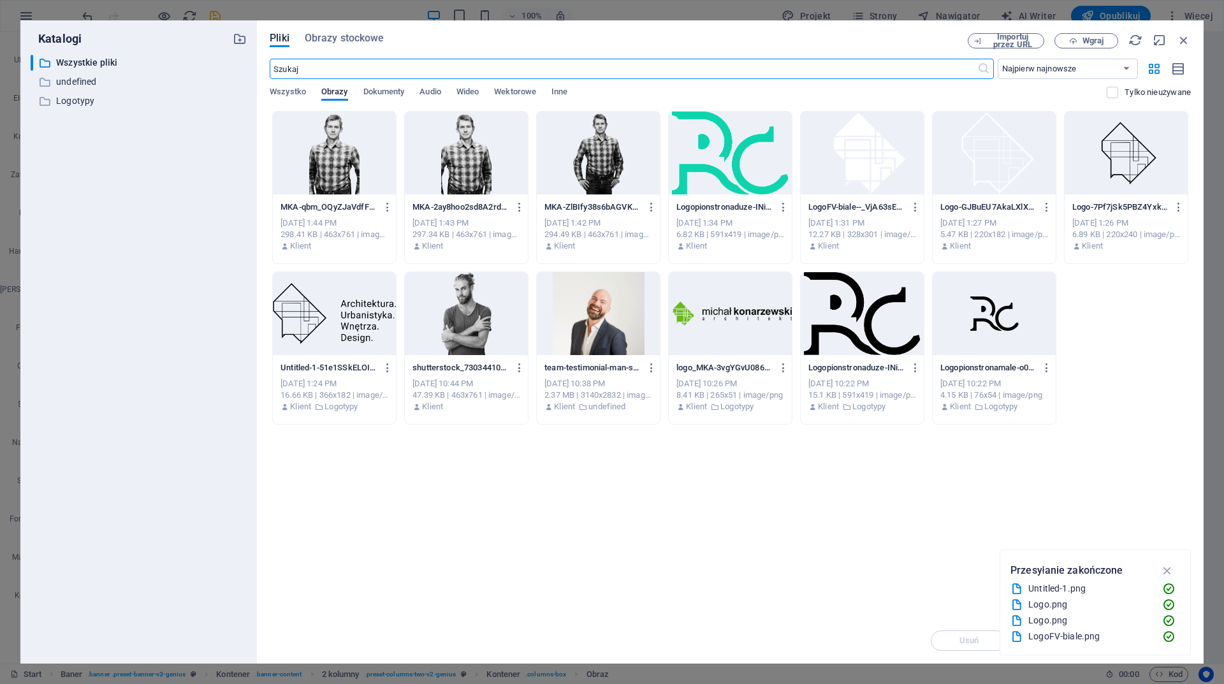
click at [434, 145] on div at bounding box center [466, 153] width 123 height 83
click at [434, 145] on div "1" at bounding box center [466, 153] width 123 height 83
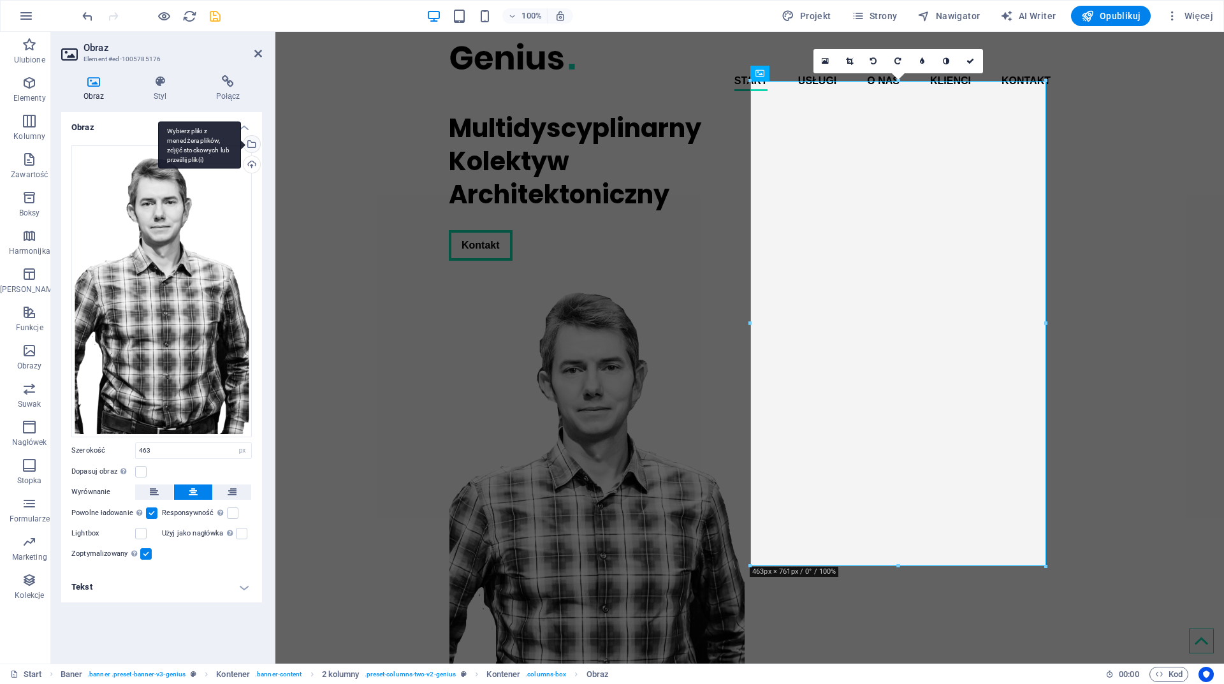
click at [253, 147] on div "Wybierz pliki z menedżera plików, zdjęć stockowych lub prześlij plik(i)" at bounding box center [250, 145] width 19 height 19
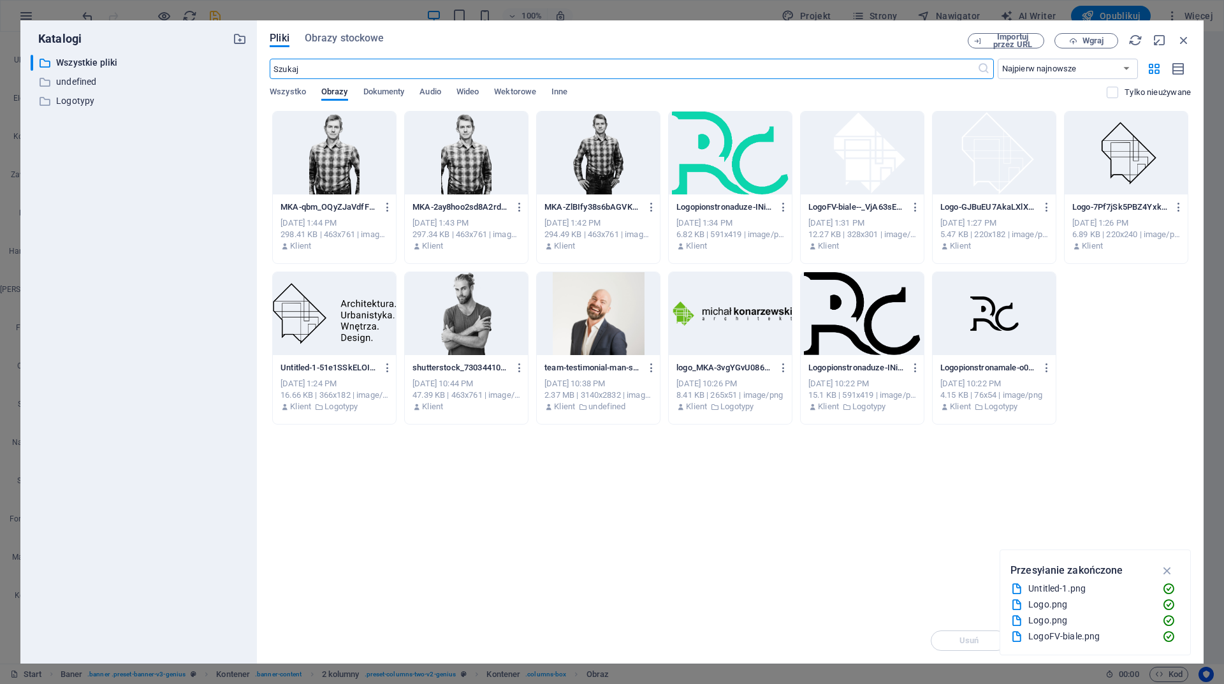
click at [582, 138] on div at bounding box center [598, 153] width 123 height 83
click at [293, 143] on div at bounding box center [334, 153] width 123 height 83
drag, startPoint x: 293, startPoint y: 143, endPoint x: 75, endPoint y: 140, distance: 217.5
click at [293, 143] on div "1" at bounding box center [334, 153] width 123 height 83
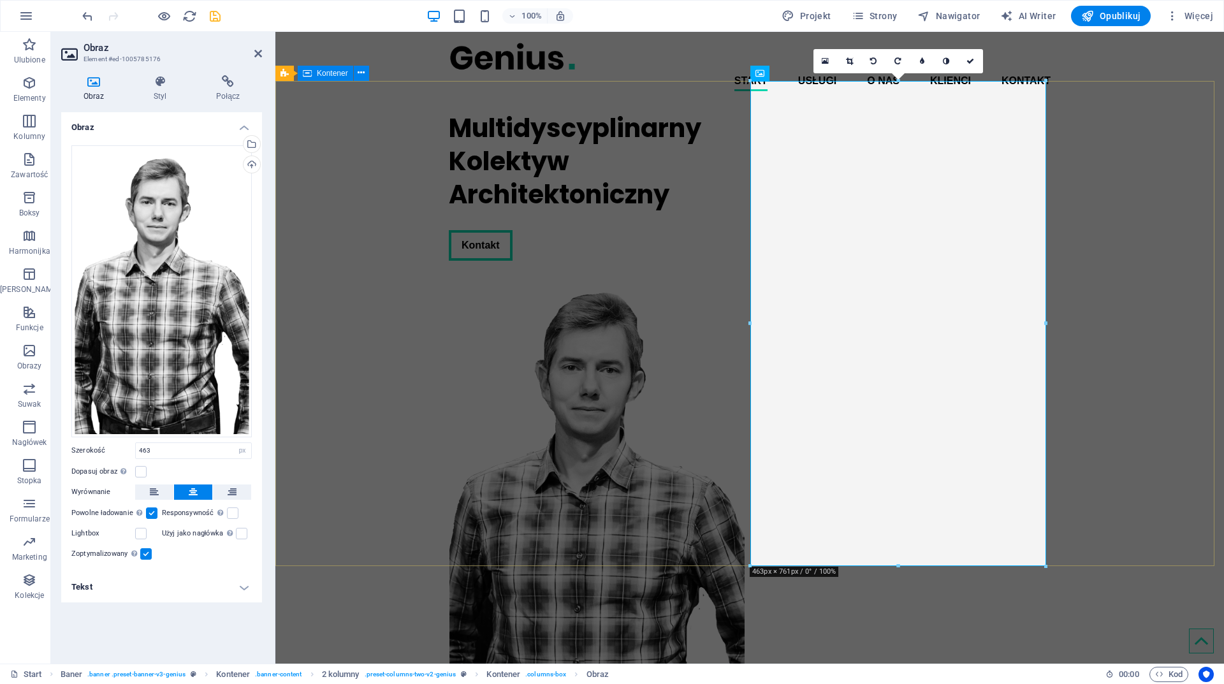
click at [301, 191] on div "Multidyscyplinarny Kolektyw Architektoniczny Kontakt" at bounding box center [749, 431] width 949 height 660
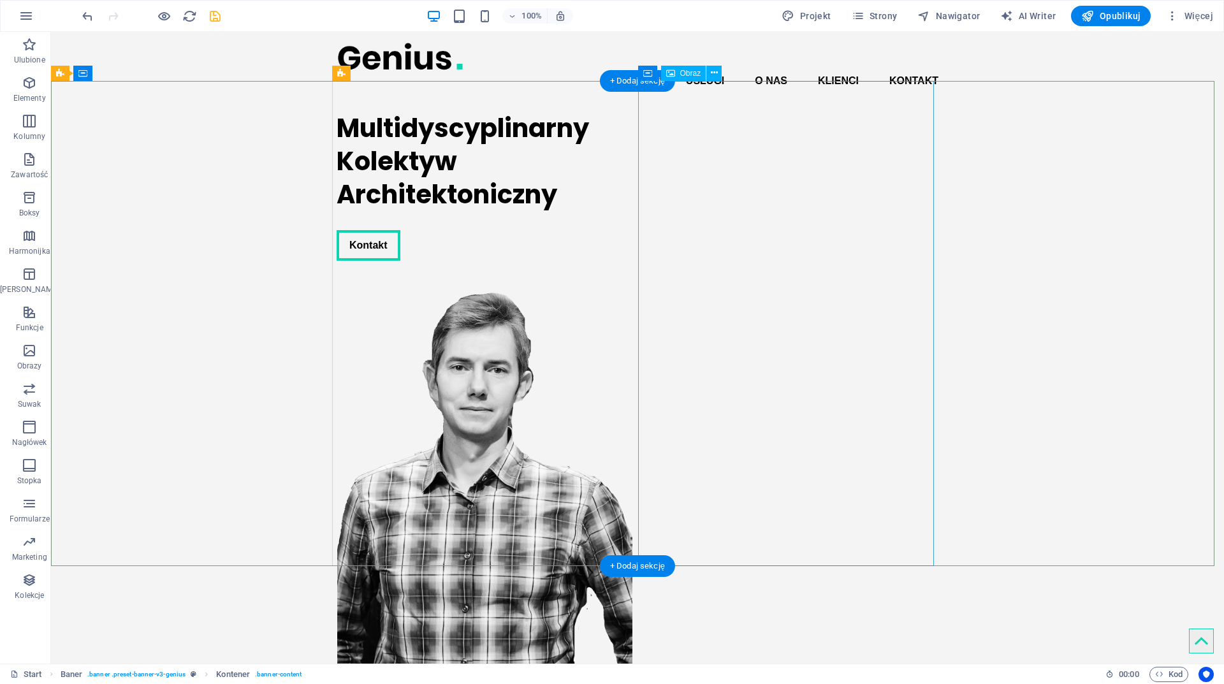
click at [633, 276] on figure at bounding box center [485, 518] width 296 height 485
select select "px"
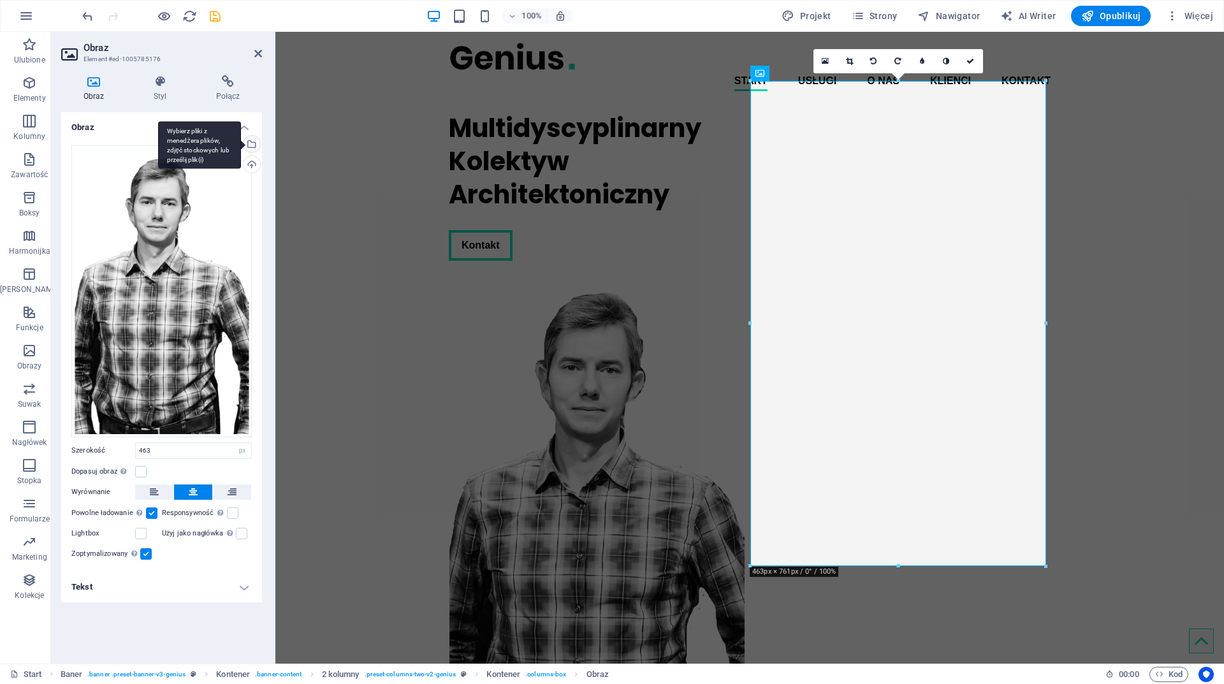
click at [241, 141] on div "Wybierz pliki z menedżera plików, zdjęć stockowych lub prześlij plik(i)" at bounding box center [199, 145] width 83 height 48
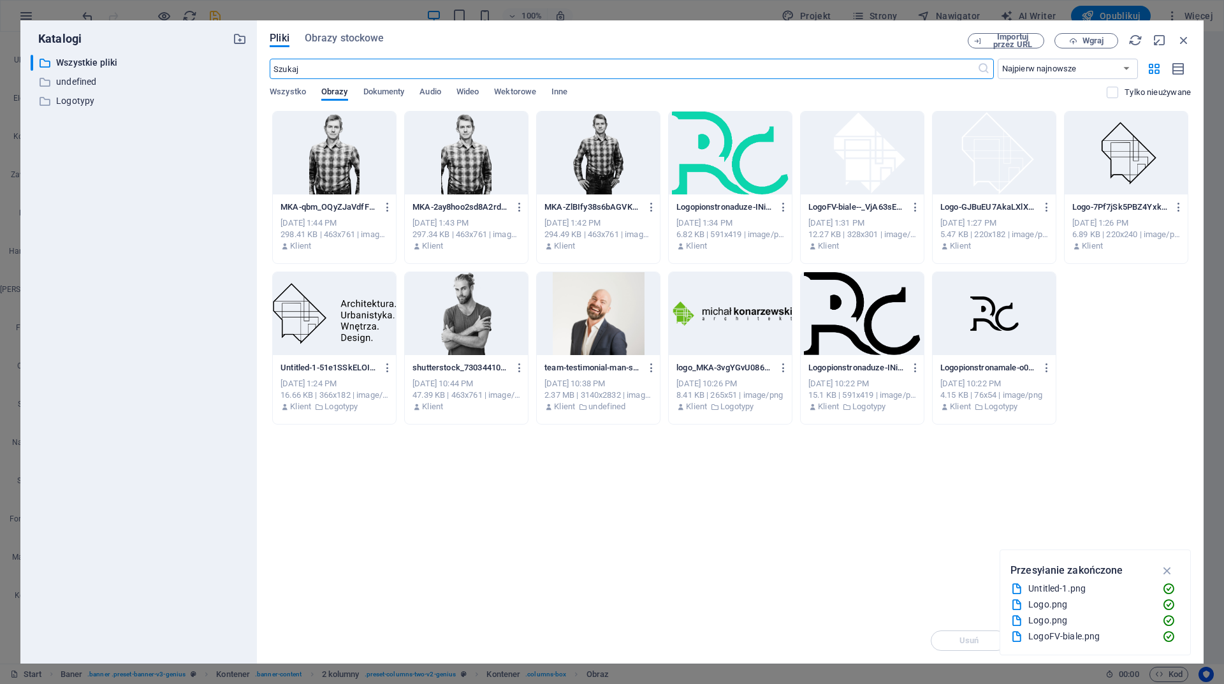
click at [478, 320] on div at bounding box center [466, 313] width 123 height 83
drag, startPoint x: 478, startPoint y: 320, endPoint x: 199, endPoint y: 288, distance: 281.1
click at [478, 320] on div "1" at bounding box center [466, 313] width 123 height 83
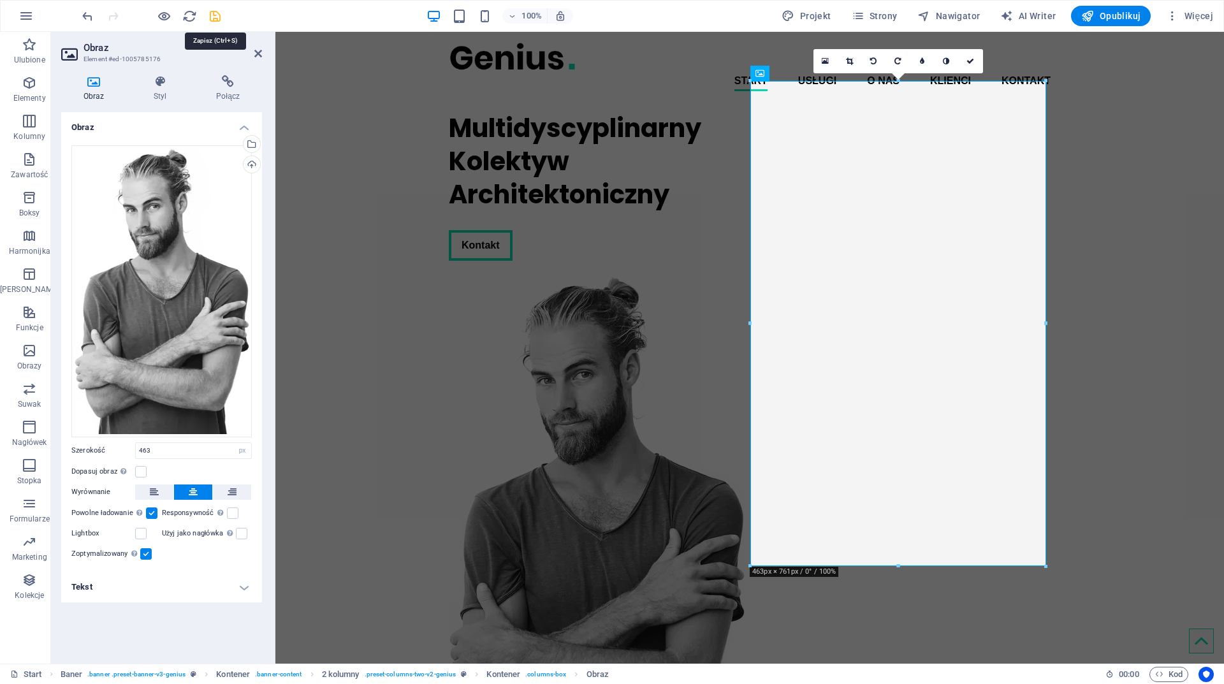
click at [217, 15] on icon "save" at bounding box center [215, 16] width 15 height 15
checkbox input "false"
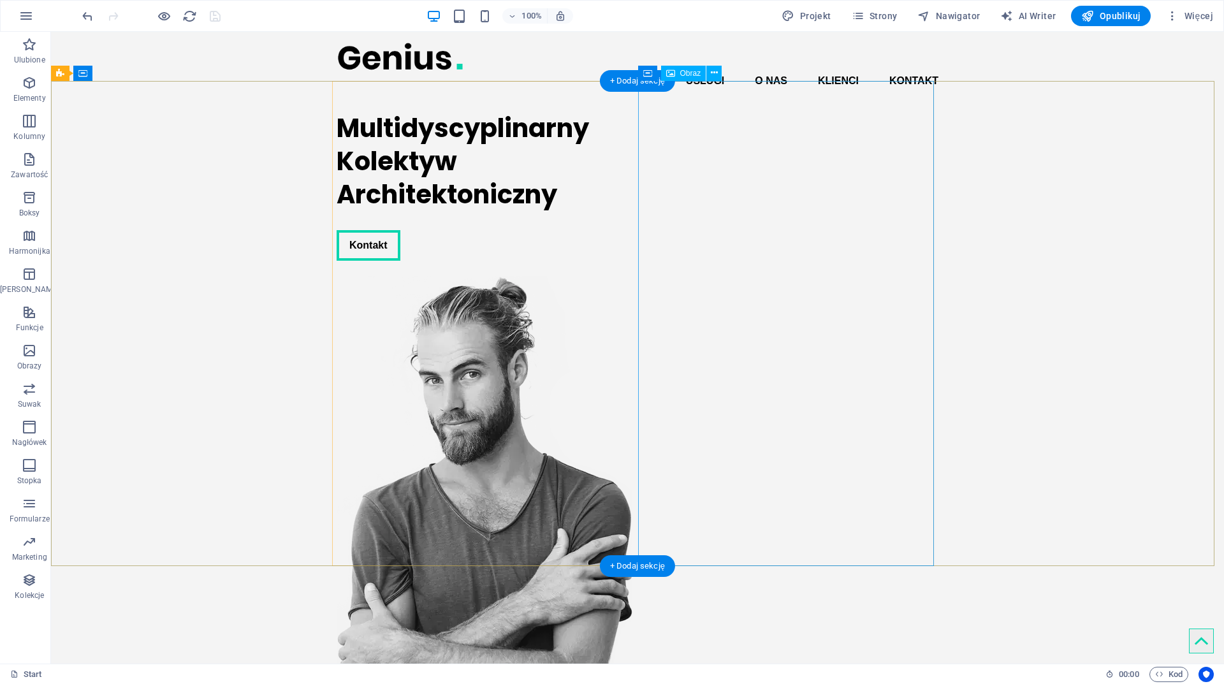
click at [633, 276] on figure at bounding box center [485, 518] width 296 height 485
select select "px"
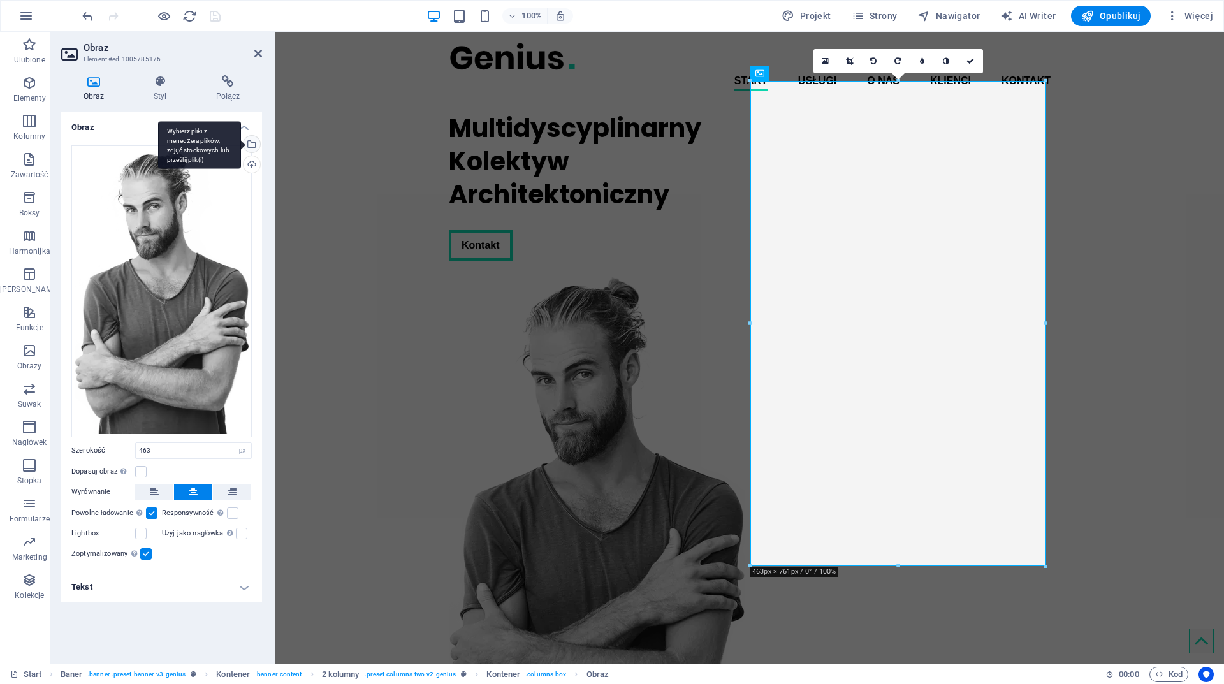
click at [256, 146] on div "Wybierz pliki z menedżera plików, zdjęć stockowych lub prześlij plik(i)" at bounding box center [250, 145] width 19 height 19
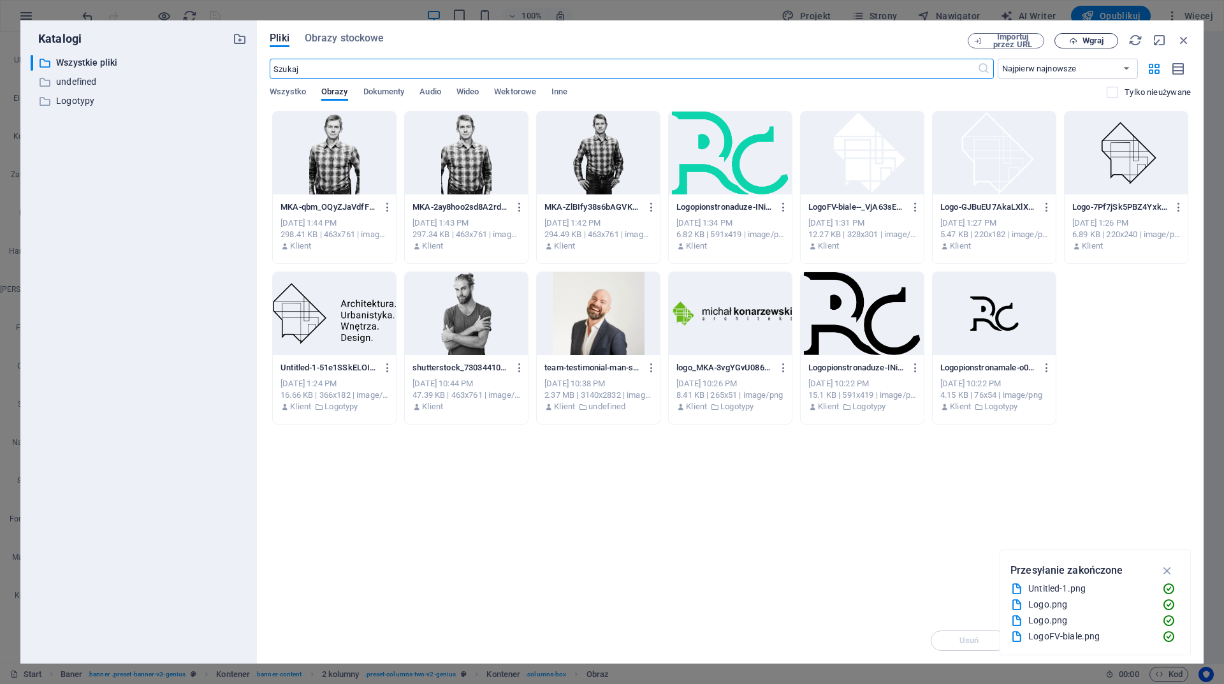
click at [1097, 42] on span "Wgraj" at bounding box center [1093, 41] width 21 height 8
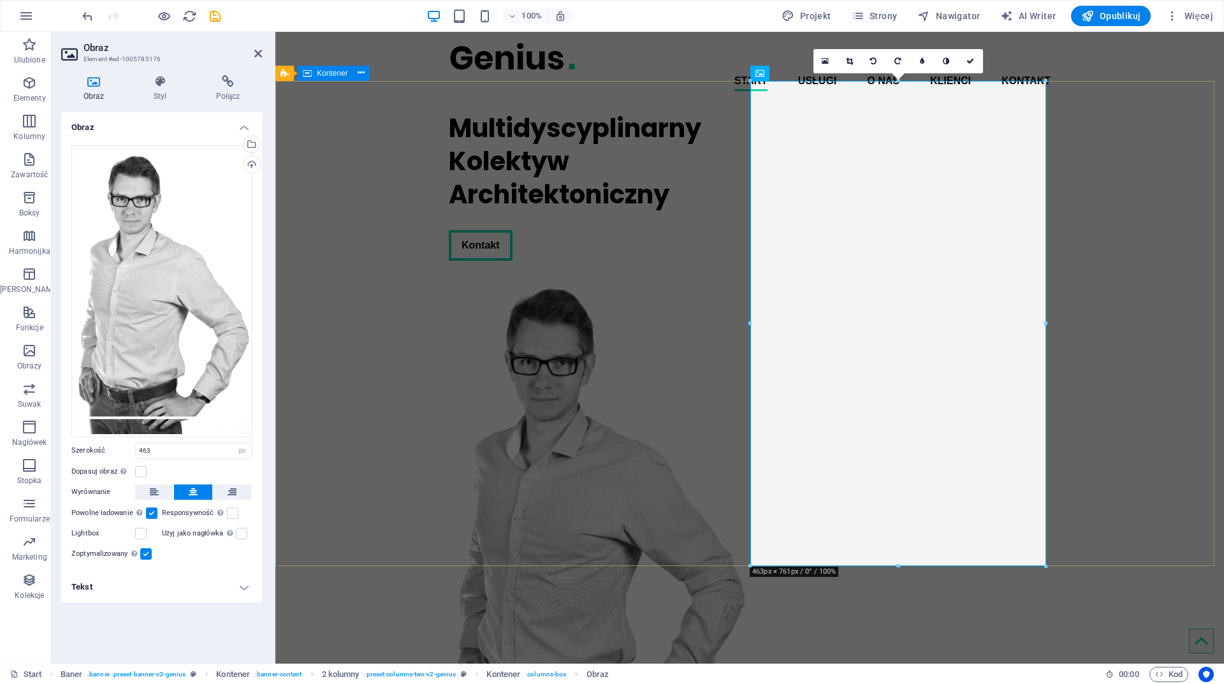
click at [364, 174] on div "Multidyscyplinarny Kolektyw Architektoniczny Kontakt" at bounding box center [749, 431] width 949 height 660
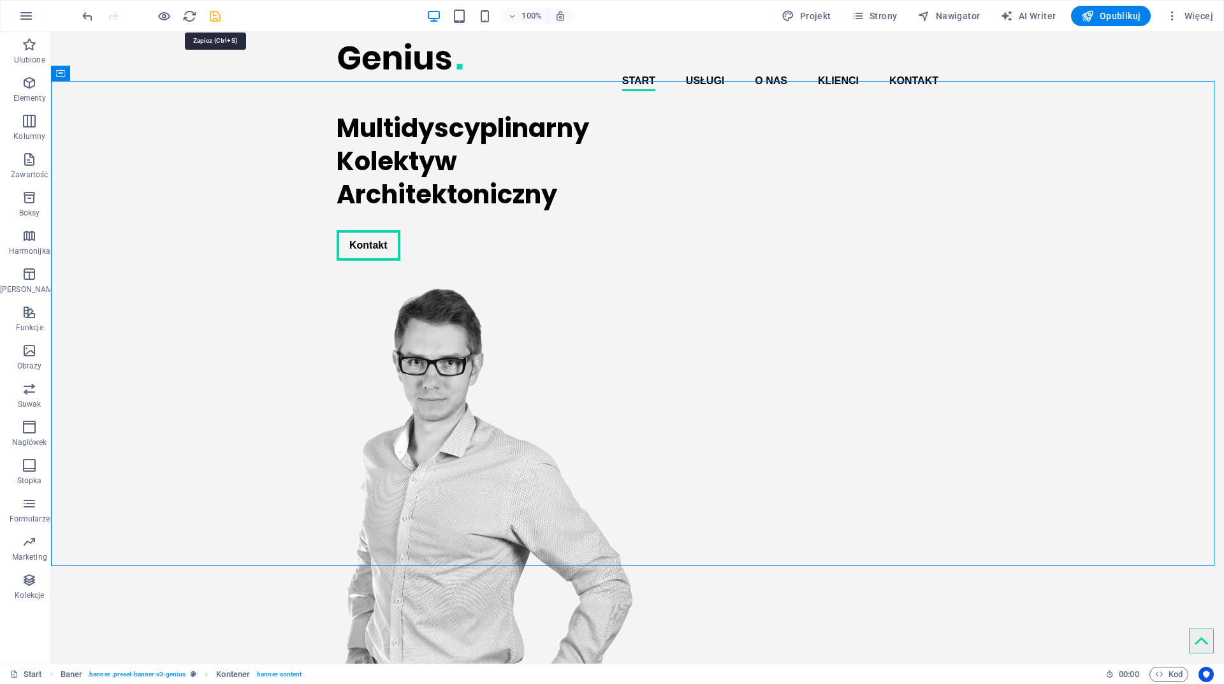
click at [215, 17] on icon "save" at bounding box center [215, 16] width 15 height 15
checkbox input "false"
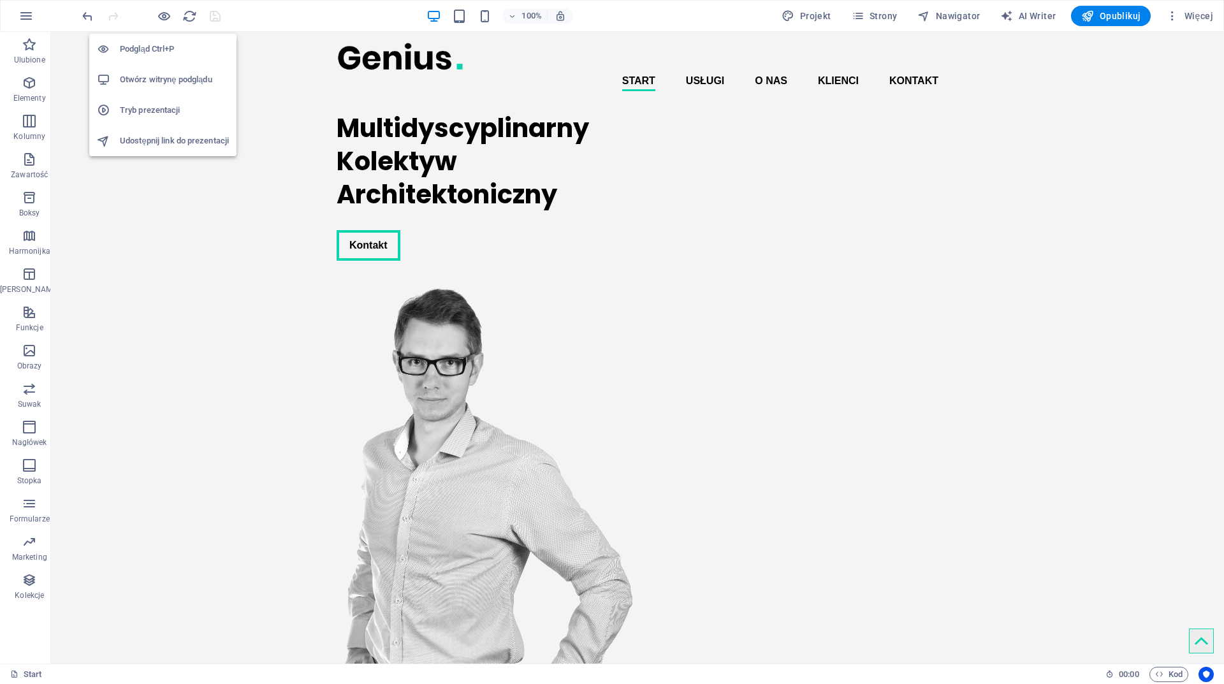
click at [178, 80] on h6 "Otwórz witrynę podglądu" at bounding box center [174, 79] width 109 height 15
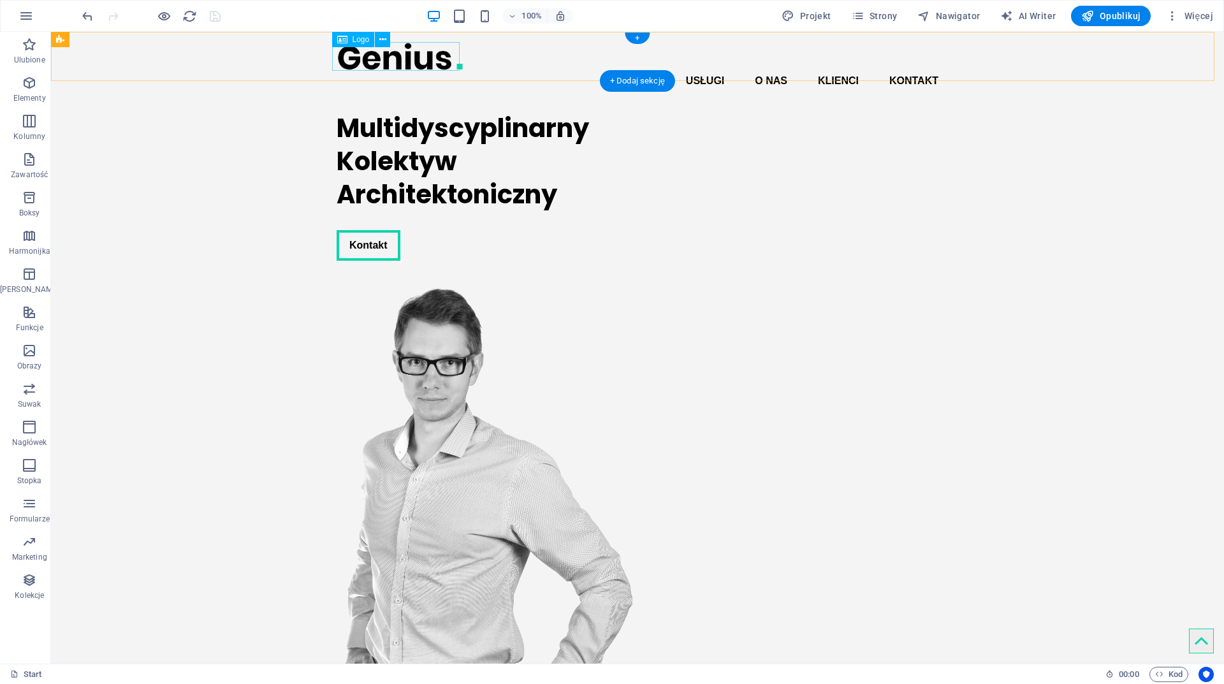
click at [390, 59] on div at bounding box center [638, 56] width 602 height 29
select select "px"
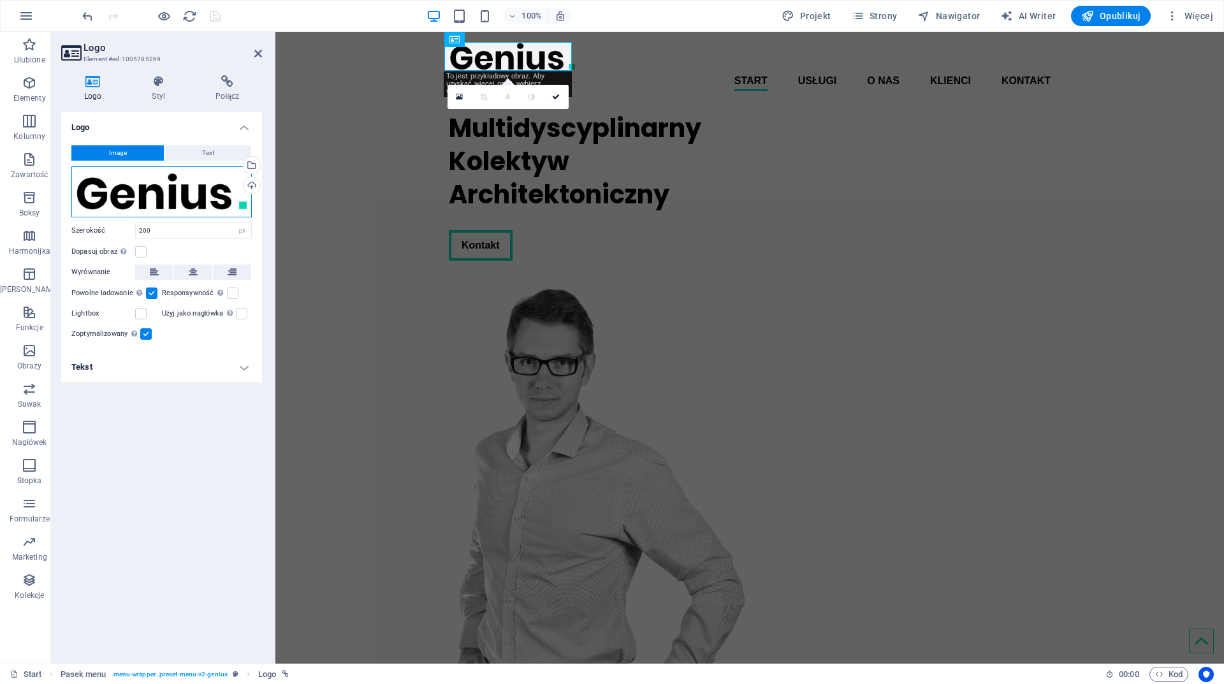
click at [207, 189] on div "Przeciągnij pliki tutaj, kliknij, aby wybrać pliki lub wybierz pliki z Plików l…" at bounding box center [161, 191] width 180 height 51
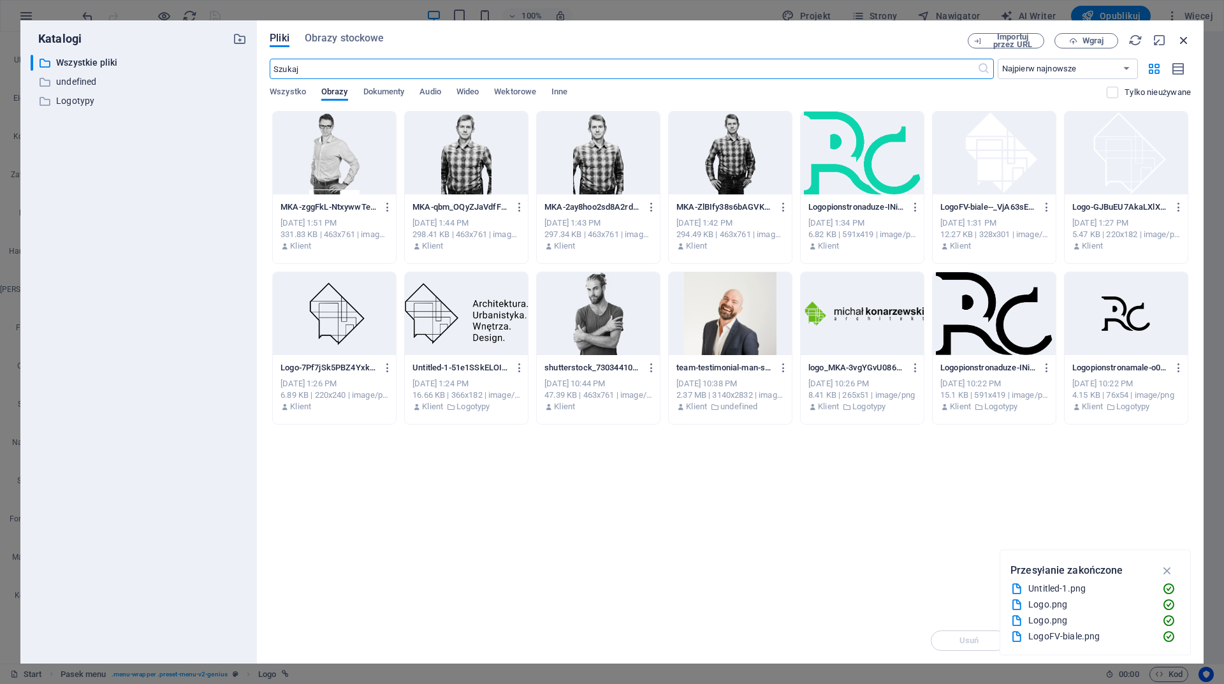
click at [1186, 38] on icon "button" at bounding box center [1184, 40] width 14 height 14
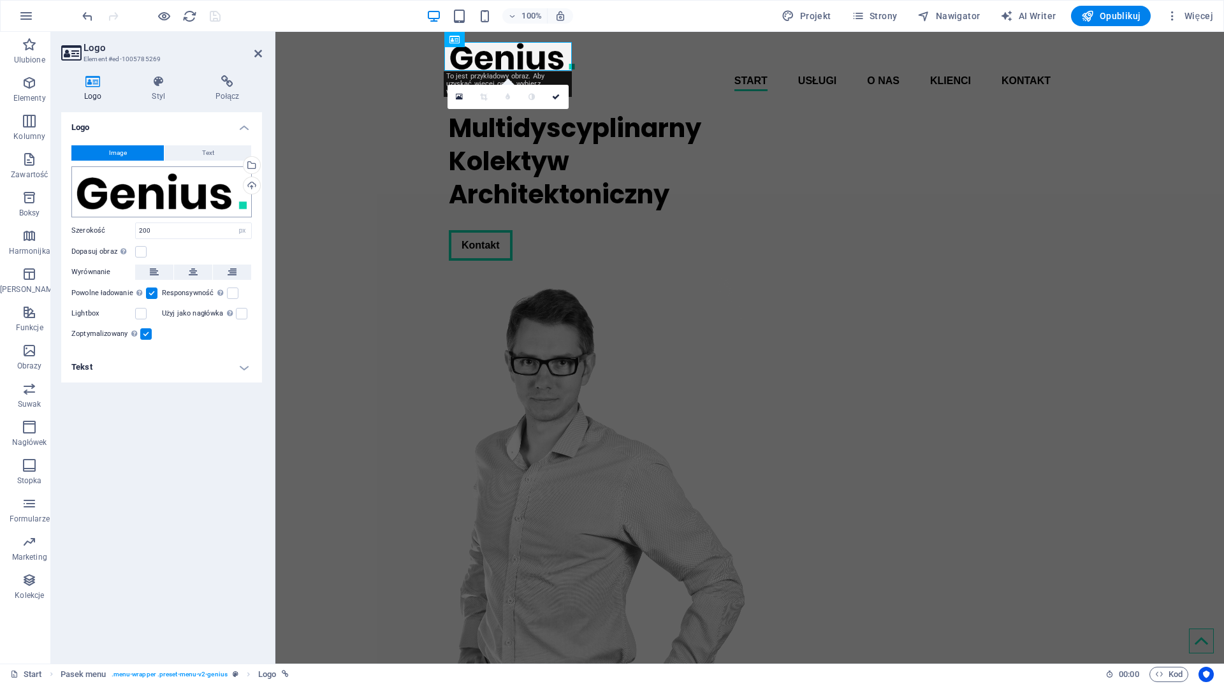
drag, startPoint x: 193, startPoint y: 193, endPoint x: 168, endPoint y: 252, distance: 63.5
click at [168, 252] on div "Dopasuj obraz Automatycznie dopasuj obraz do stałej szerokości i wysokości" at bounding box center [161, 251] width 180 height 15
click at [251, 368] on h4 "Tekst" at bounding box center [161, 367] width 201 height 31
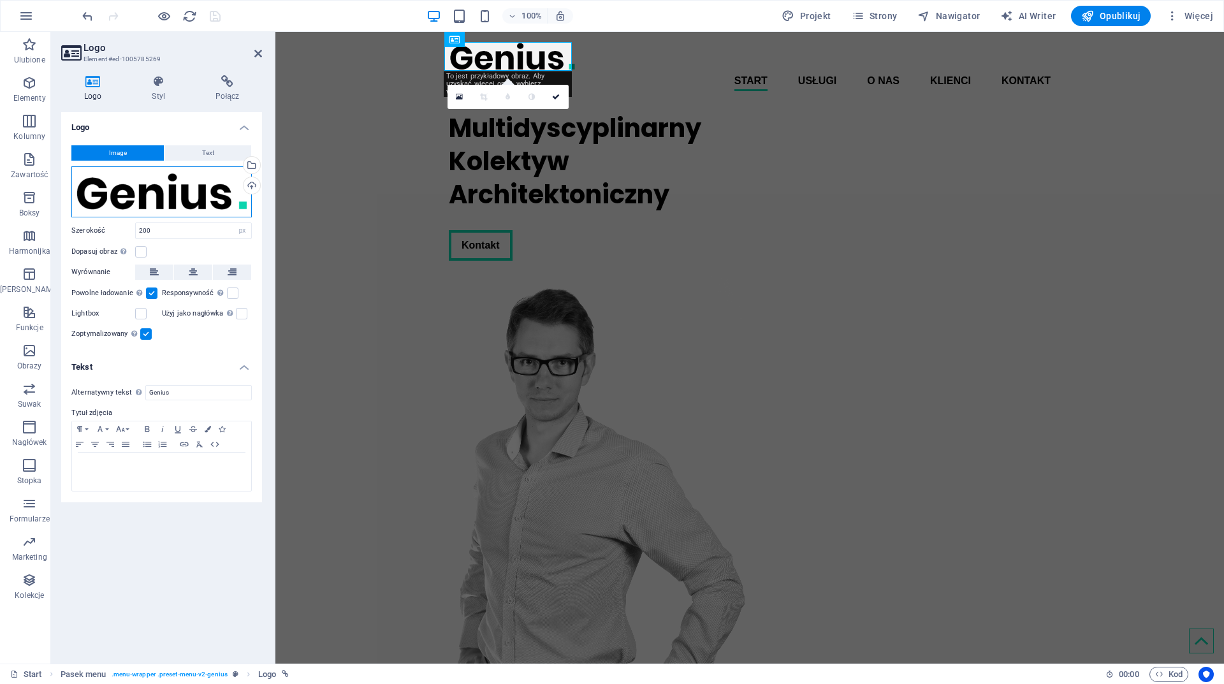
click at [165, 189] on div "Przeciągnij pliki tutaj, kliknij, aby wybrać pliki lub wybierz pliki z Plików l…" at bounding box center [161, 191] width 180 height 51
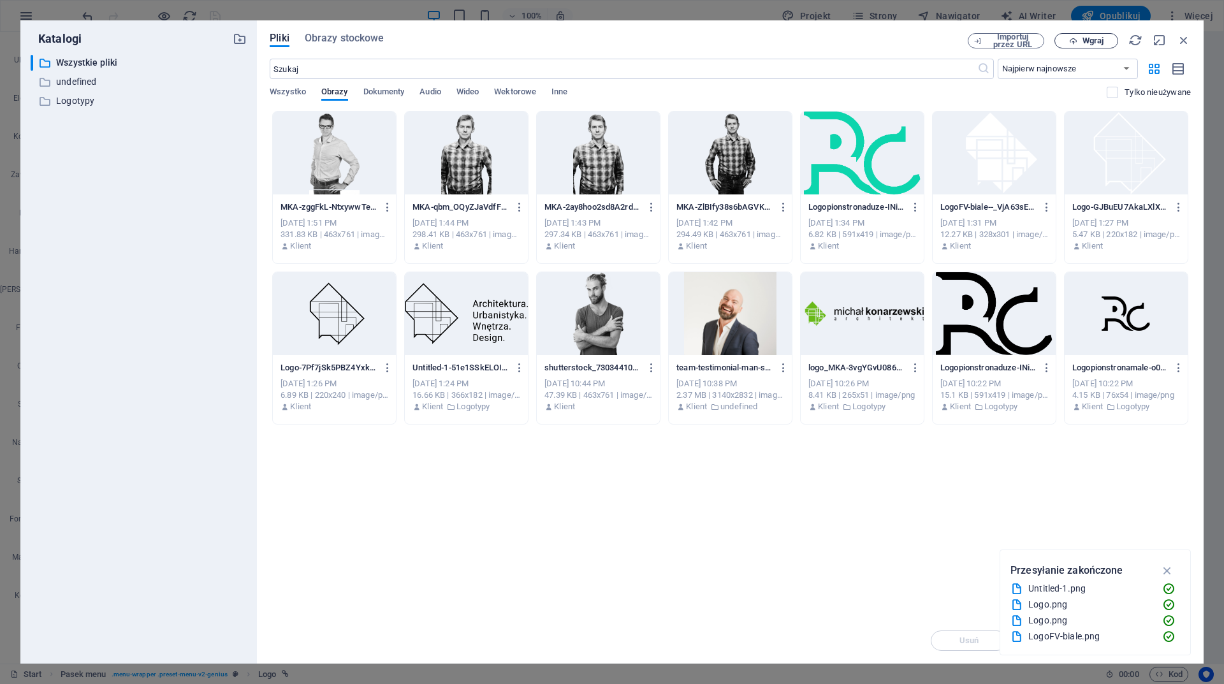
click at [1092, 43] on span "Wgraj" at bounding box center [1093, 41] width 21 height 8
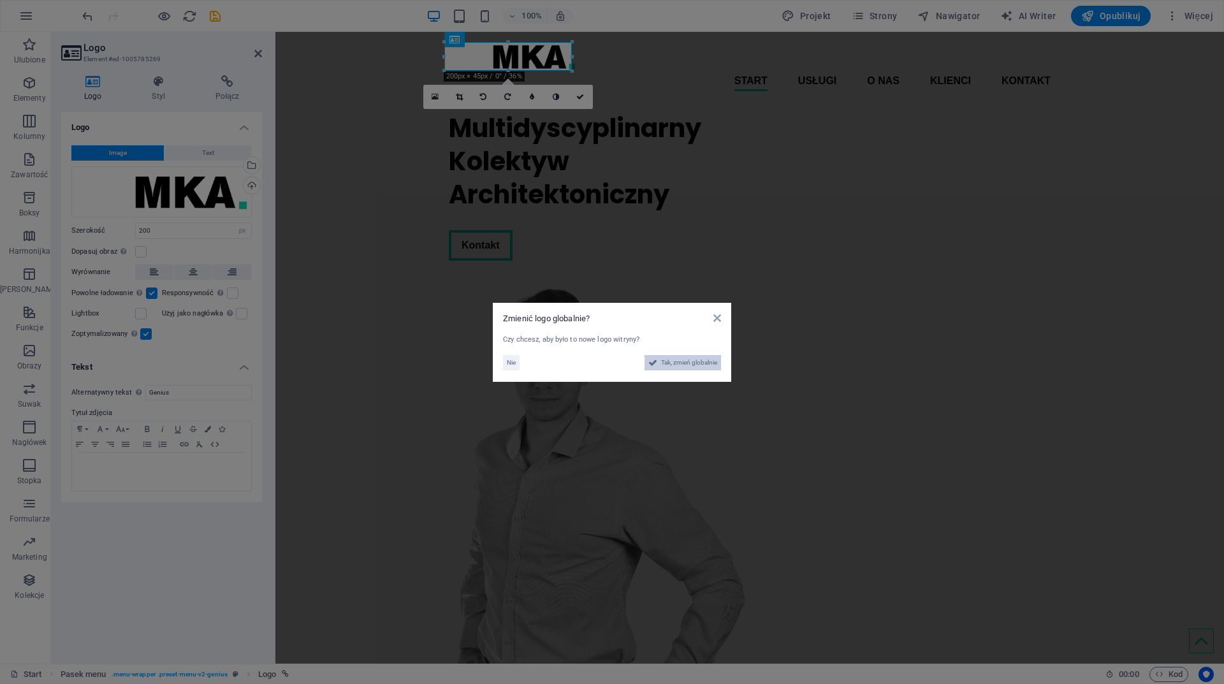
click at [694, 362] on span "Tak, zmień globalnie" at bounding box center [689, 362] width 56 height 15
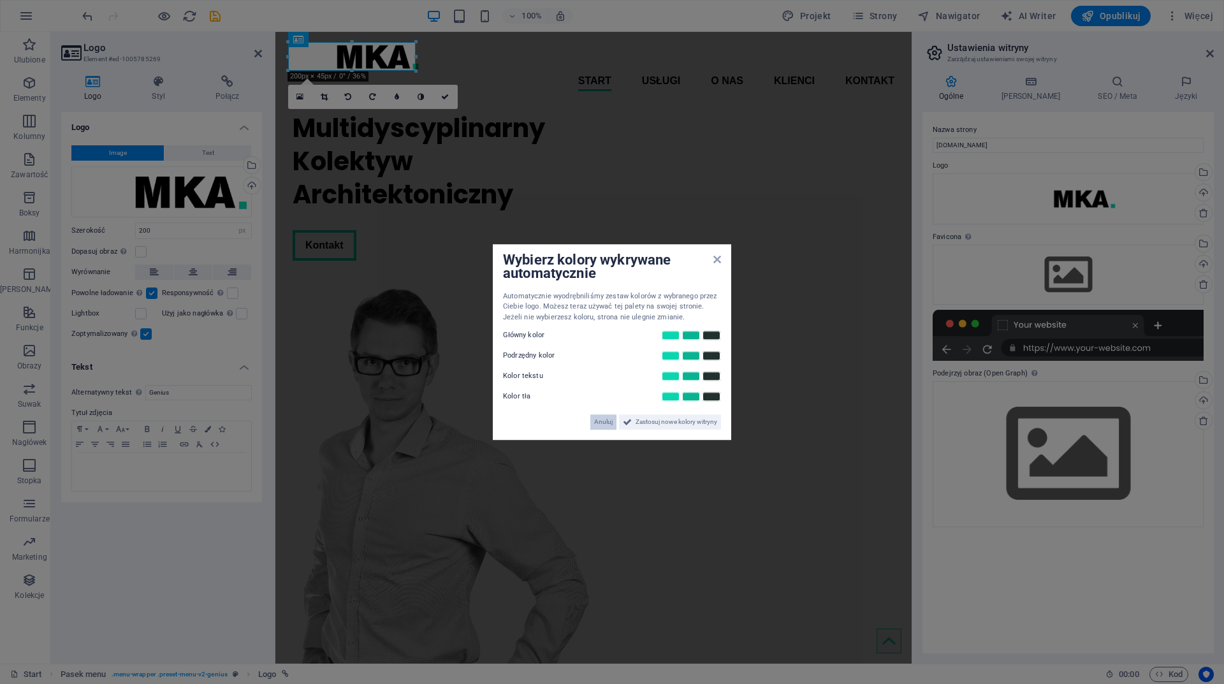
click at [603, 420] on span "Anuluj" at bounding box center [603, 422] width 18 height 15
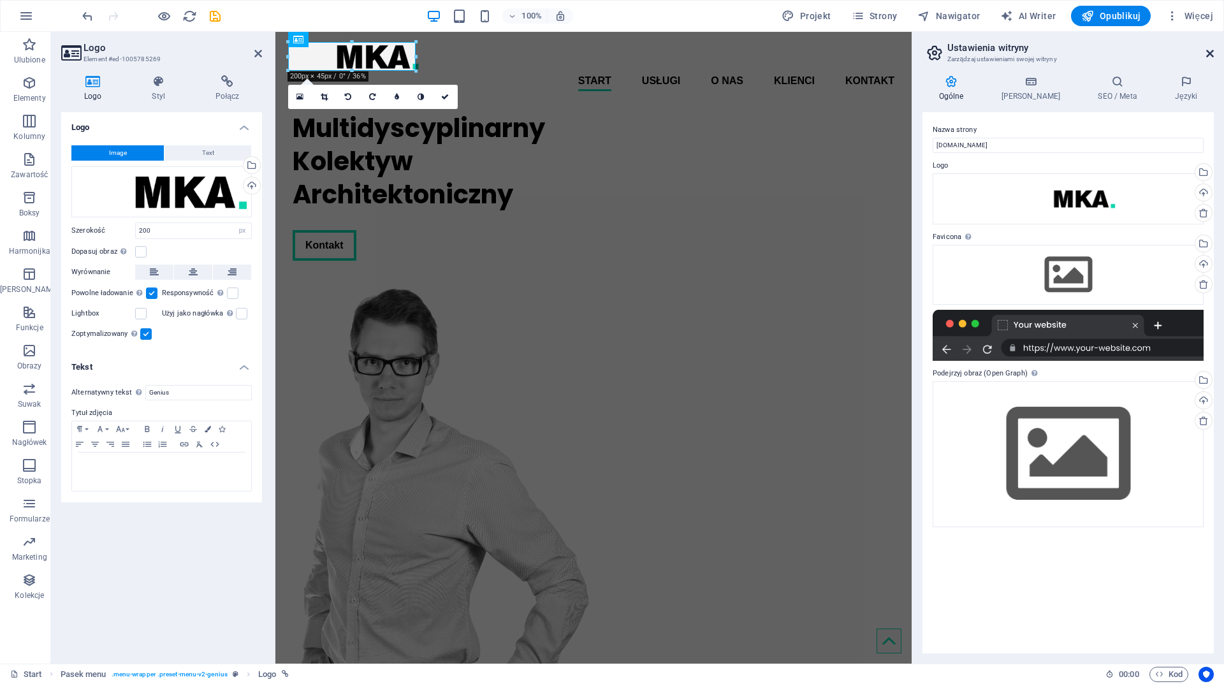
click at [1214, 50] on icon at bounding box center [1211, 53] width 8 height 10
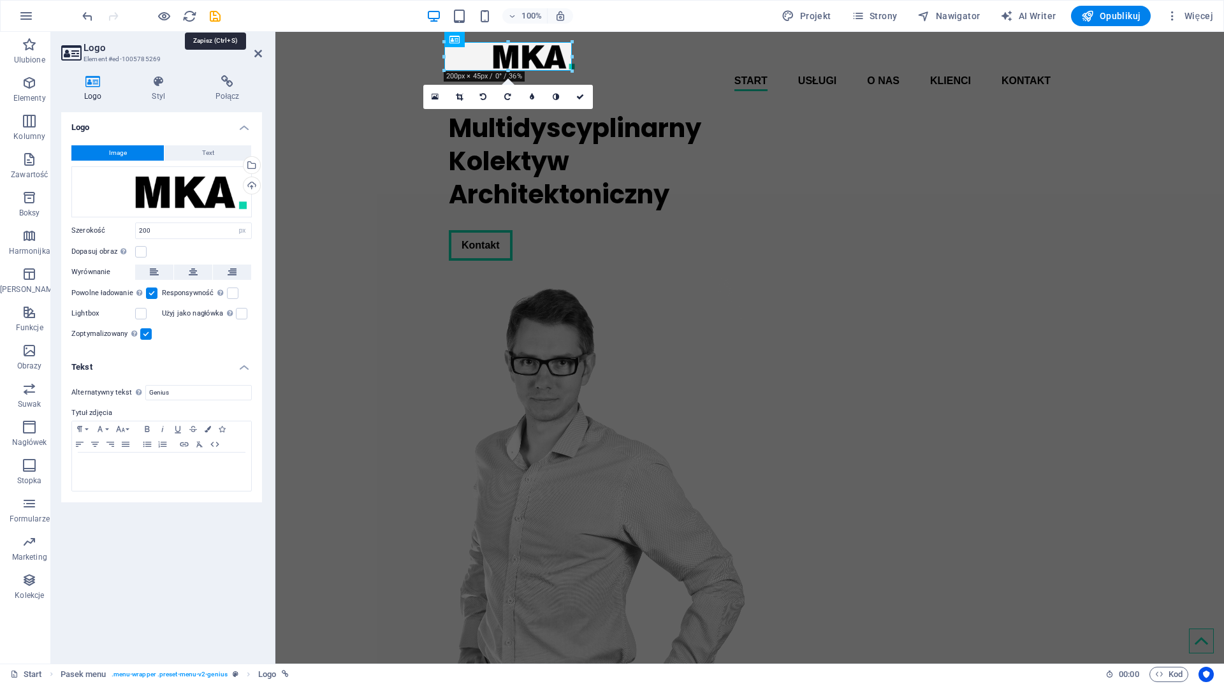
click at [215, 18] on icon "save" at bounding box center [215, 16] width 15 height 15
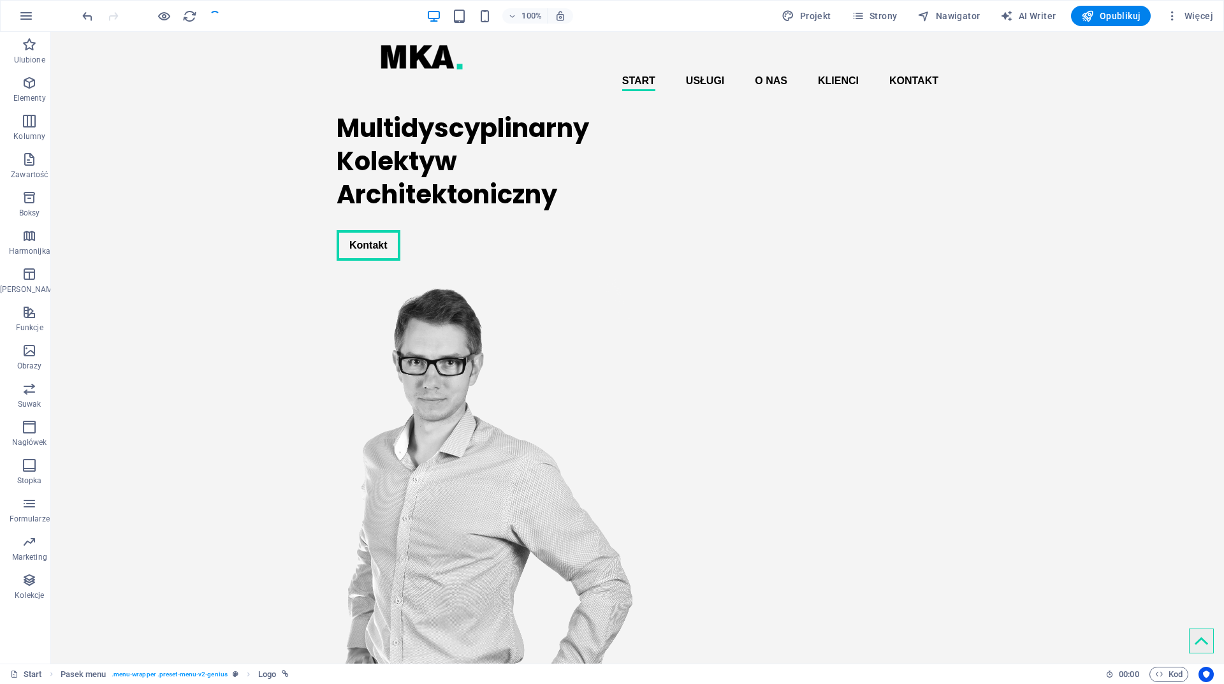
checkbox input "false"
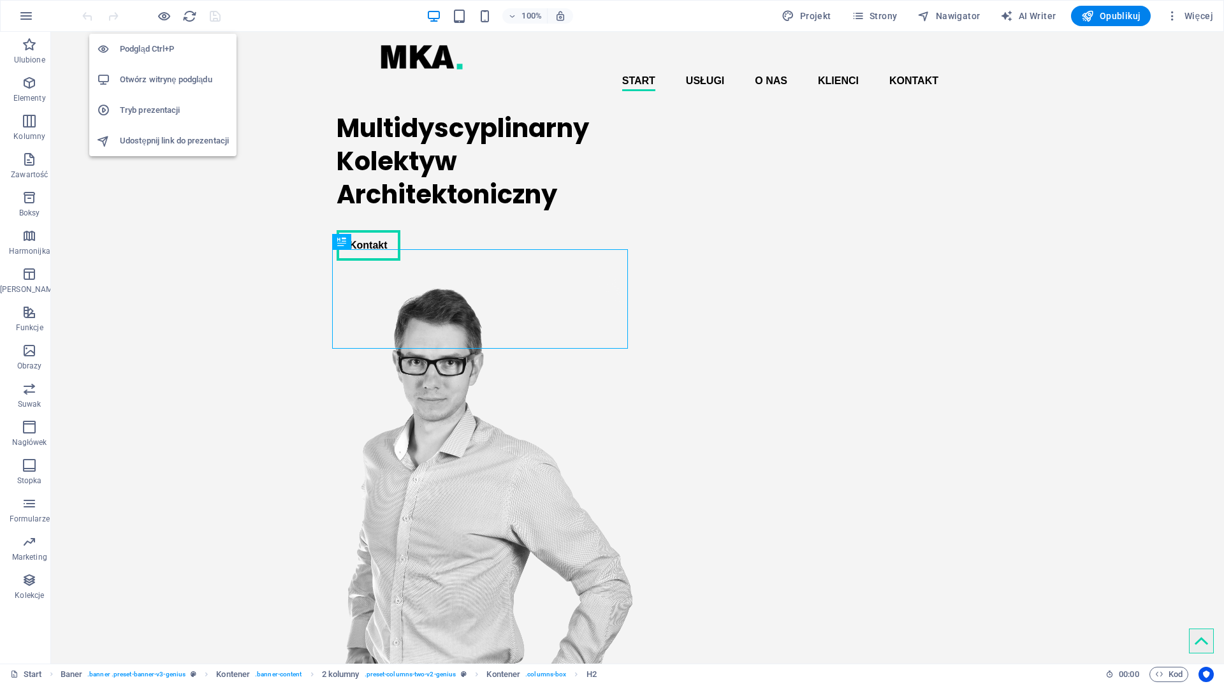
click at [152, 82] on h6 "Otwórz witrynę podglądu" at bounding box center [174, 79] width 109 height 15
